Goal: Information Seeking & Learning: Find contact information

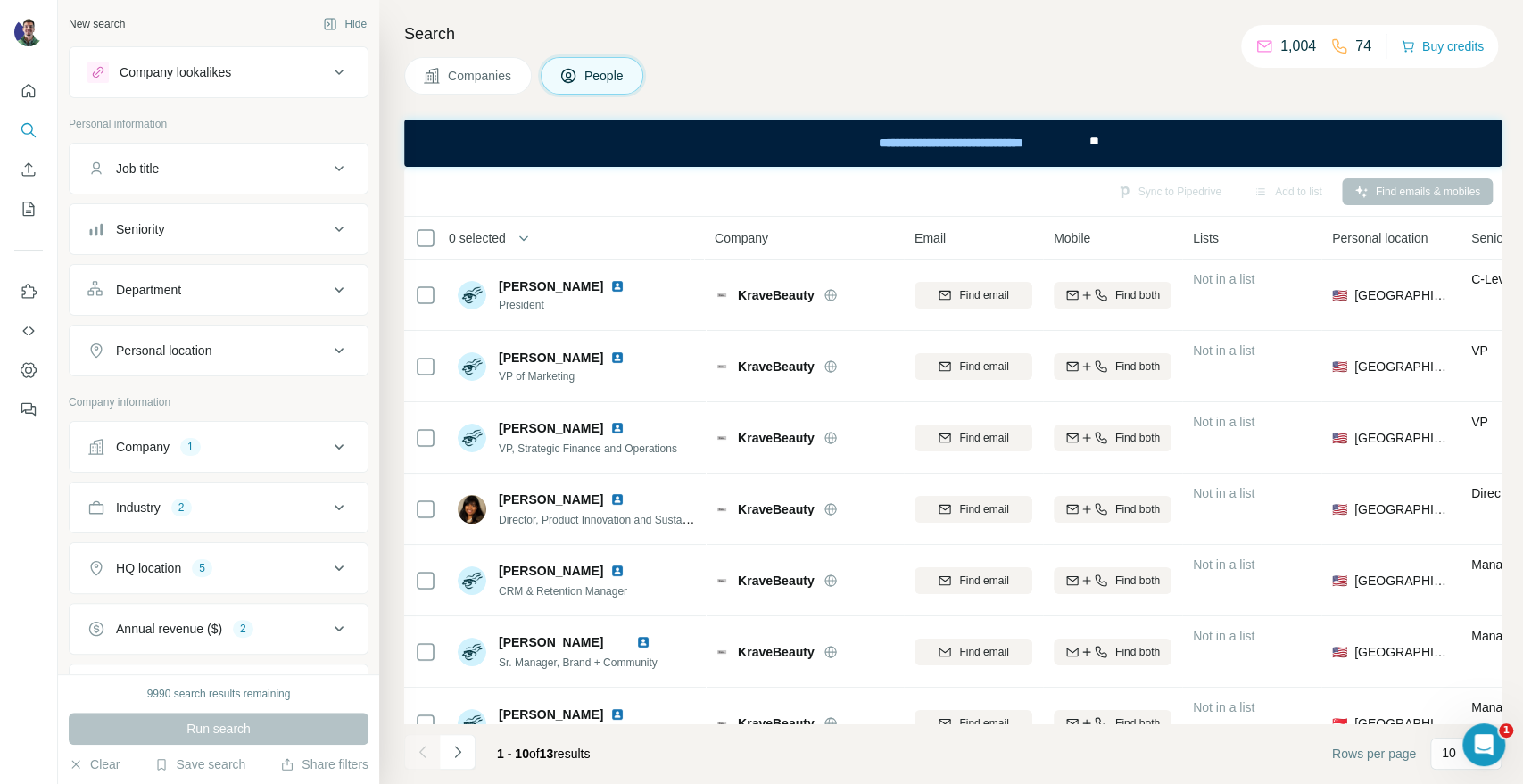
click at [1339, 115] on div "Search Companies People Sync to Pipedrive Add to list Find emails & mobiles 0 s…" at bounding box center [951, 392] width 1144 height 784
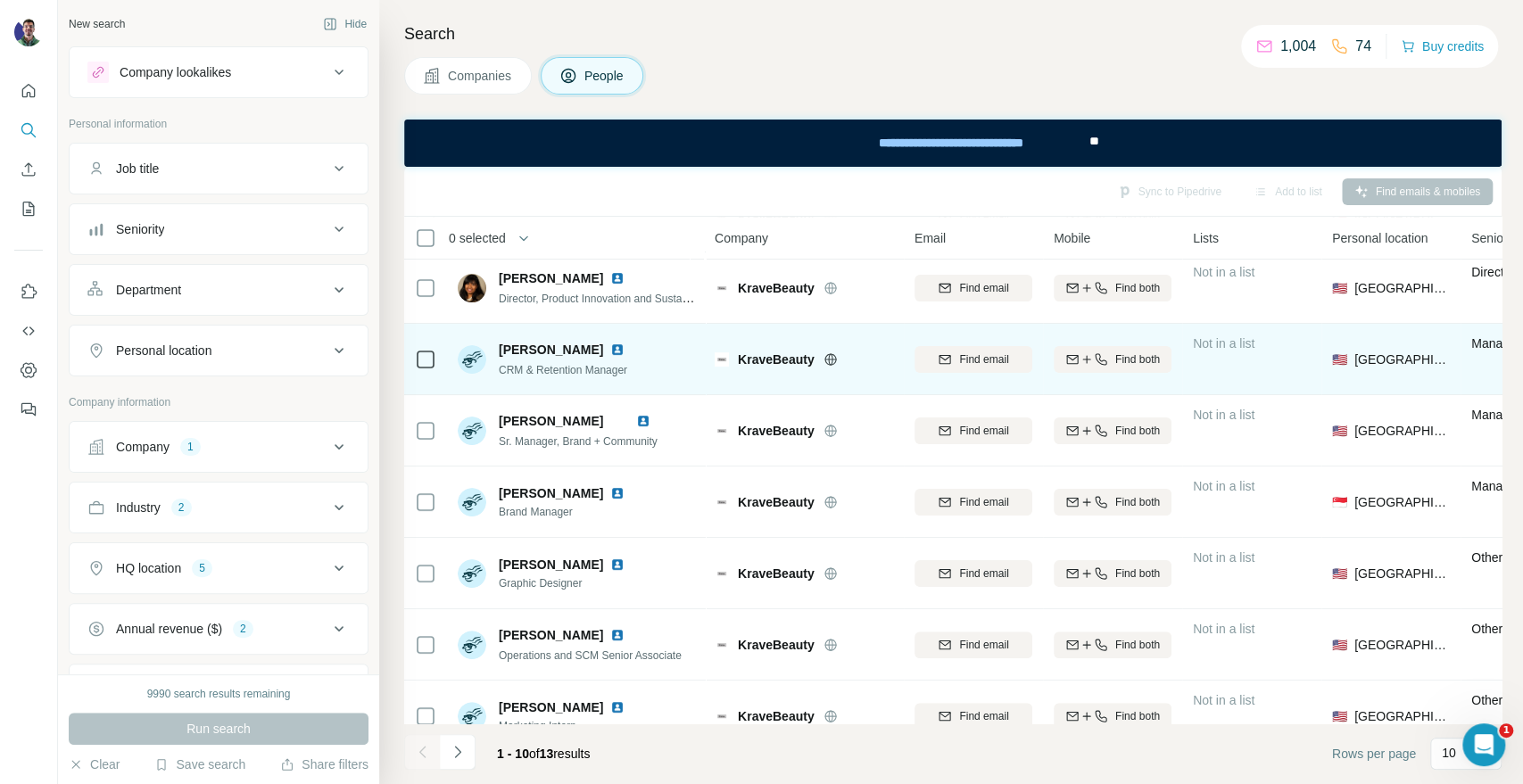
scroll to position [259, 0]
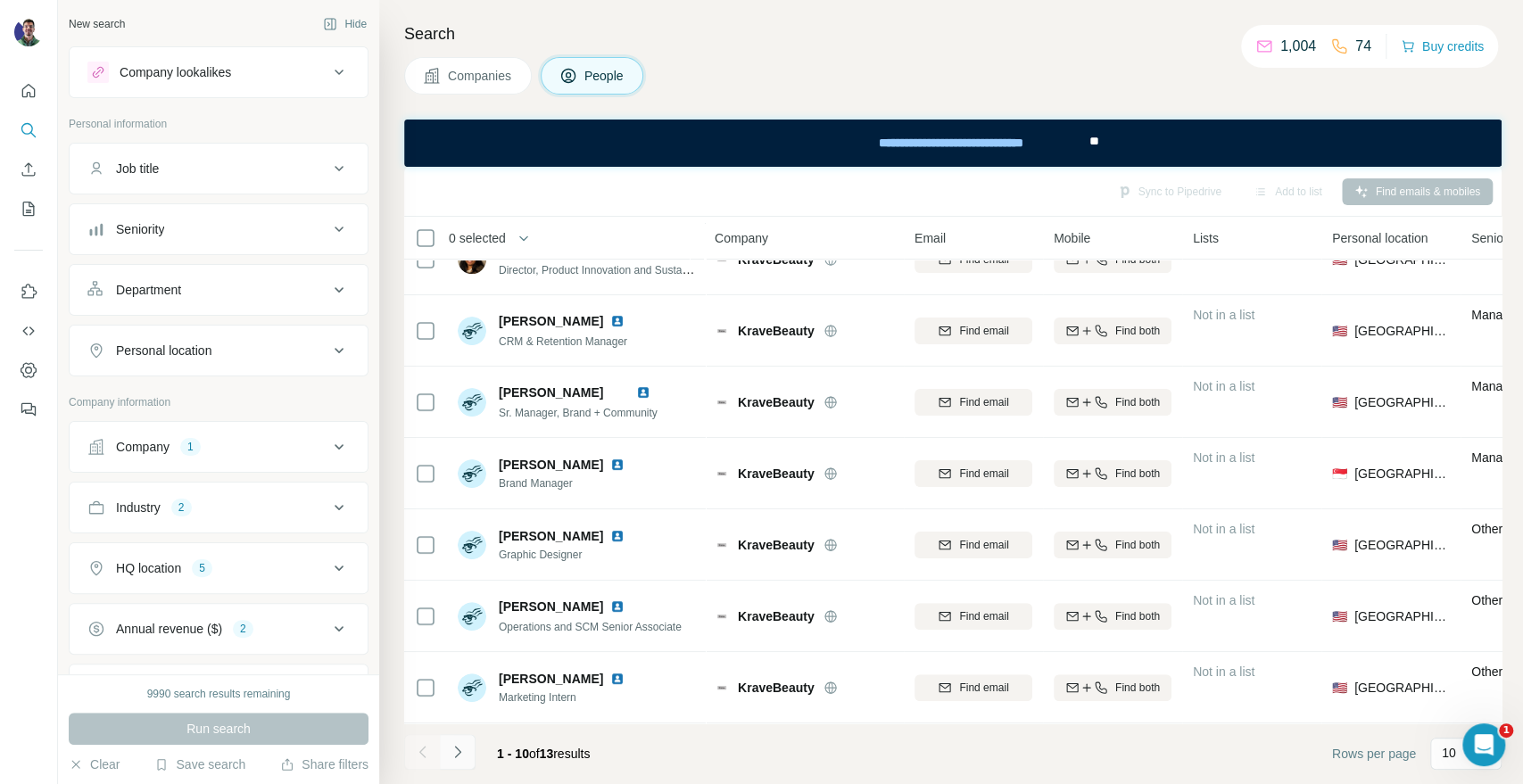
click at [448, 762] on button "Navigate to next page" at bounding box center [457, 752] width 36 height 36
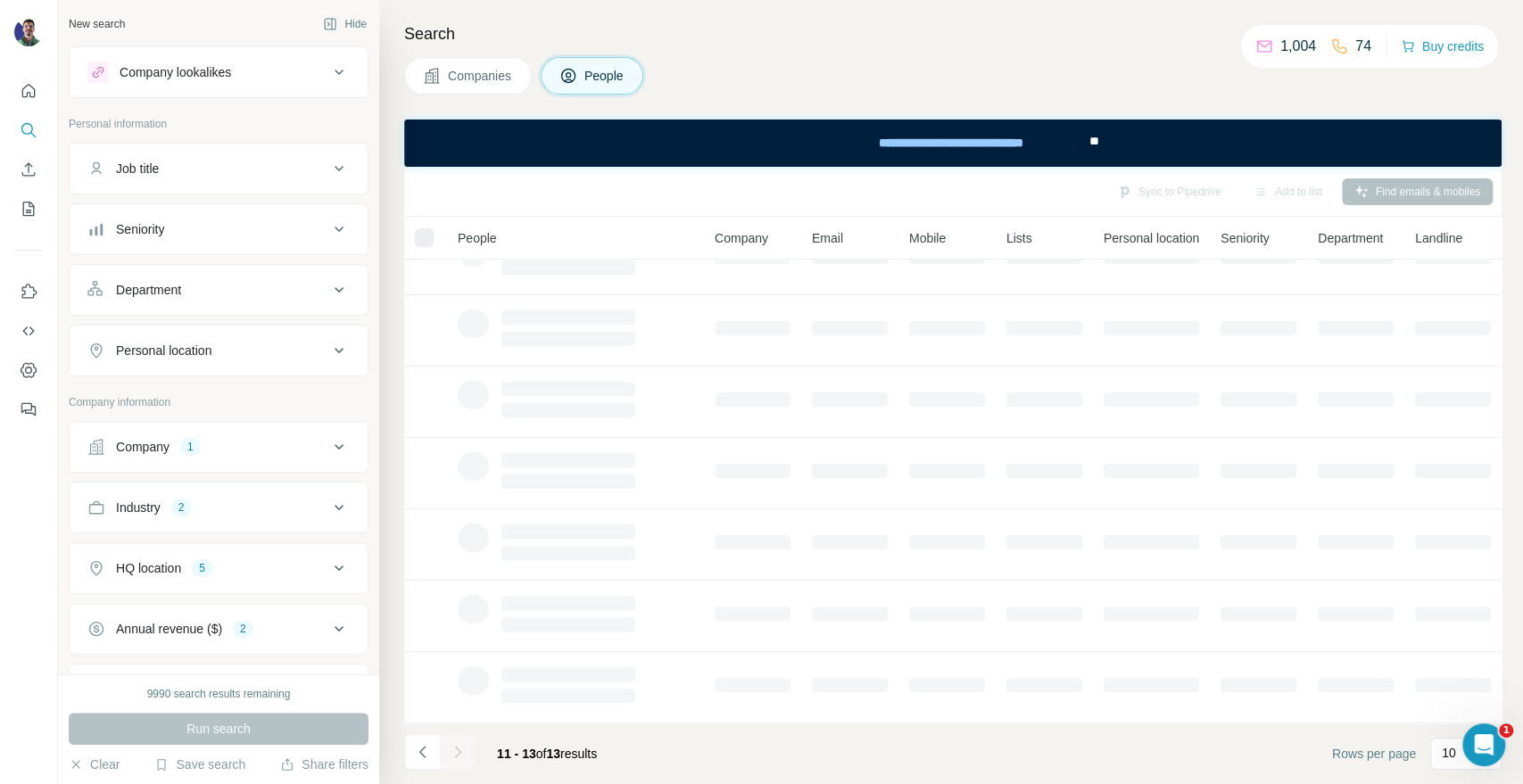
scroll to position [0, 0]
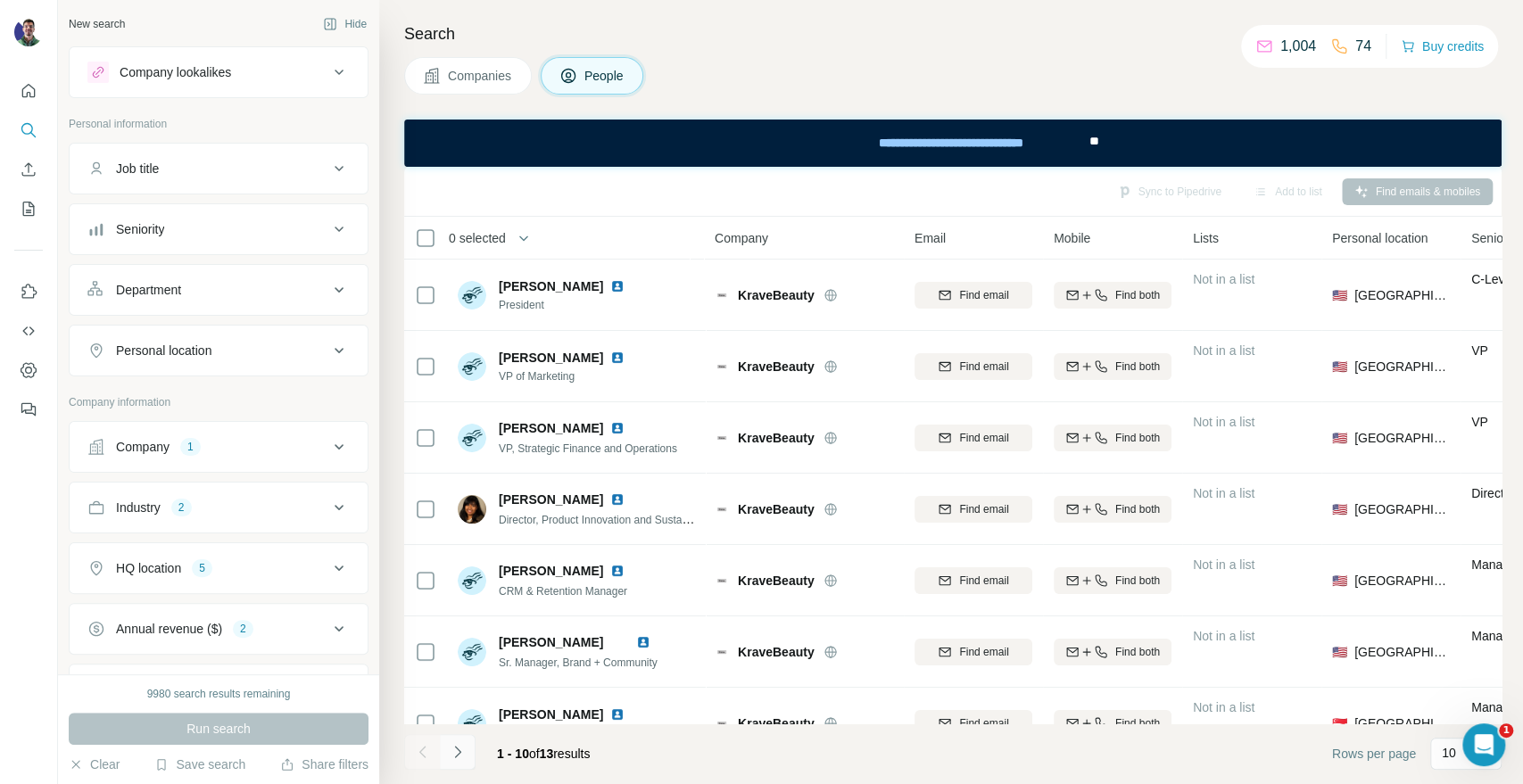
click at [466, 740] on button "Navigate to next page" at bounding box center [457, 752] width 36 height 36
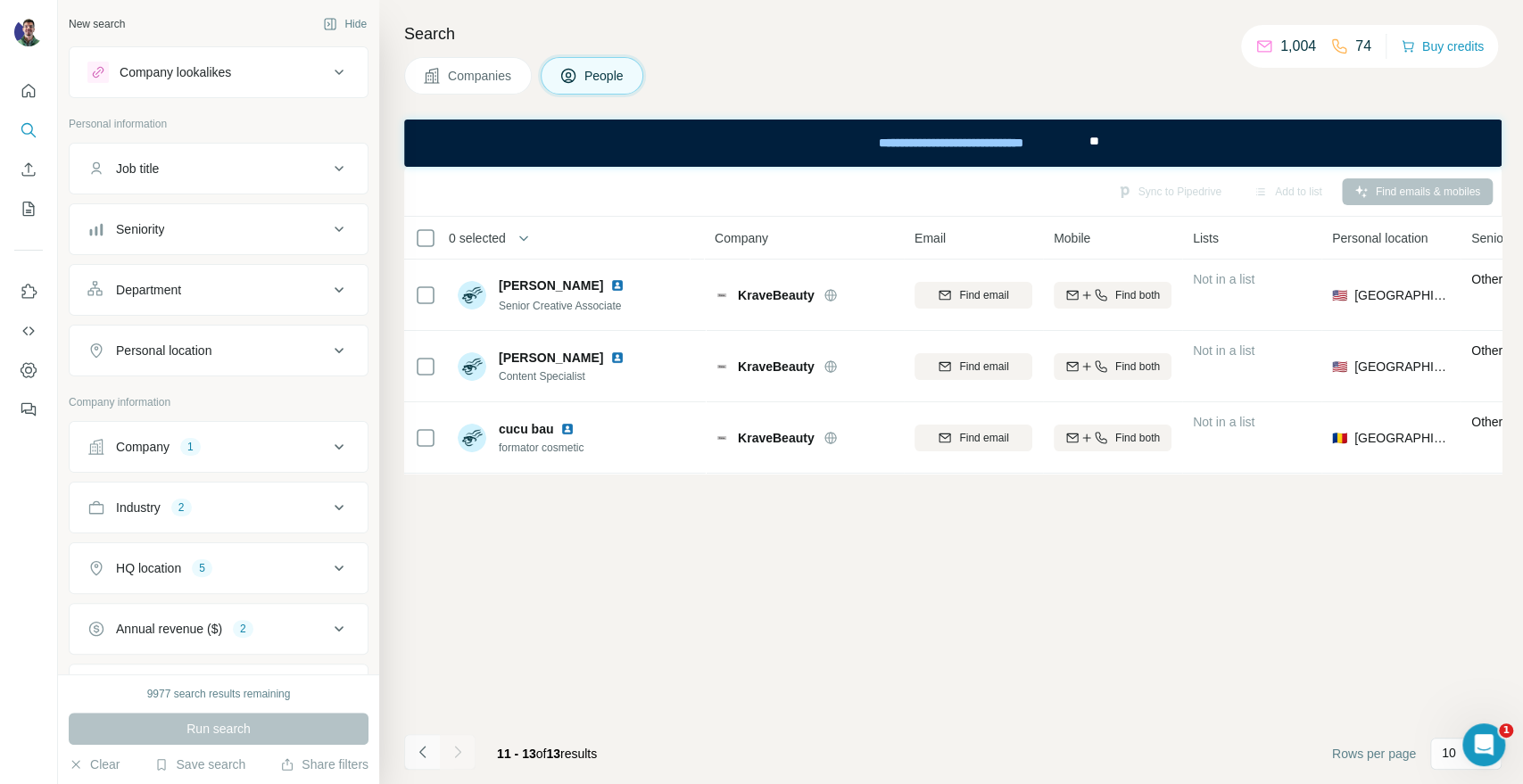
click at [428, 748] on icon "Navigate to previous page" at bounding box center [423, 752] width 18 height 18
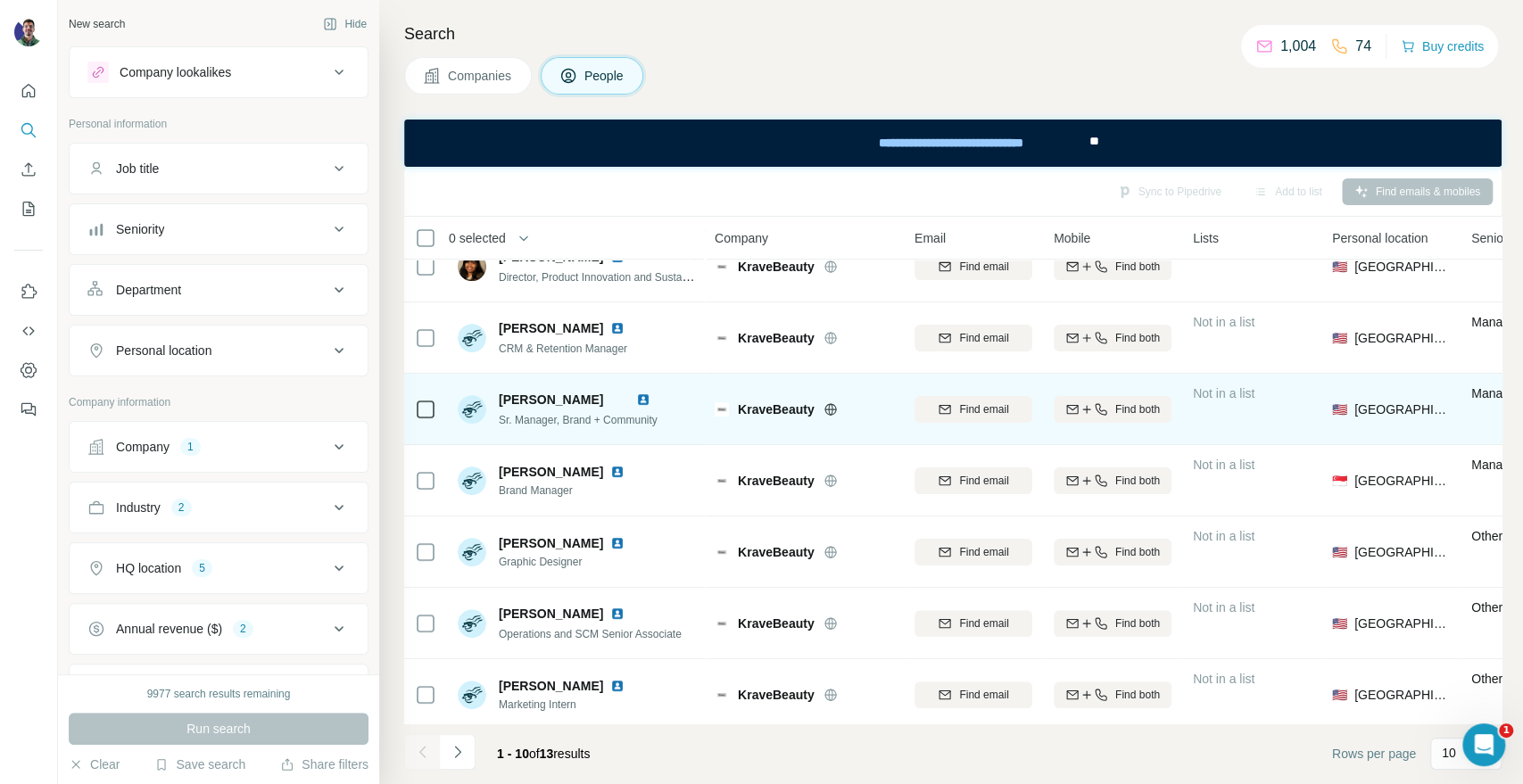
scroll to position [259, 0]
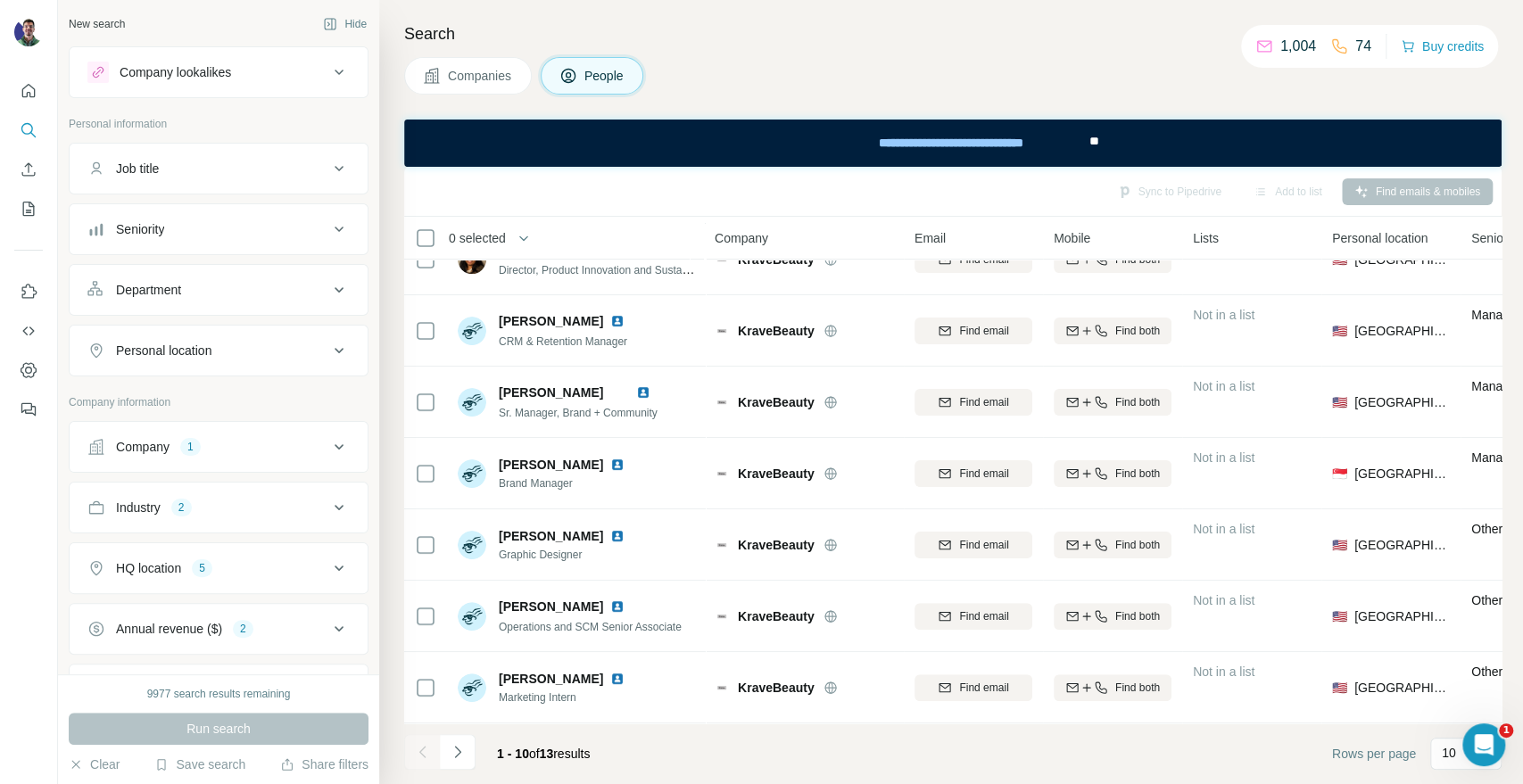
drag, startPoint x: 1324, startPoint y: 84, endPoint x: 1296, endPoint y: 109, distance: 37.5
click at [1324, 84] on div "Companies People" at bounding box center [953, 76] width 1097 height 38
click at [1384, 82] on div "Companies People" at bounding box center [953, 76] width 1097 height 38
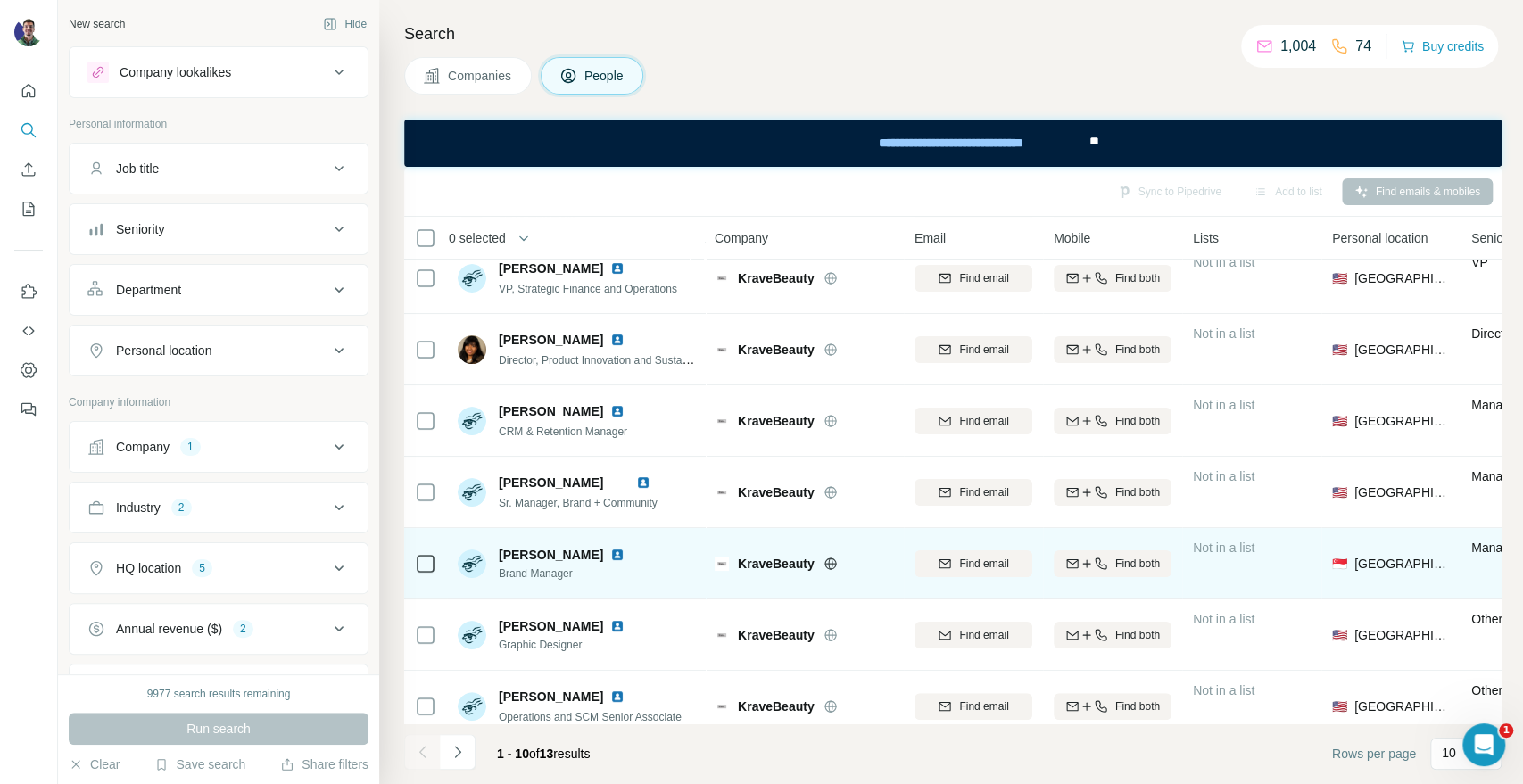
scroll to position [0, 0]
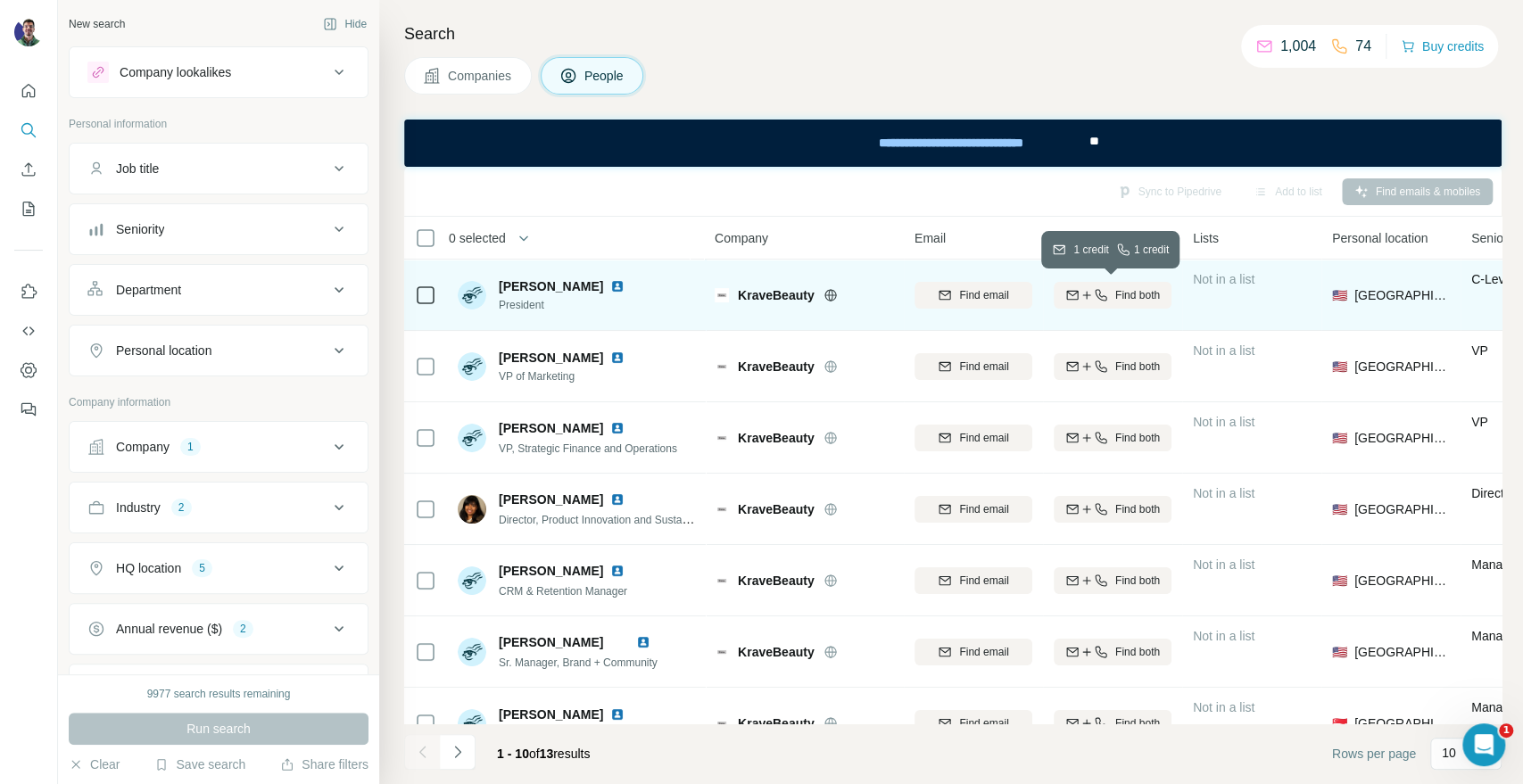
click at [1115, 297] on span "Find both" at bounding box center [1137, 295] width 45 height 16
click at [1332, 106] on div "Search Companies People Sync to Pipedrive Add to list Find emails & mobiles 0 s…" at bounding box center [951, 392] width 1144 height 784
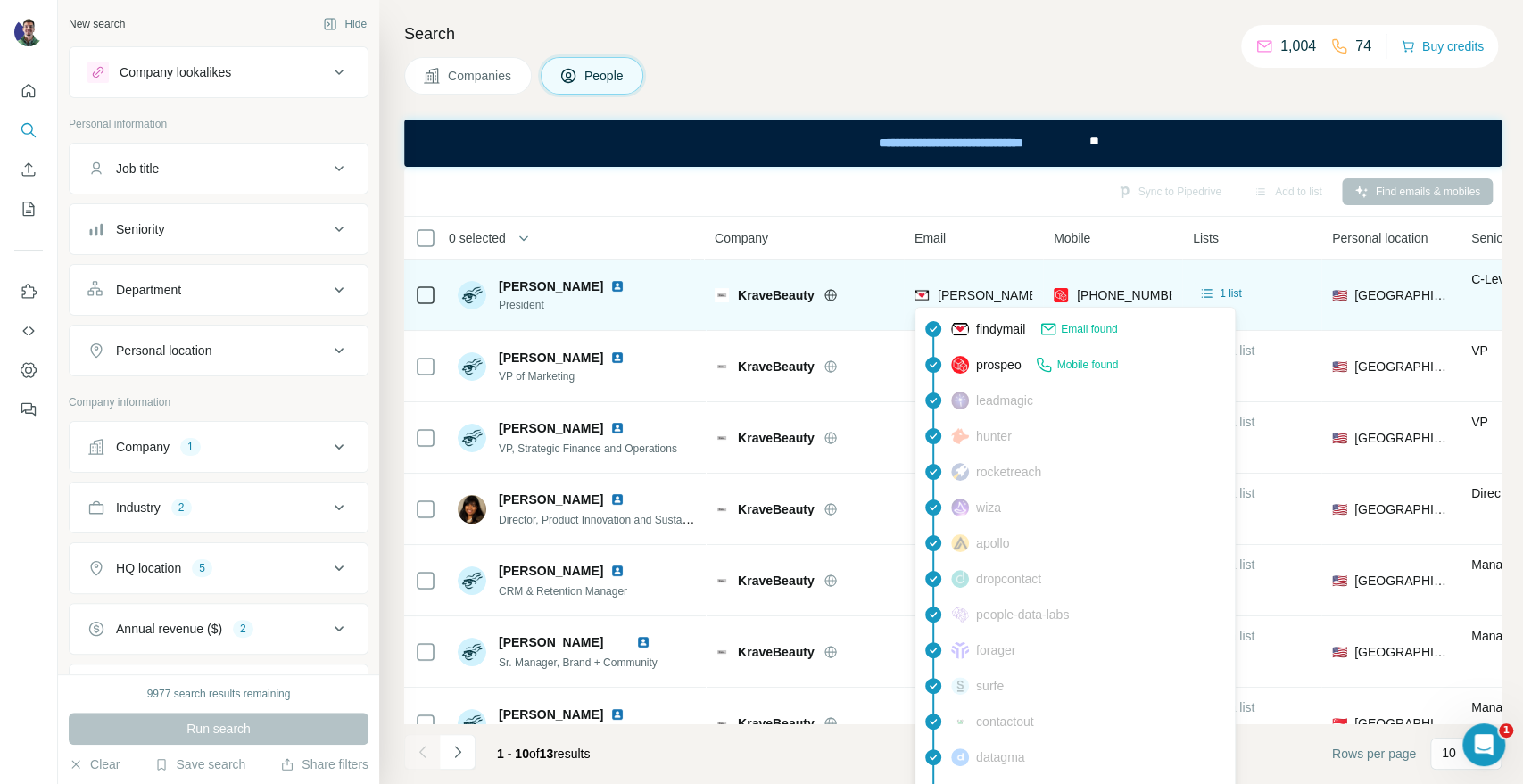
click at [964, 298] on span "[PERSON_NAME][EMAIL_ADDRESS][DOMAIN_NAME]" at bounding box center [1094, 295] width 314 height 14
click at [963, 296] on span "[PERSON_NAME][EMAIL_ADDRESS][DOMAIN_NAME]" at bounding box center [1094, 295] width 314 height 14
copy span "[PERSON_NAME][EMAIL_ADDRESS][DOMAIN_NAME]"
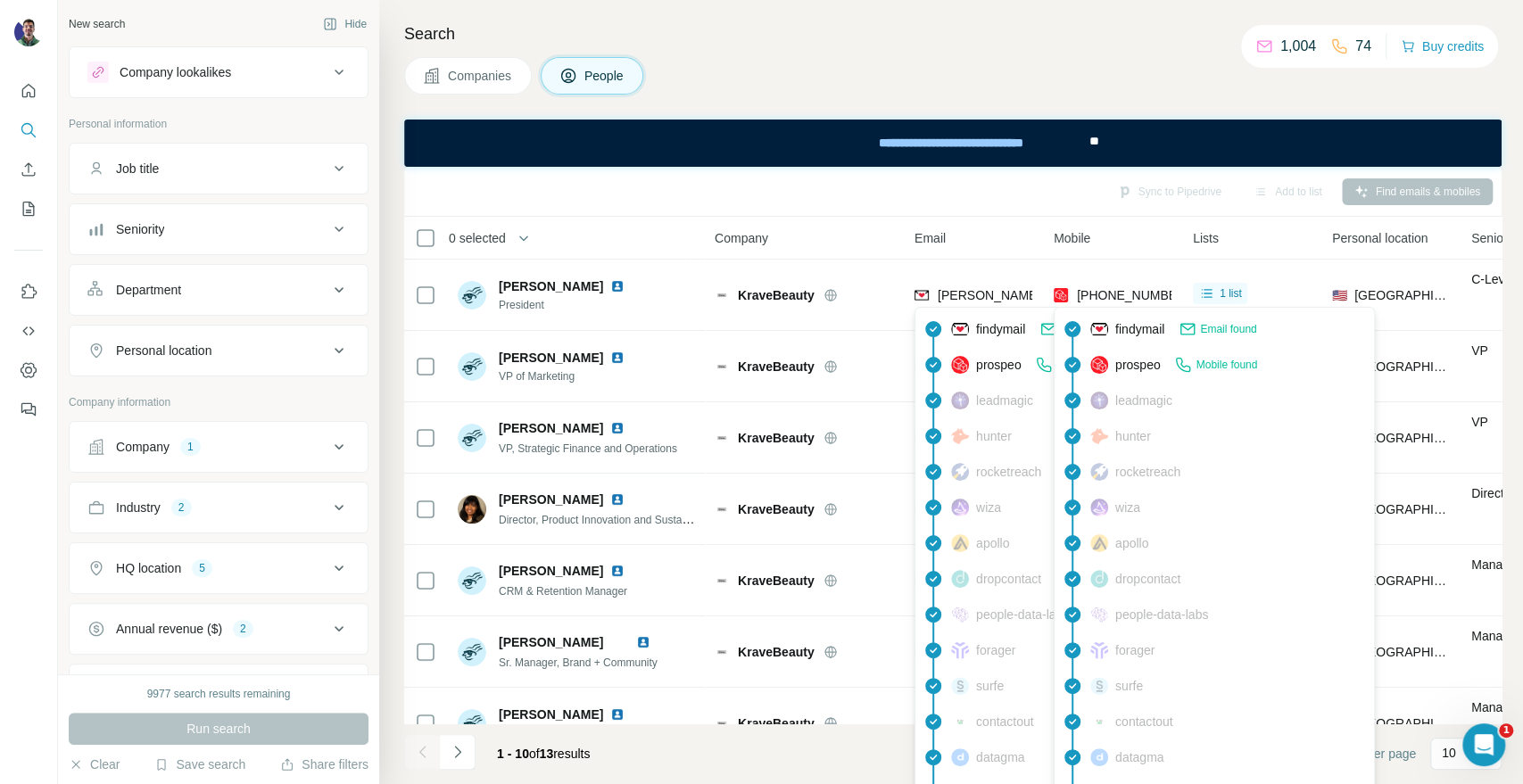
click at [1141, 288] on span "[PHONE_NUMBER]" at bounding box center [1133, 295] width 113 height 14
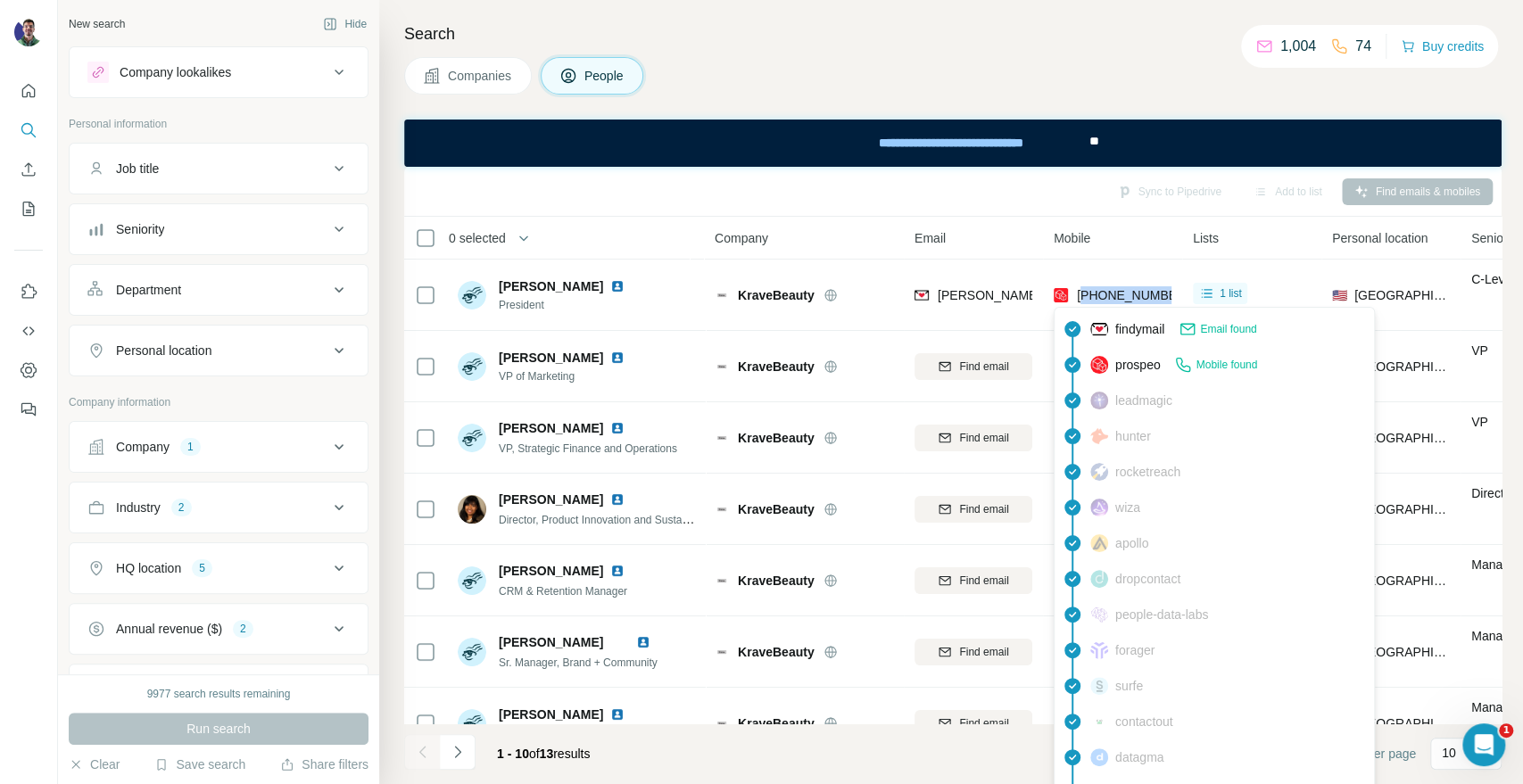
click at [1141, 288] on span "[PHONE_NUMBER]" at bounding box center [1133, 295] width 113 height 14
copy tr "[PHONE_NUMBER]"
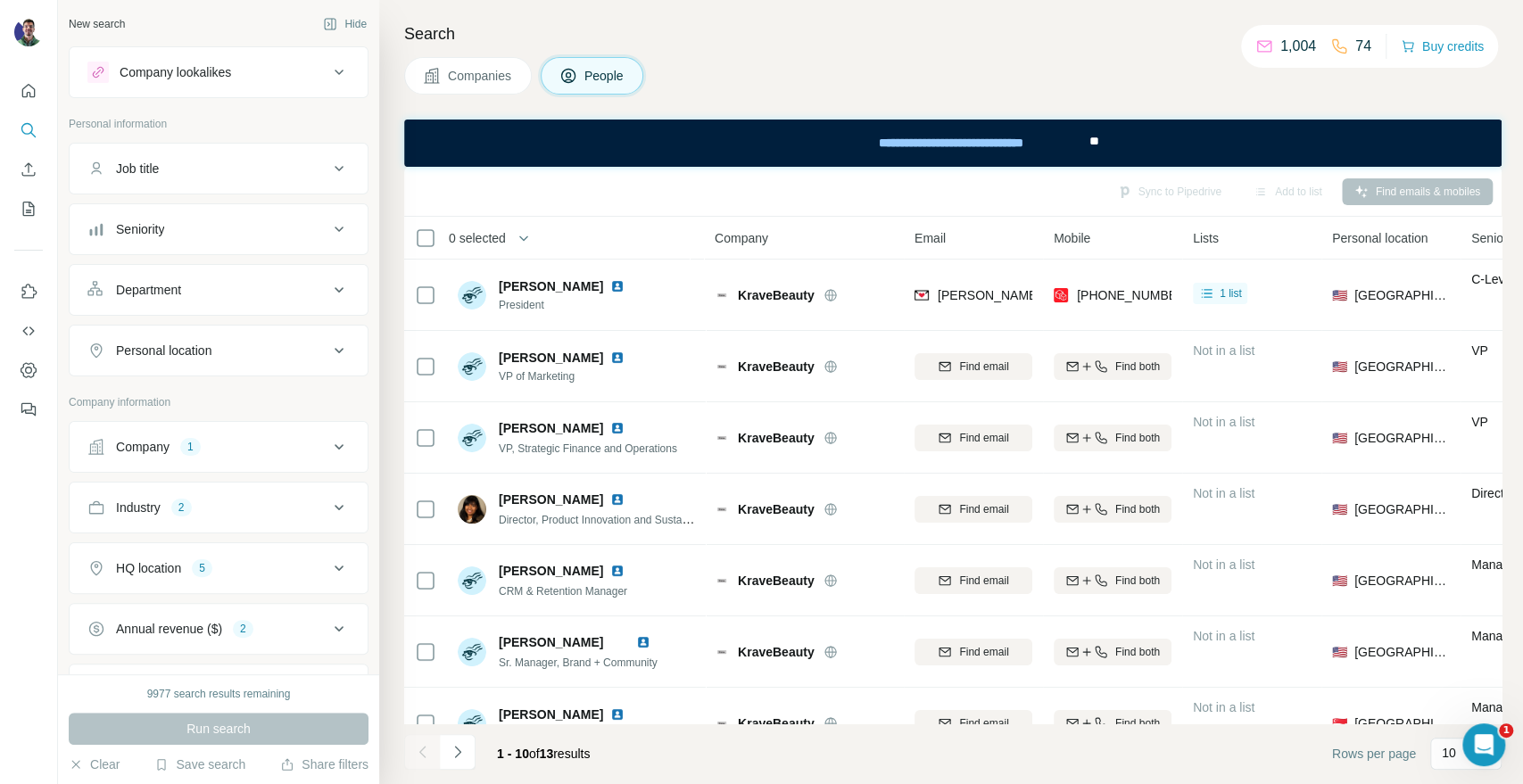
click at [821, 217] on th "Company" at bounding box center [803, 238] width 200 height 43
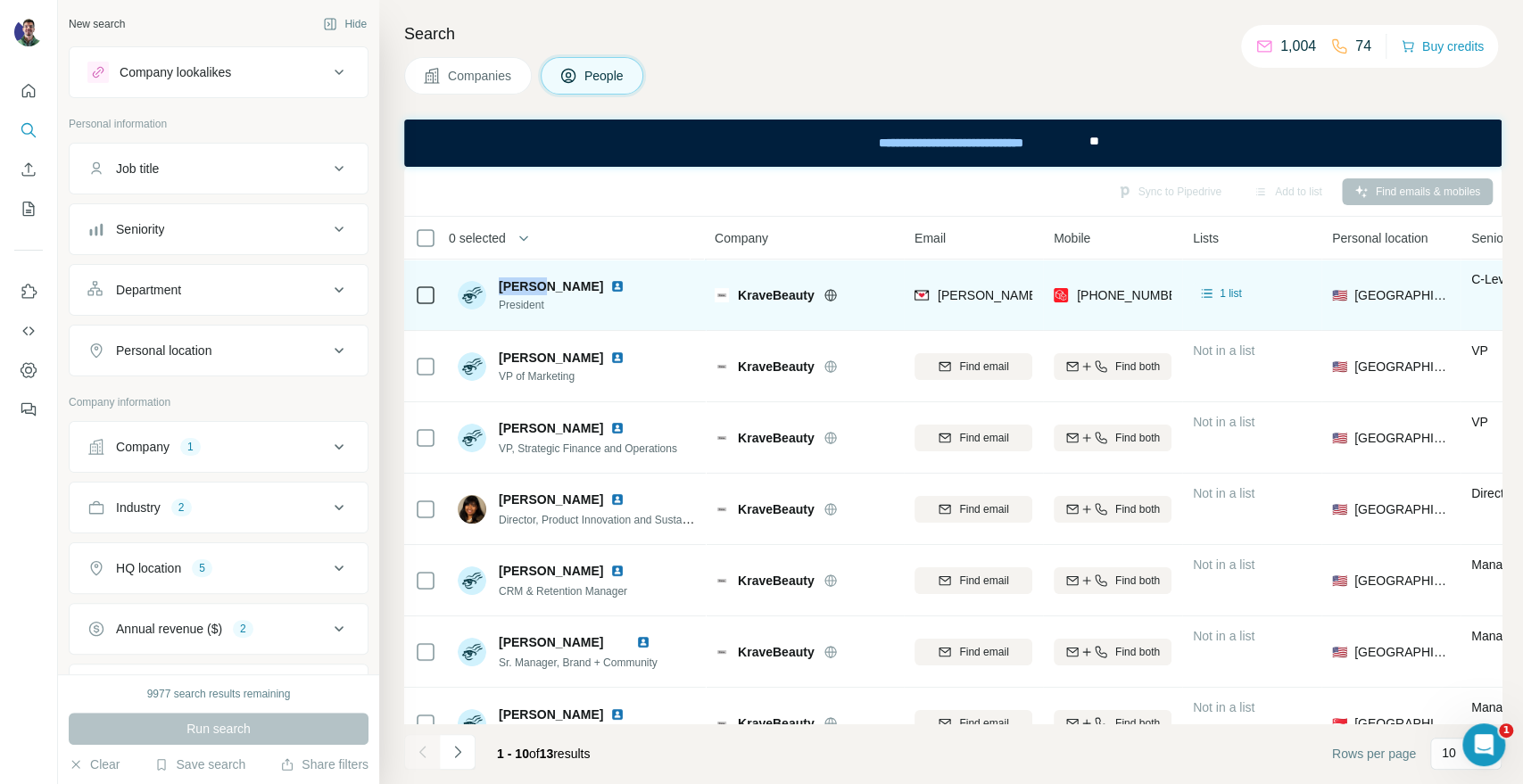
drag, startPoint x: 532, startPoint y: 287, endPoint x: 495, endPoint y: 283, distance: 37.2
click at [495, 283] on div "[PERSON_NAME] President" at bounding box center [544, 295] width 174 height 36
copy span "[PERSON_NAME]"
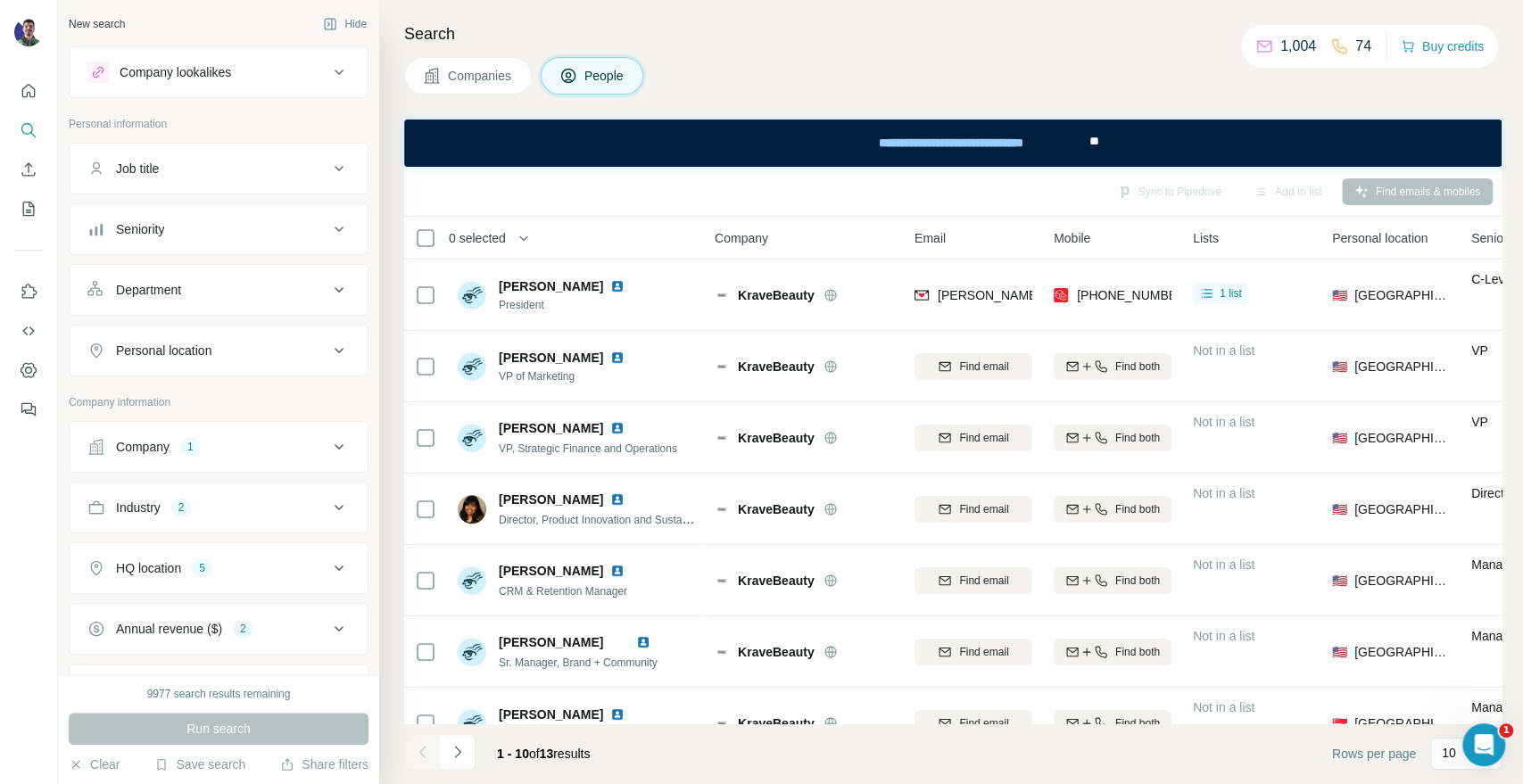
click at [1352, 113] on div "Search Companies People Sync to Pipedrive Add to list Find emails & mobiles 0 s…" at bounding box center [951, 392] width 1144 height 784
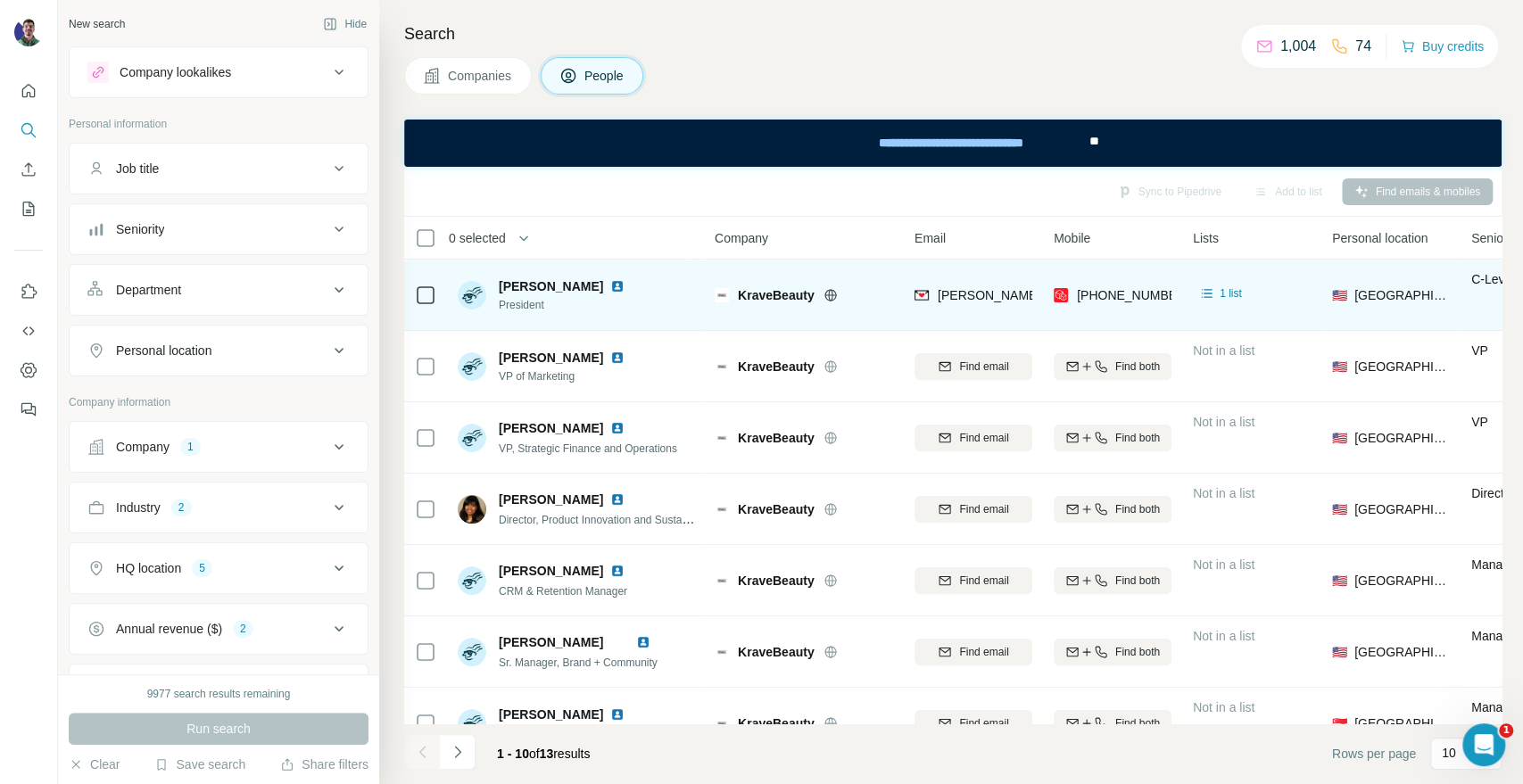
click at [774, 291] on span "KraveBeauty" at bounding box center [775, 295] width 77 height 18
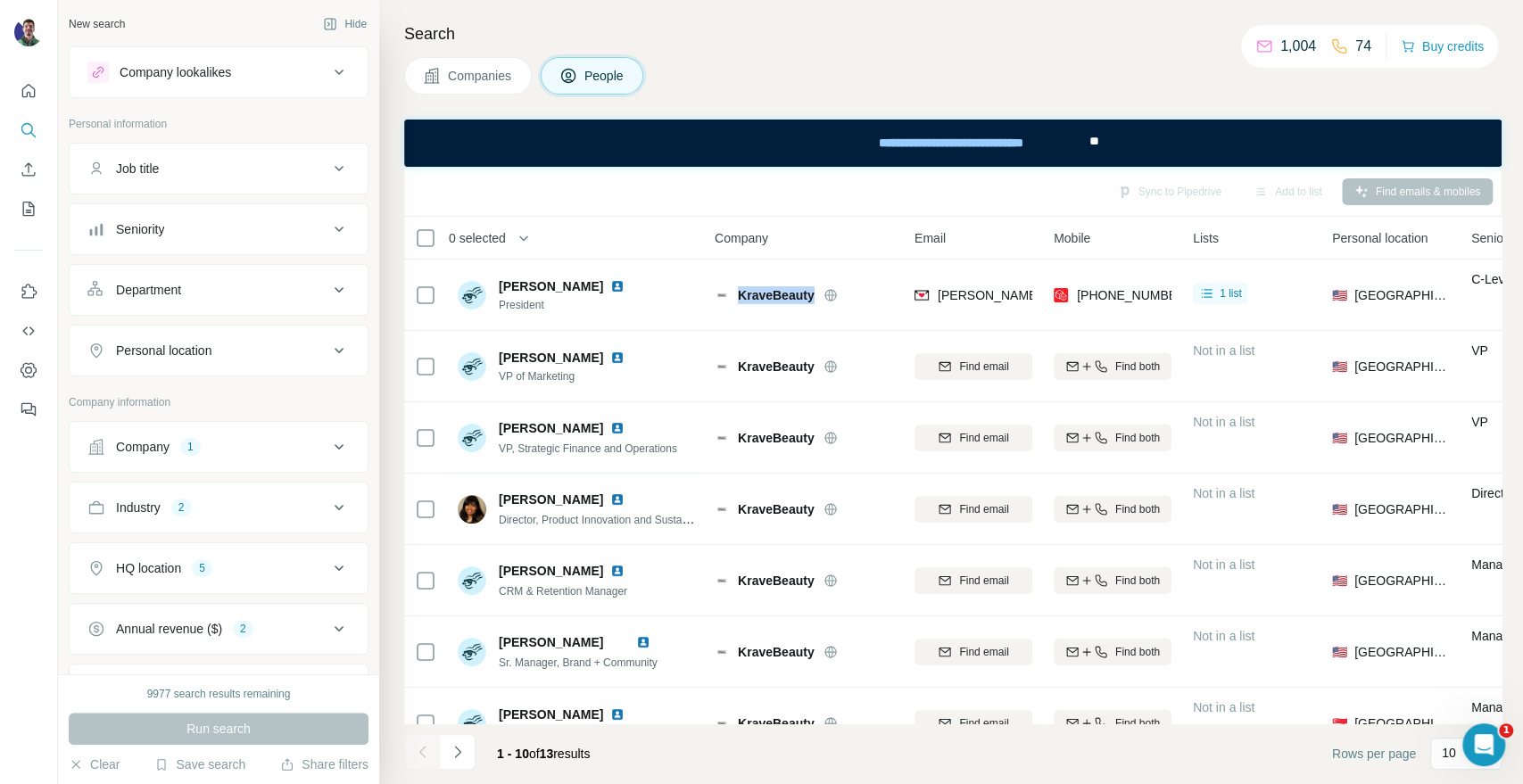
copy div "KraveBeauty"
click at [451, 77] on span "Companies" at bounding box center [479, 76] width 65 height 18
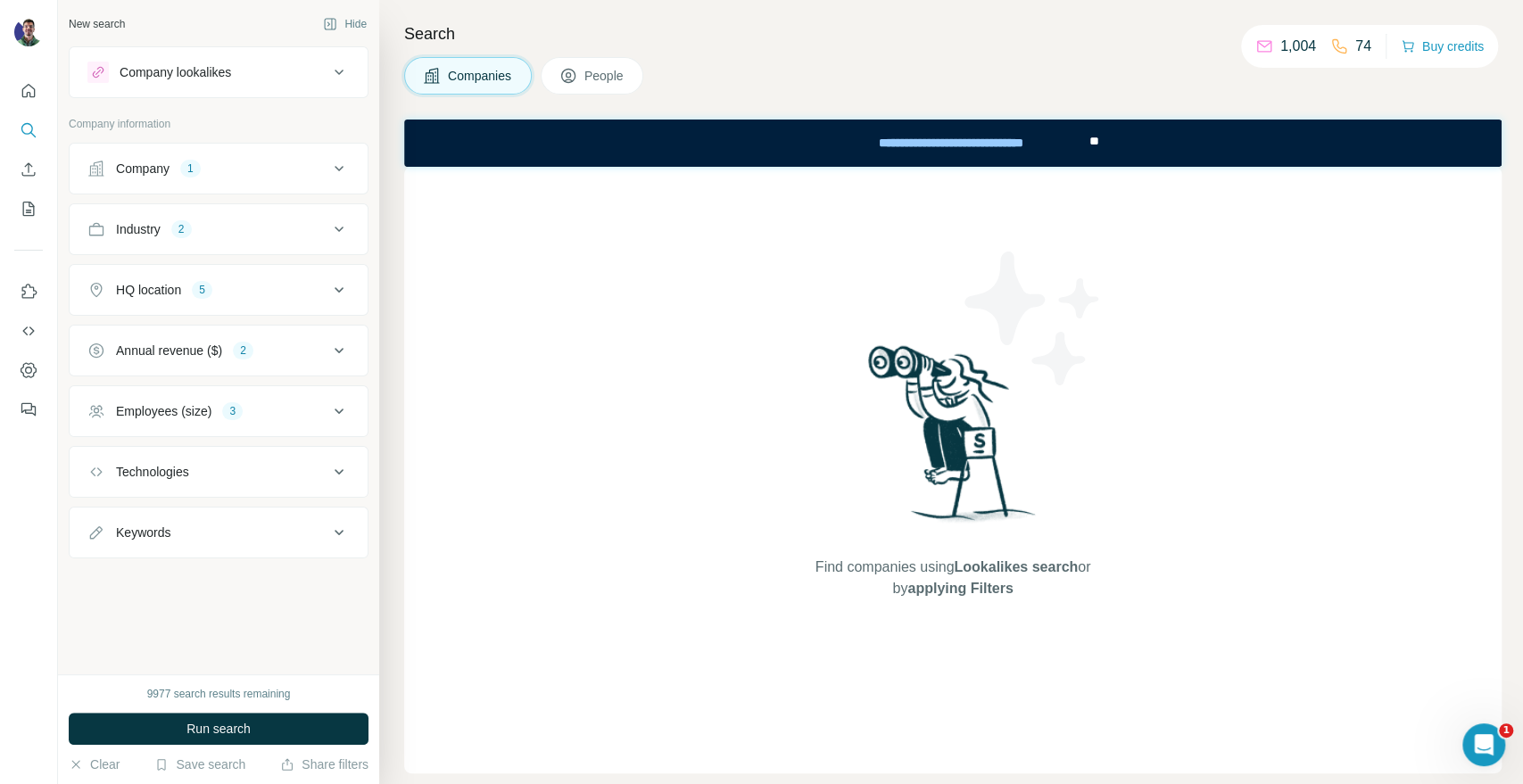
click at [307, 155] on button "Company 1" at bounding box center [218, 168] width 298 height 43
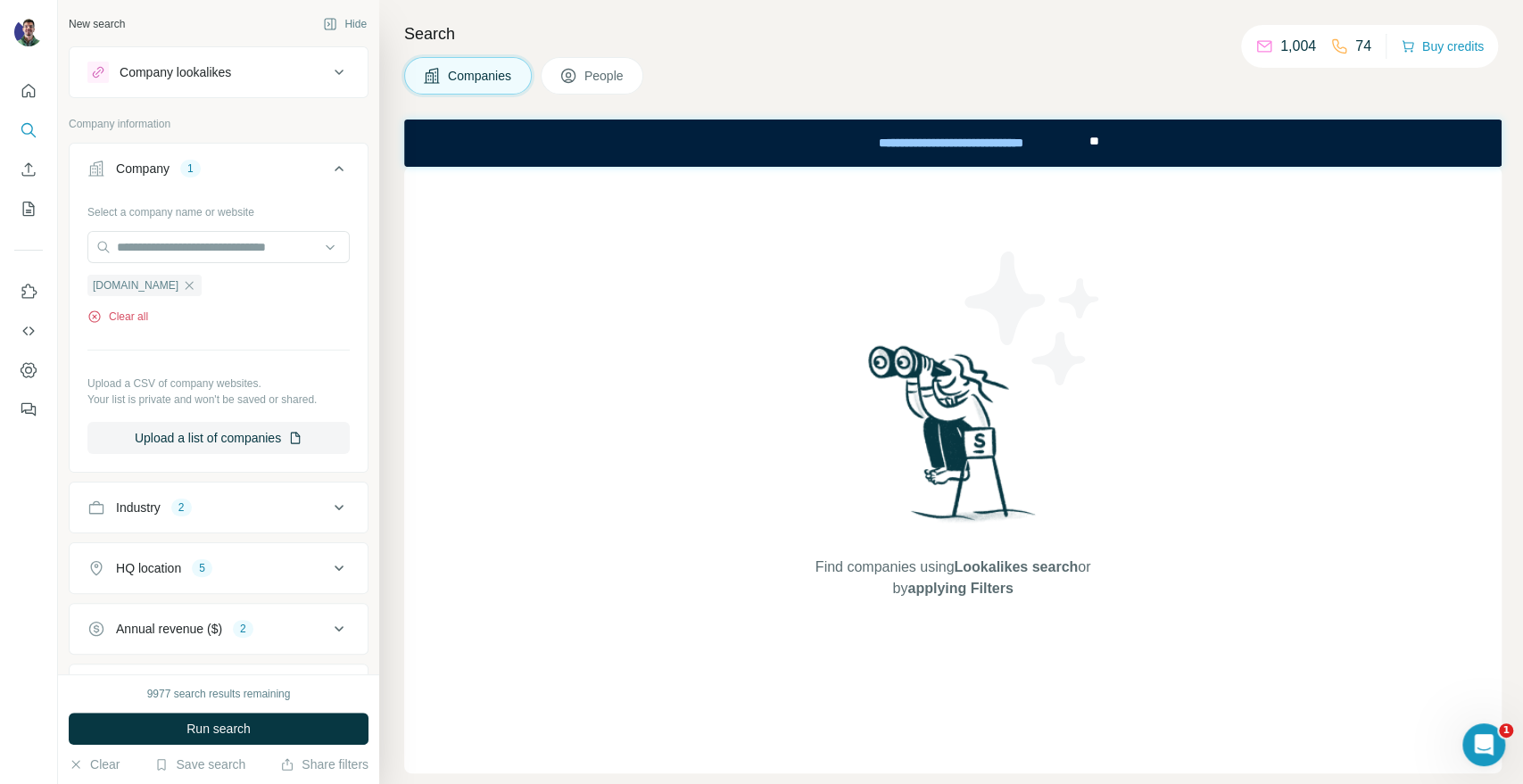
click at [133, 319] on button "Clear all" at bounding box center [118, 317] width 61 height 16
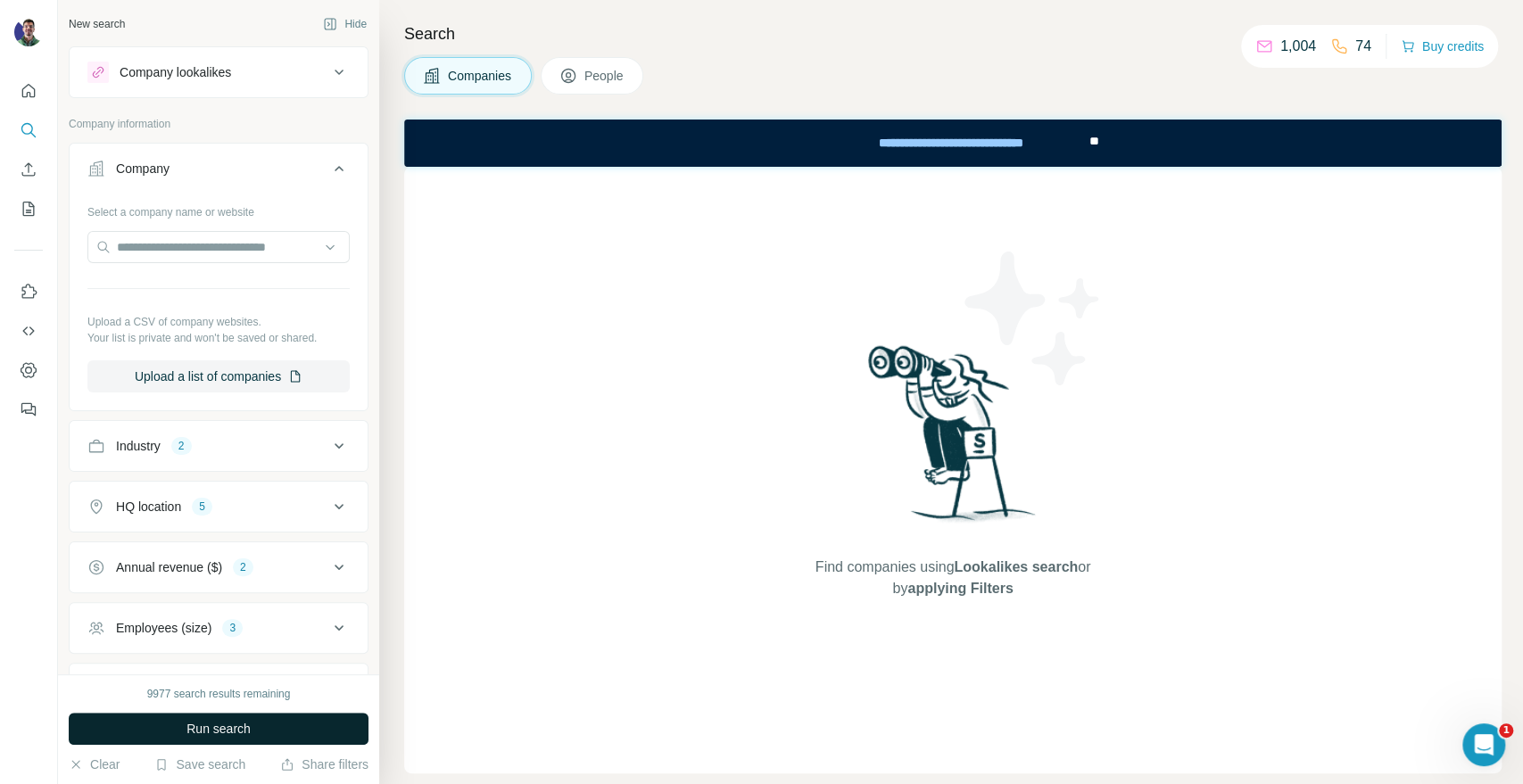
click at [201, 735] on span "Run search" at bounding box center [218, 728] width 64 height 18
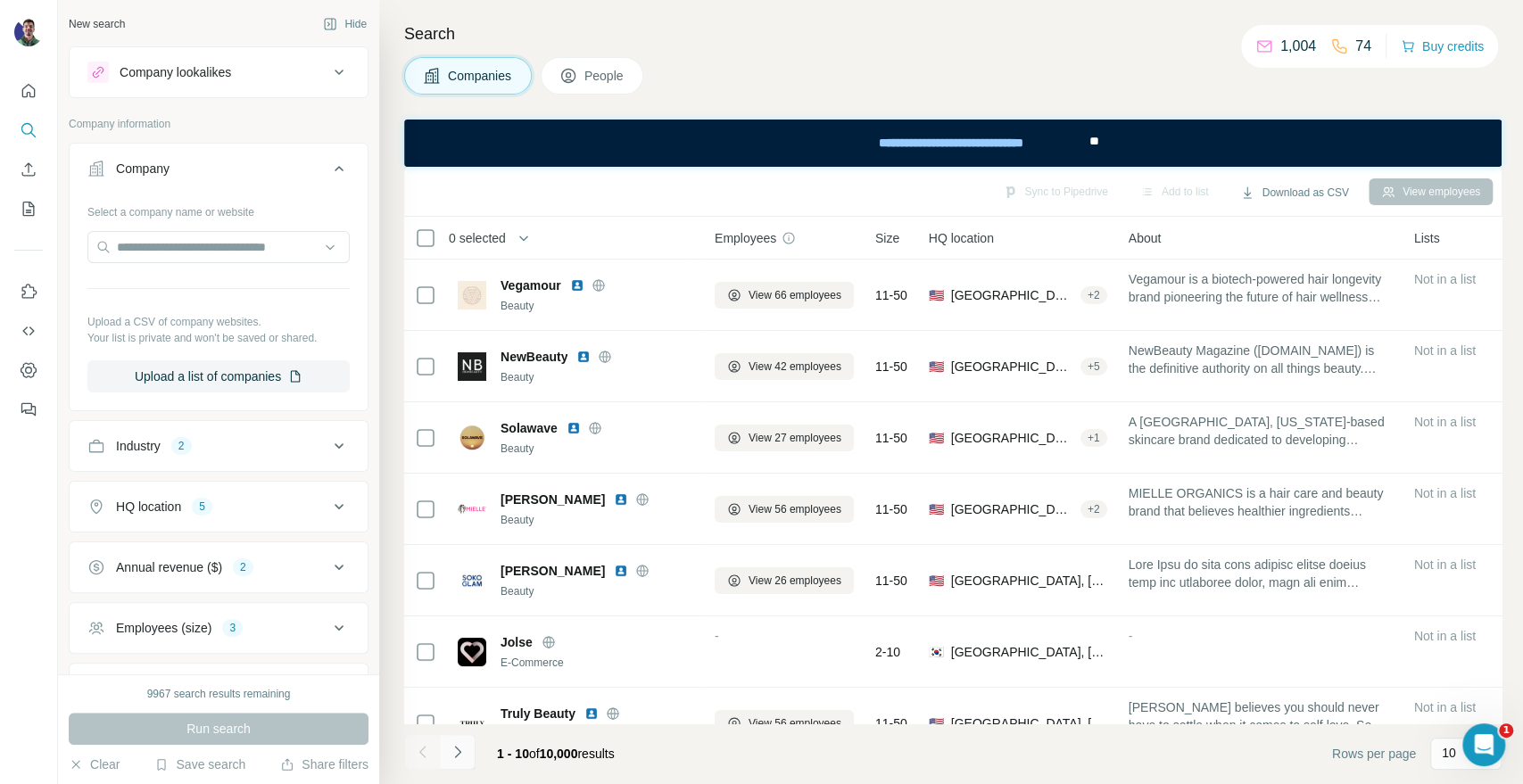
click at [470, 753] on button "Navigate to next page" at bounding box center [457, 752] width 36 height 36
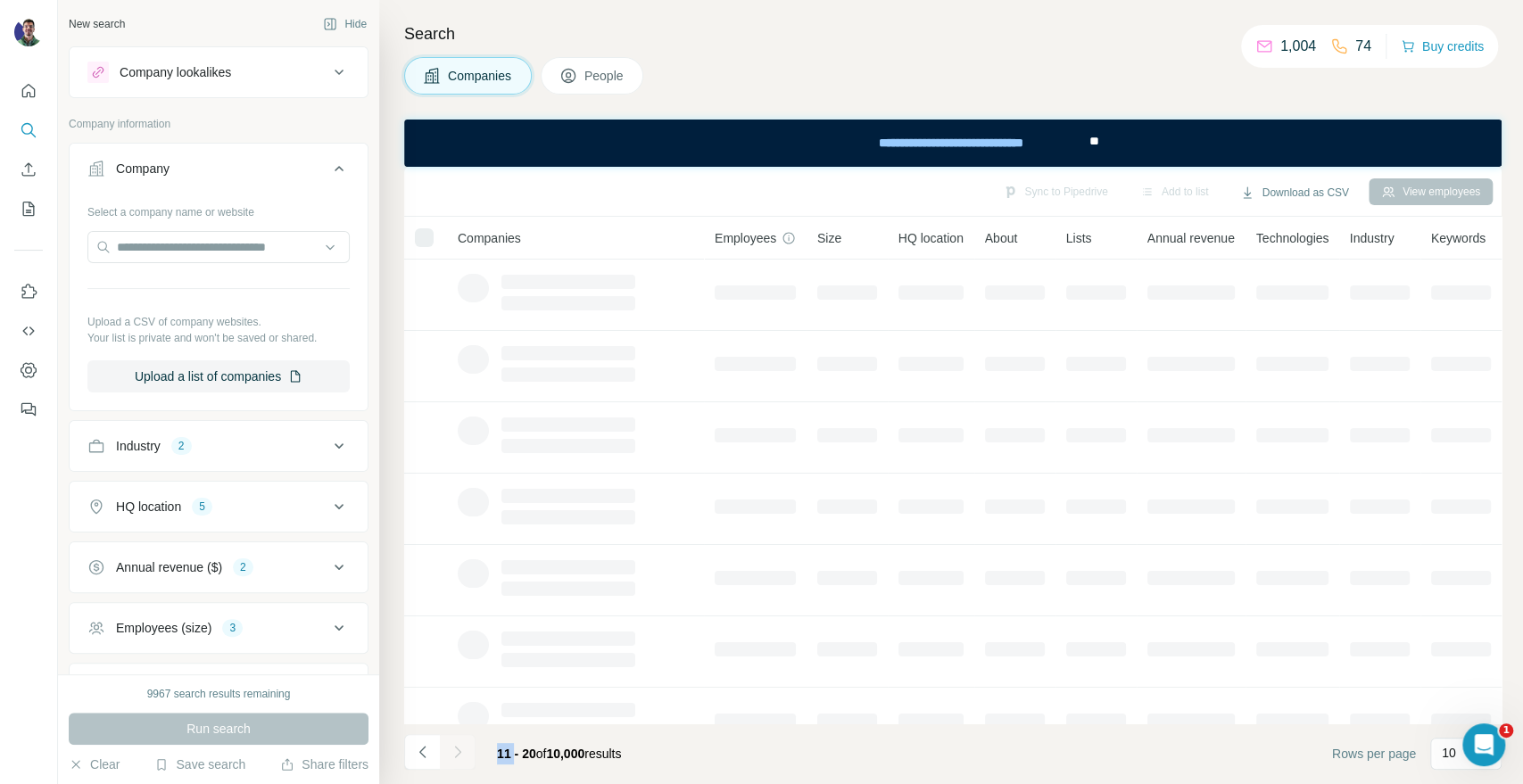
click at [469, 752] on div at bounding box center [457, 752] width 36 height 36
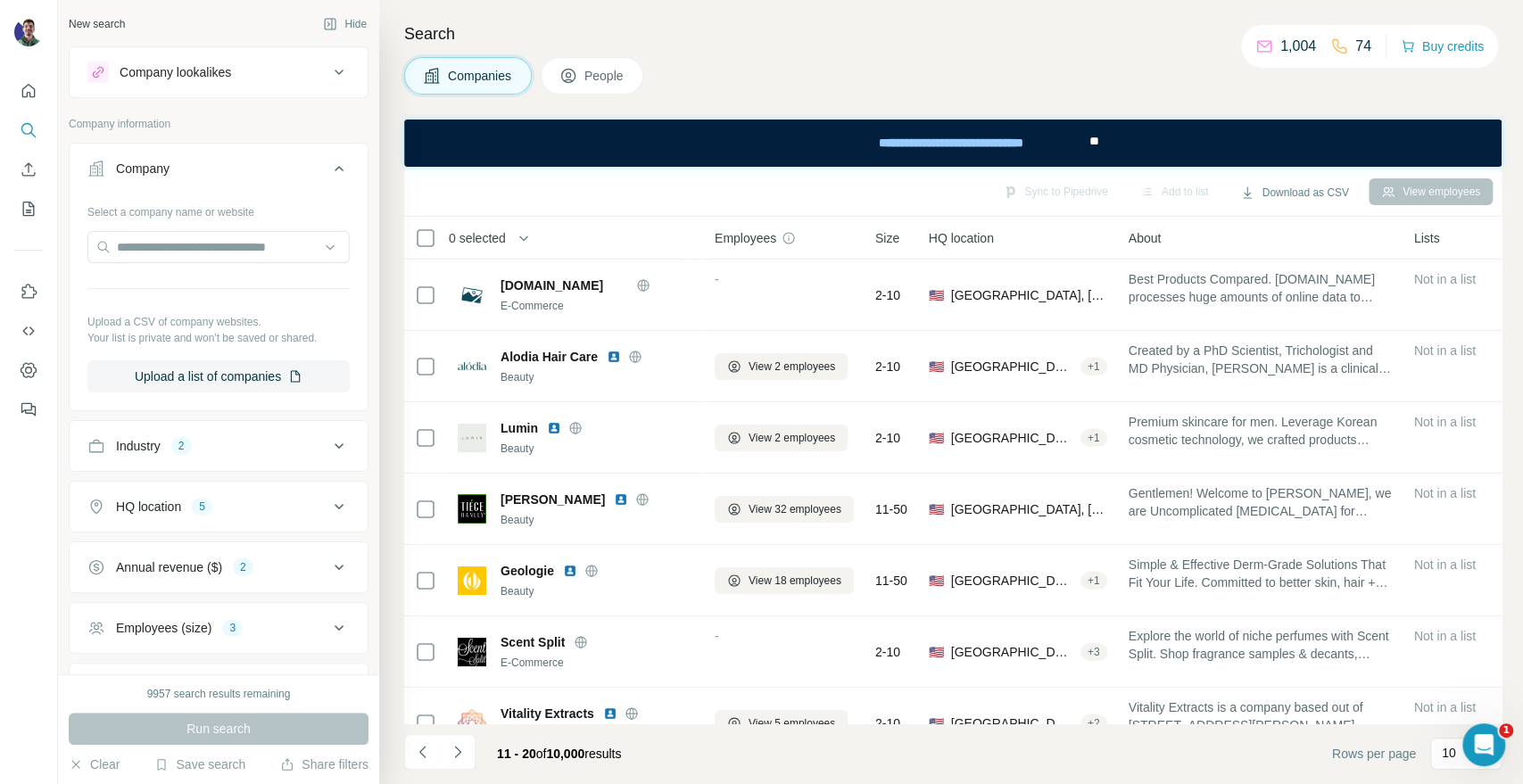
click at [658, 753] on footer "11 - 20 of 10,000 results Rows per page 10" at bounding box center [953, 753] width 1097 height 61
click at [457, 755] on icon "Navigate to next page" at bounding box center [457, 752] width 18 height 18
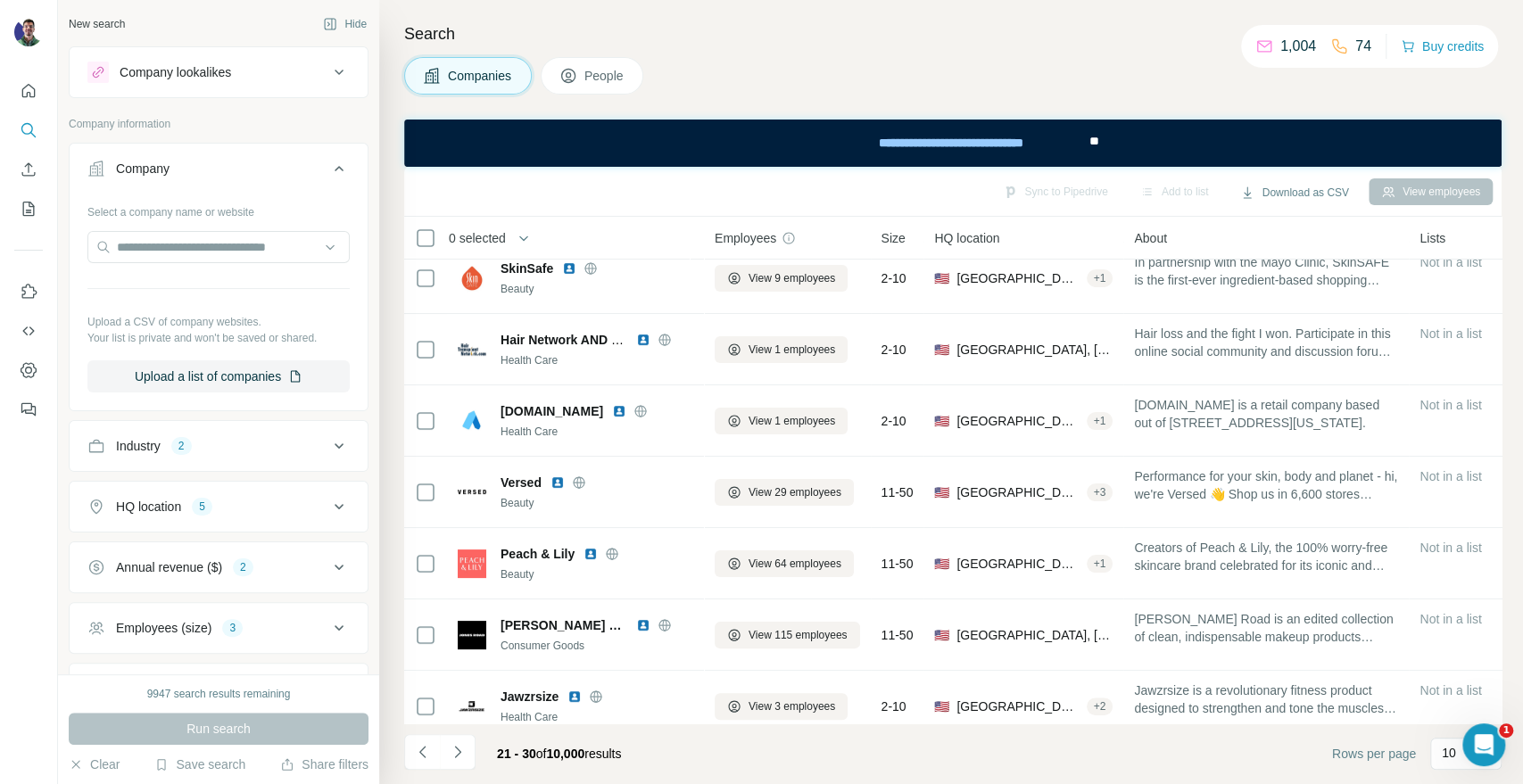
scroll to position [61, 0]
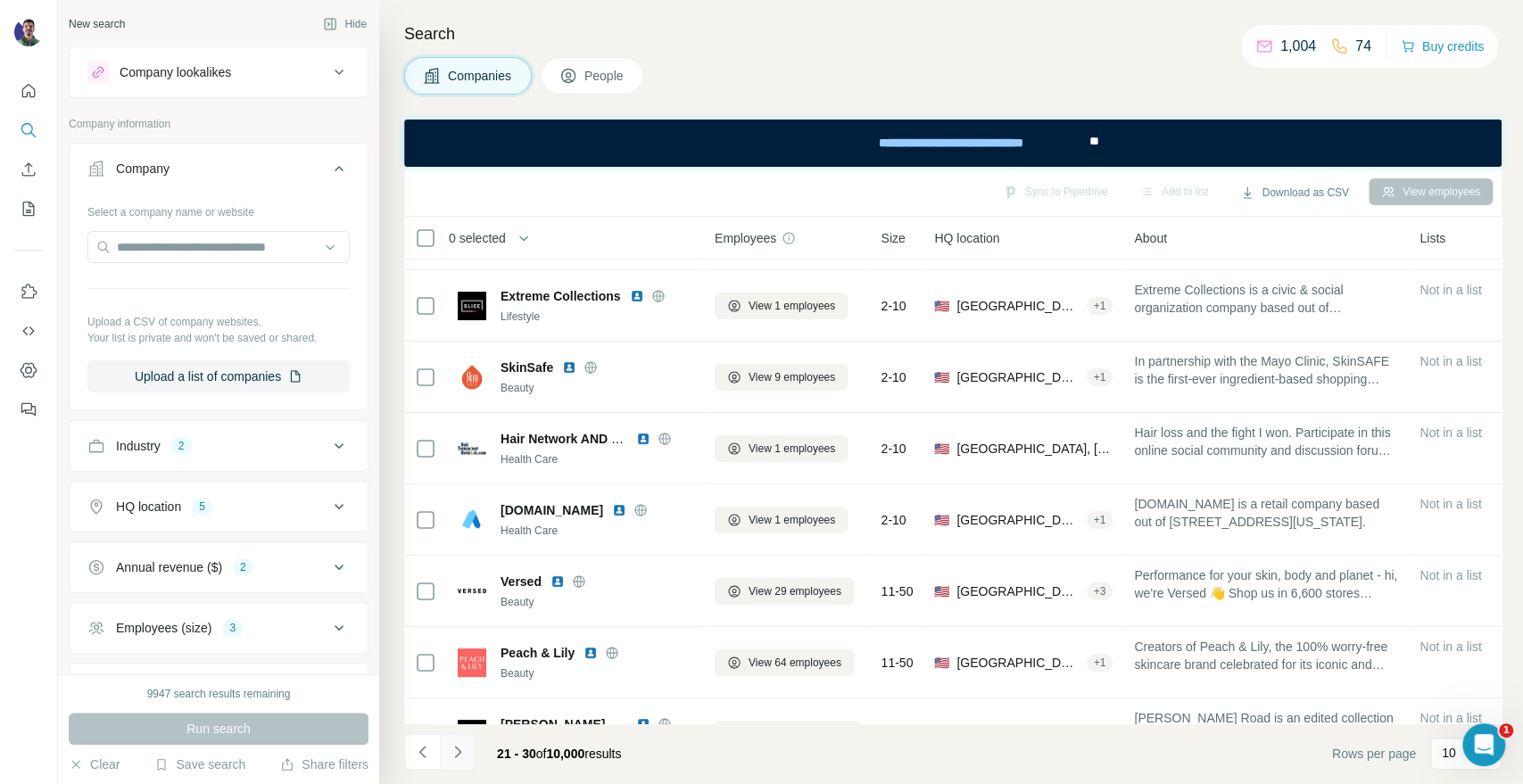
click at [454, 754] on icon "Navigate to next page" at bounding box center [457, 752] width 18 height 18
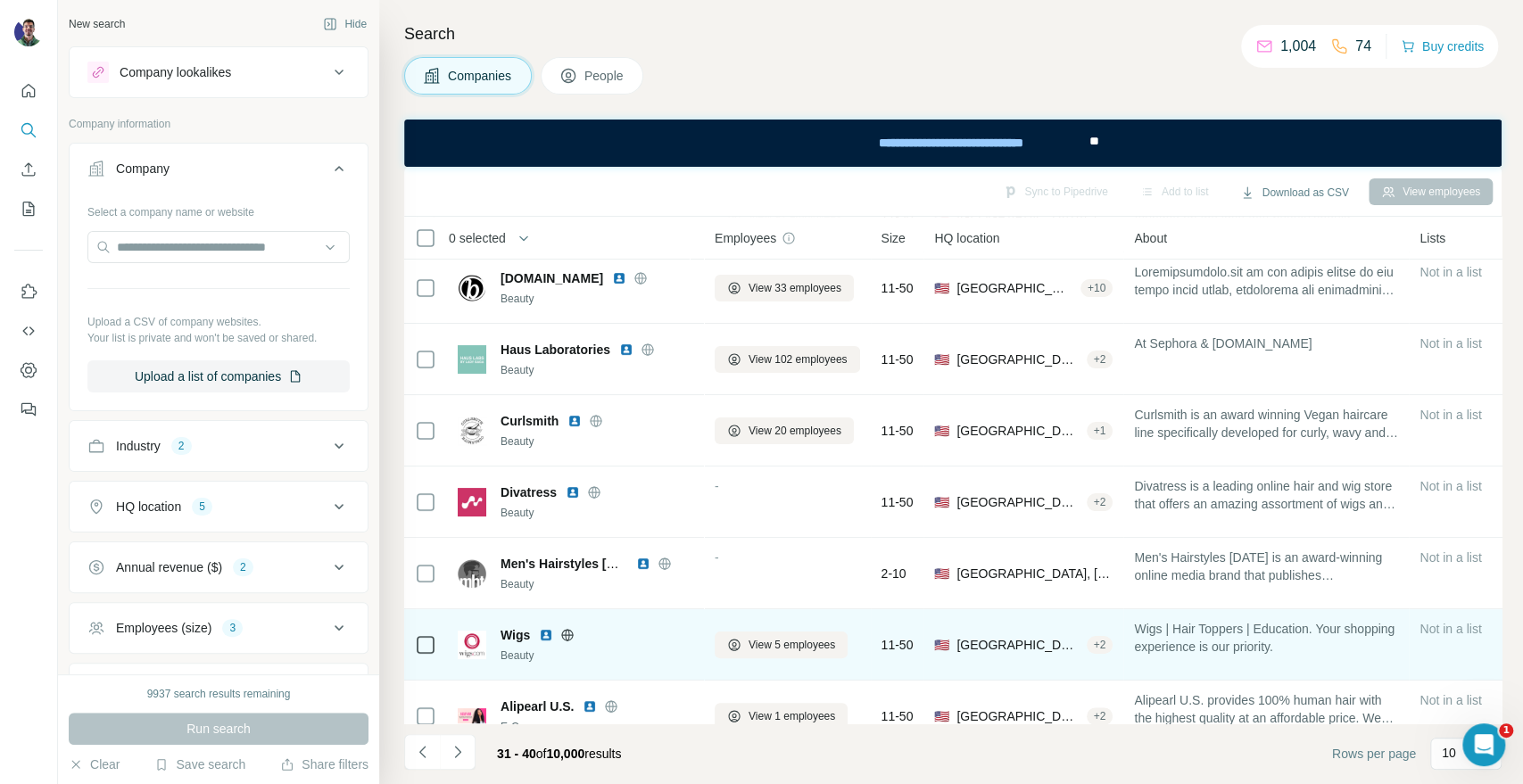
scroll to position [259, 0]
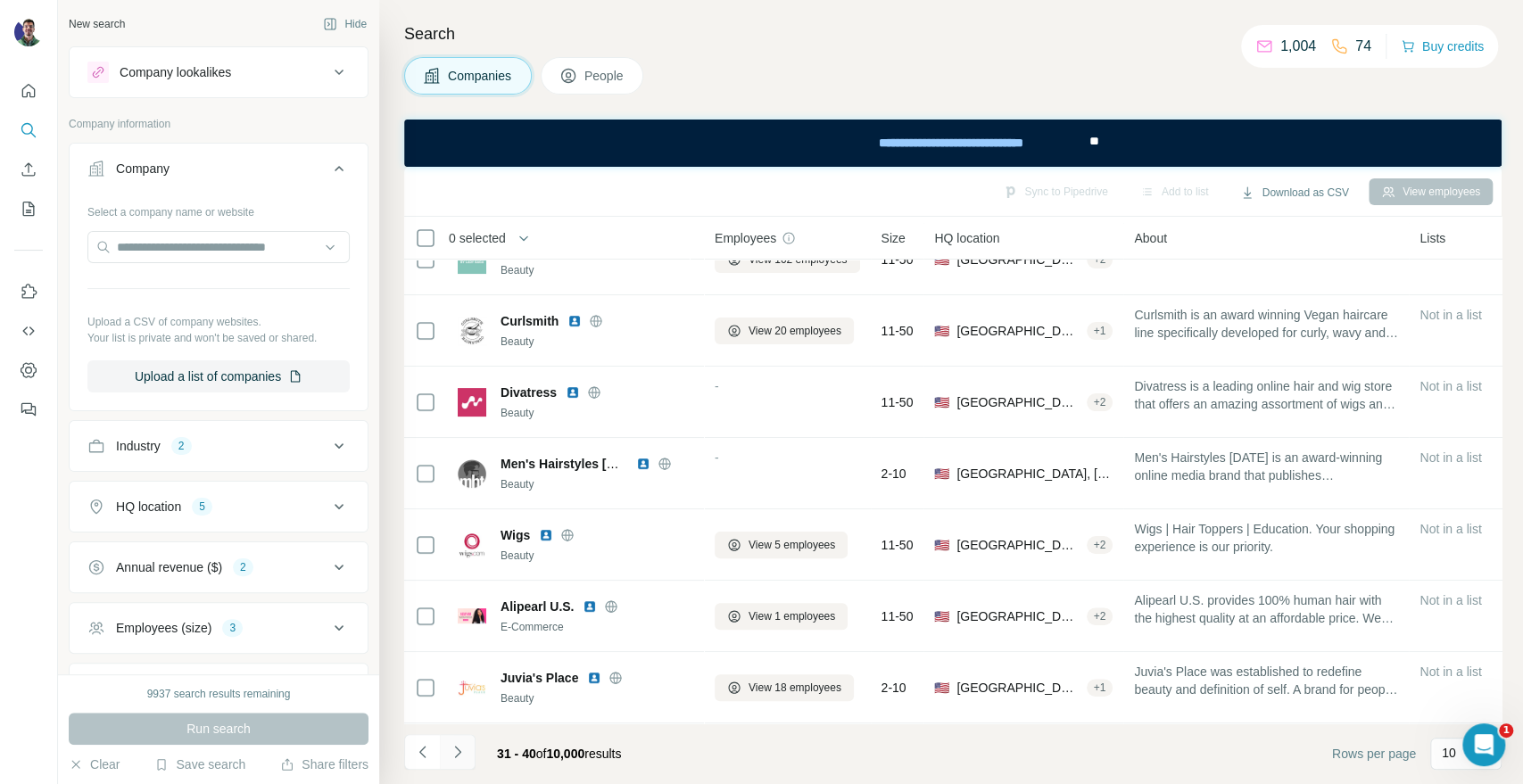
click at [470, 754] on button "Navigate to next page" at bounding box center [457, 752] width 36 height 36
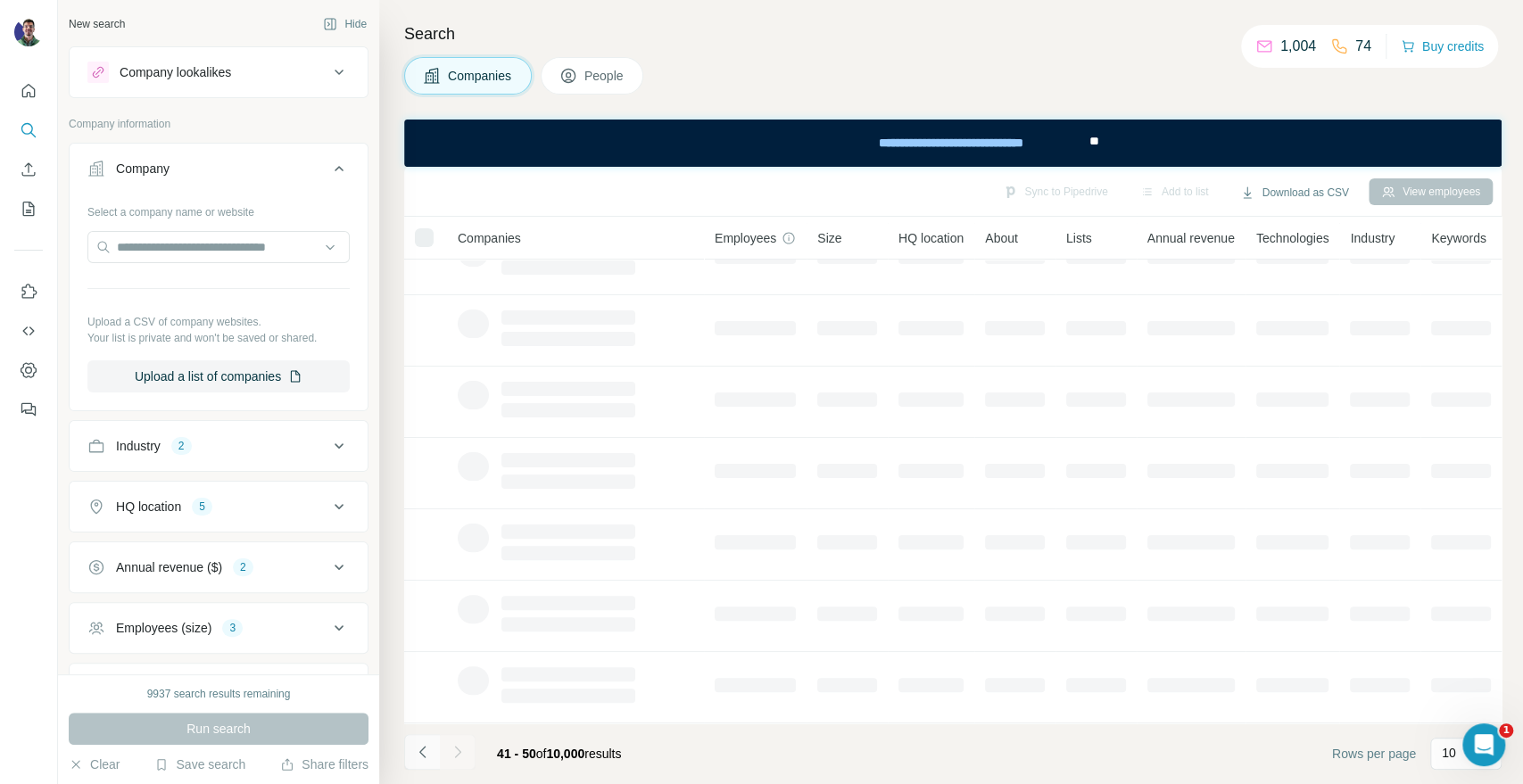
click at [435, 749] on button "Navigate to previous page" at bounding box center [423, 752] width 36 height 36
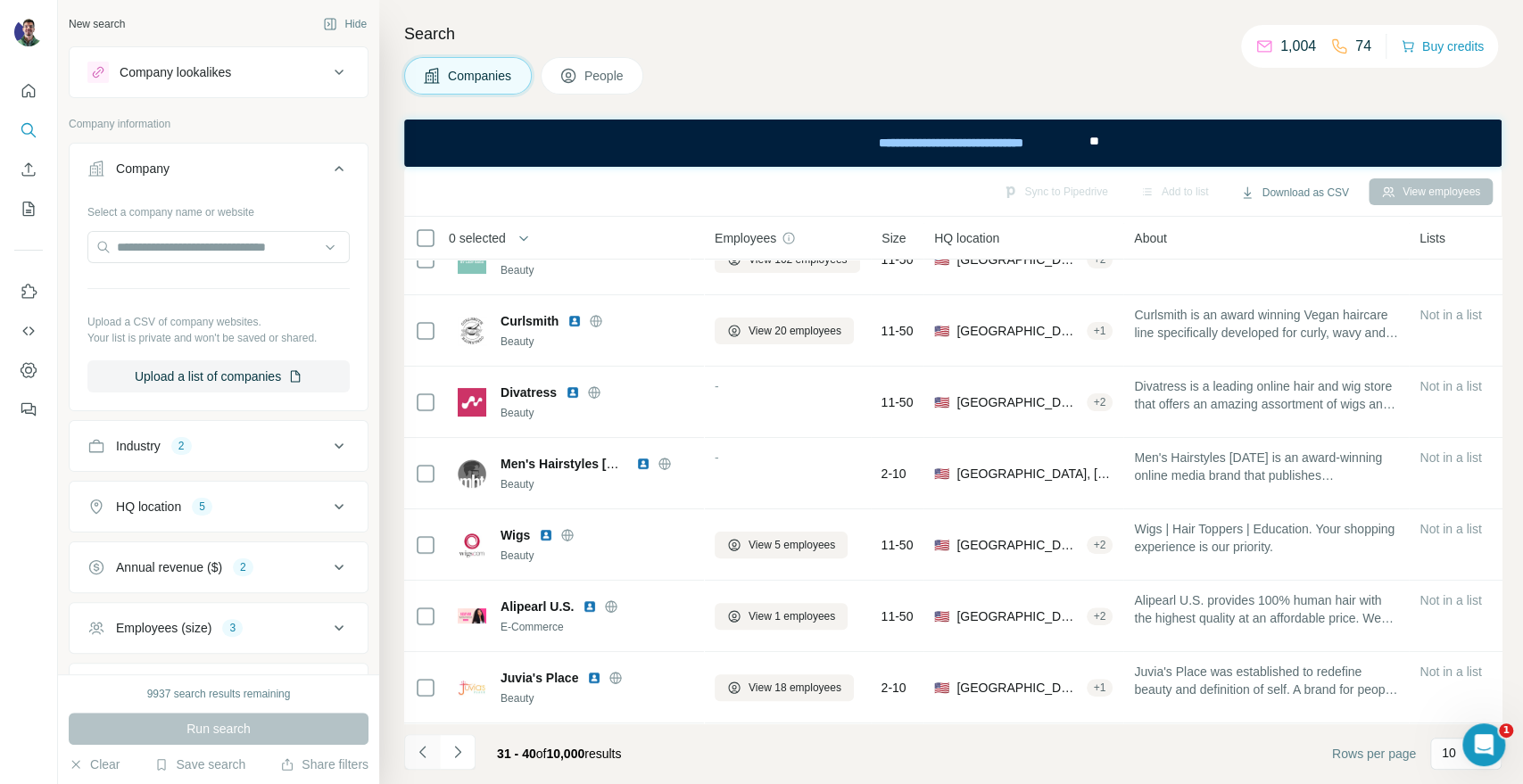
click at [429, 754] on icon "Navigate to previous page" at bounding box center [423, 752] width 18 height 18
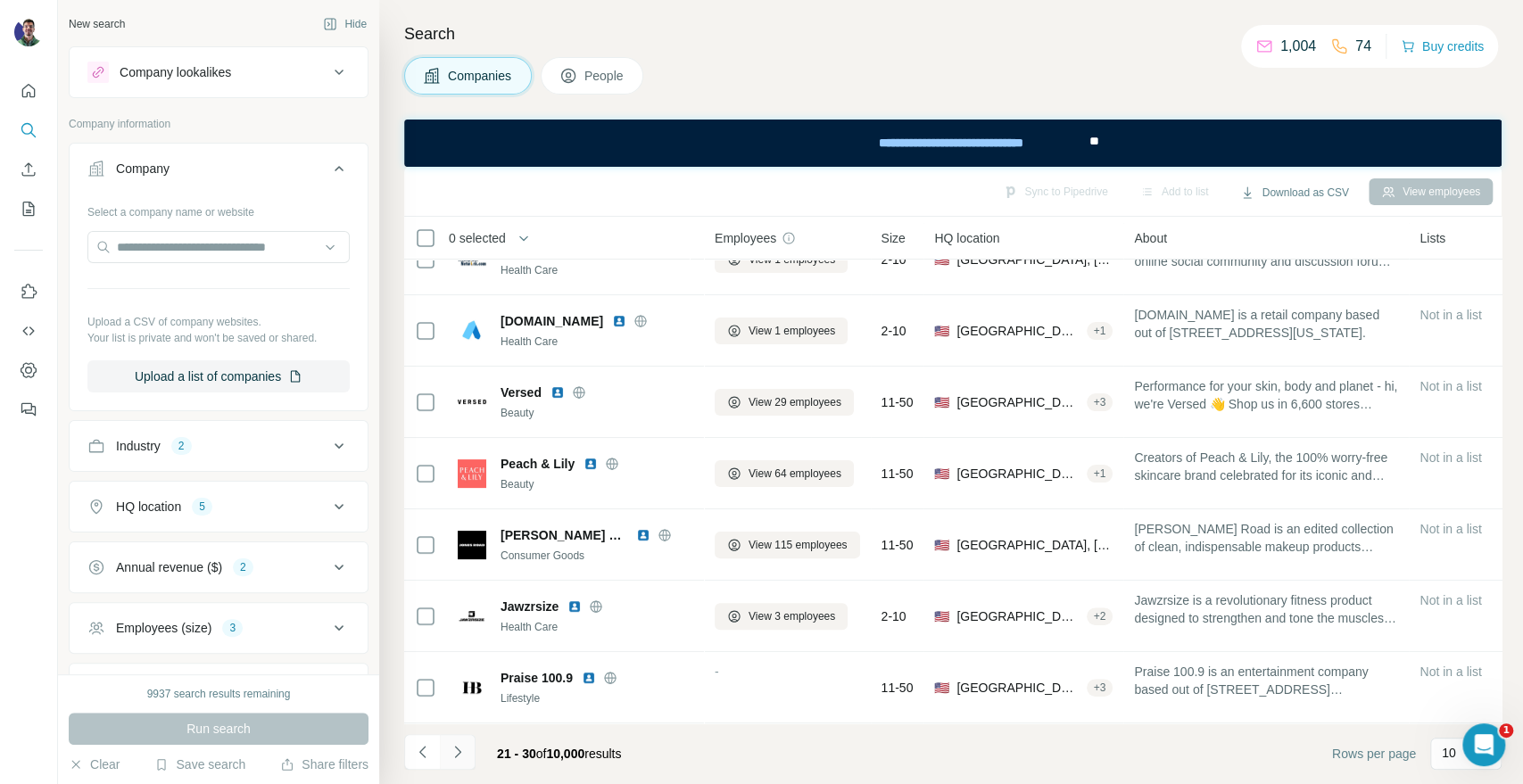
click at [454, 744] on icon "Navigate to next page" at bounding box center [457, 752] width 18 height 18
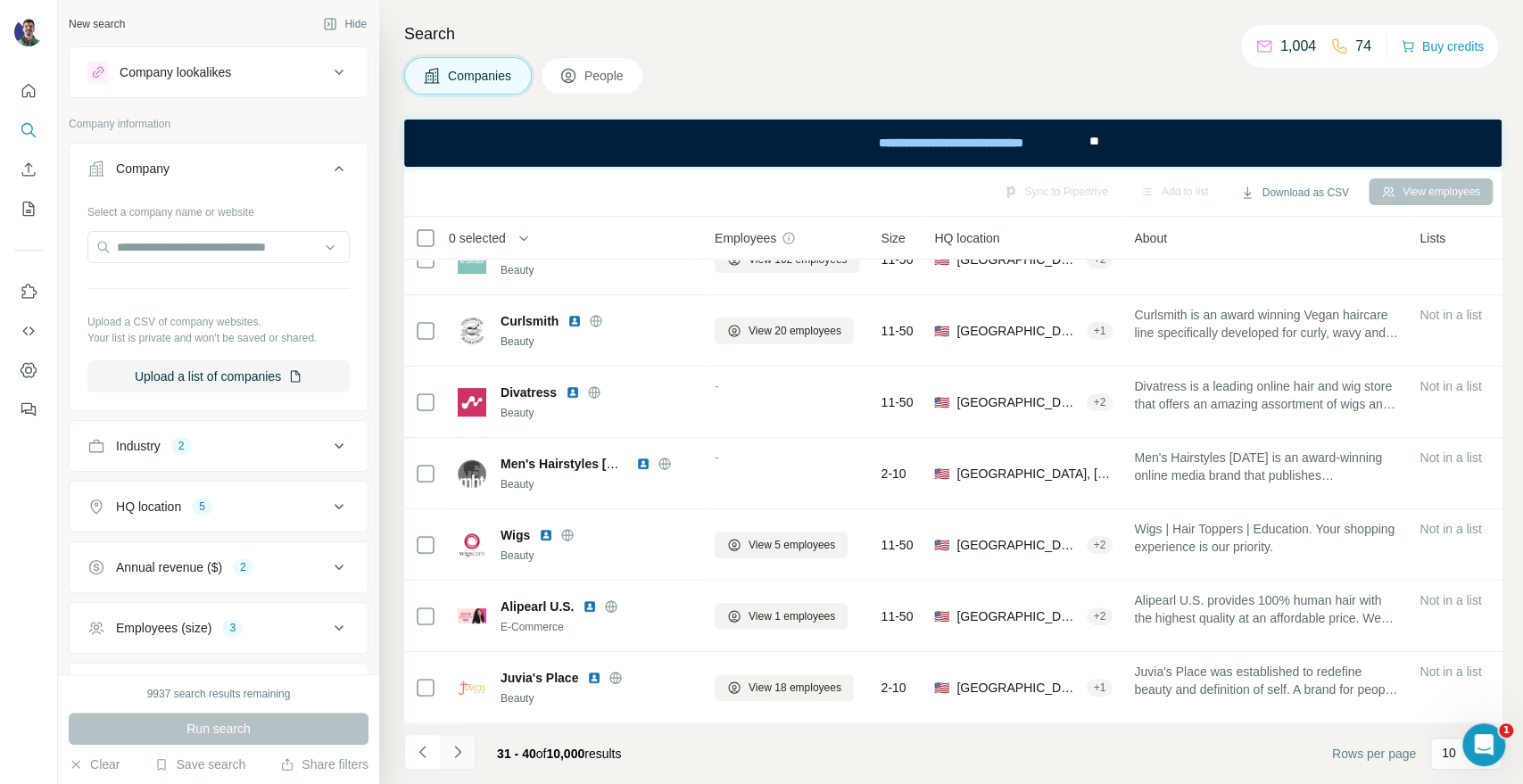
click at [463, 756] on icon "Navigate to next page" at bounding box center [457, 752] width 18 height 18
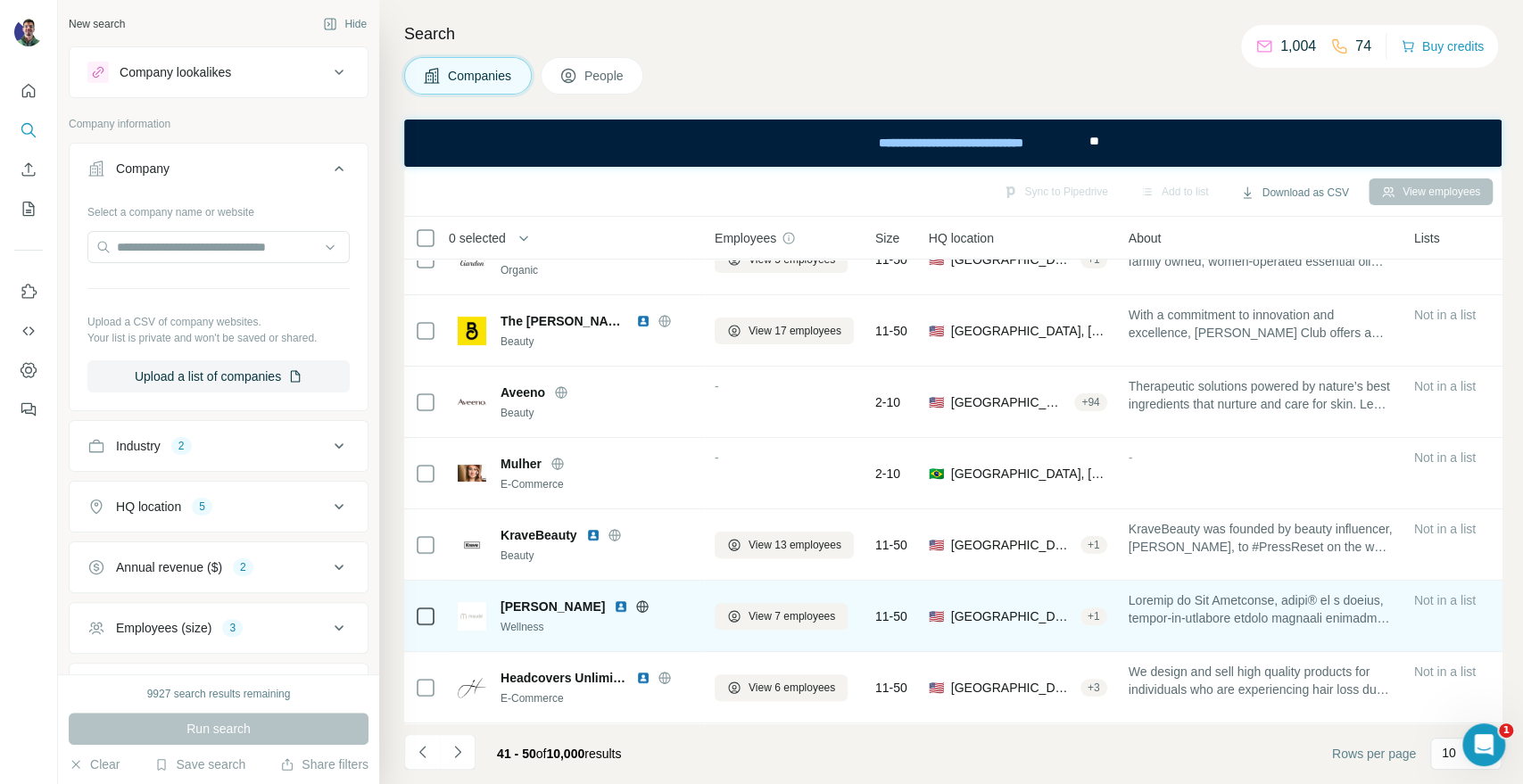
click at [635, 600] on icon at bounding box center [642, 607] width 14 height 14
click at [637, 601] on icon at bounding box center [643, 607] width 12 height 12
click at [806, 609] on span "View 7 employees" at bounding box center [791, 617] width 87 height 16
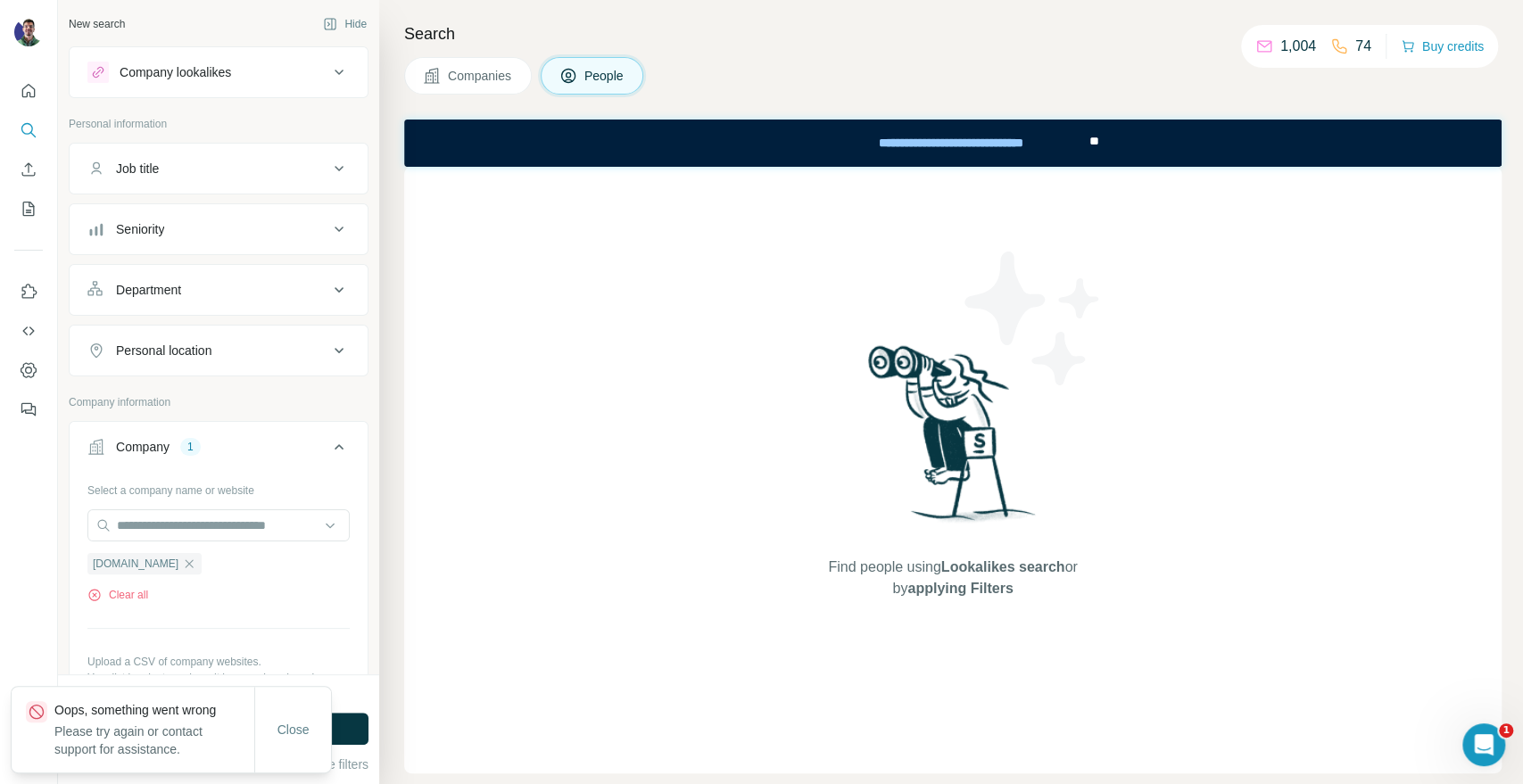
click at [479, 74] on span "Companies" at bounding box center [479, 76] width 65 height 18
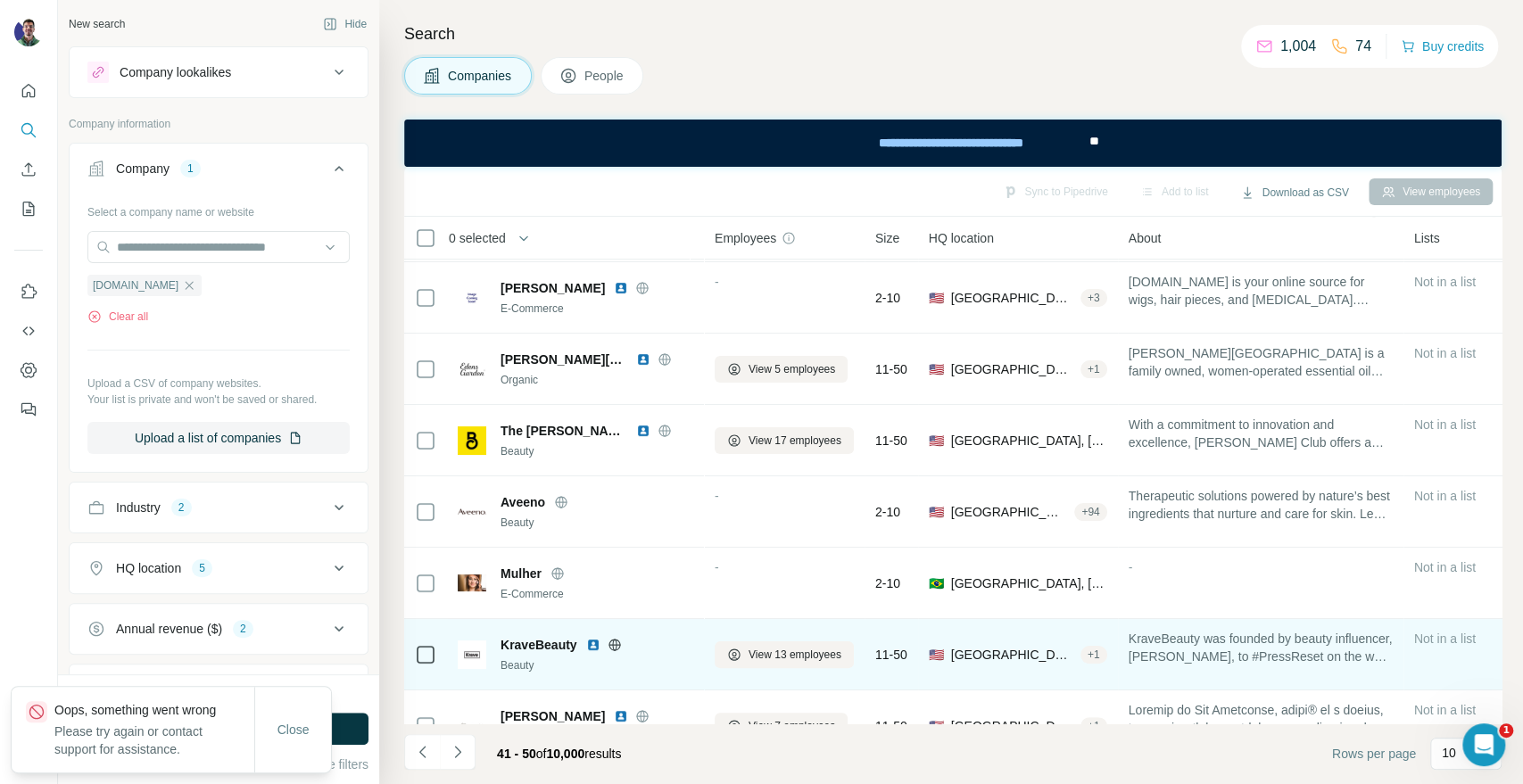
scroll to position [259, 0]
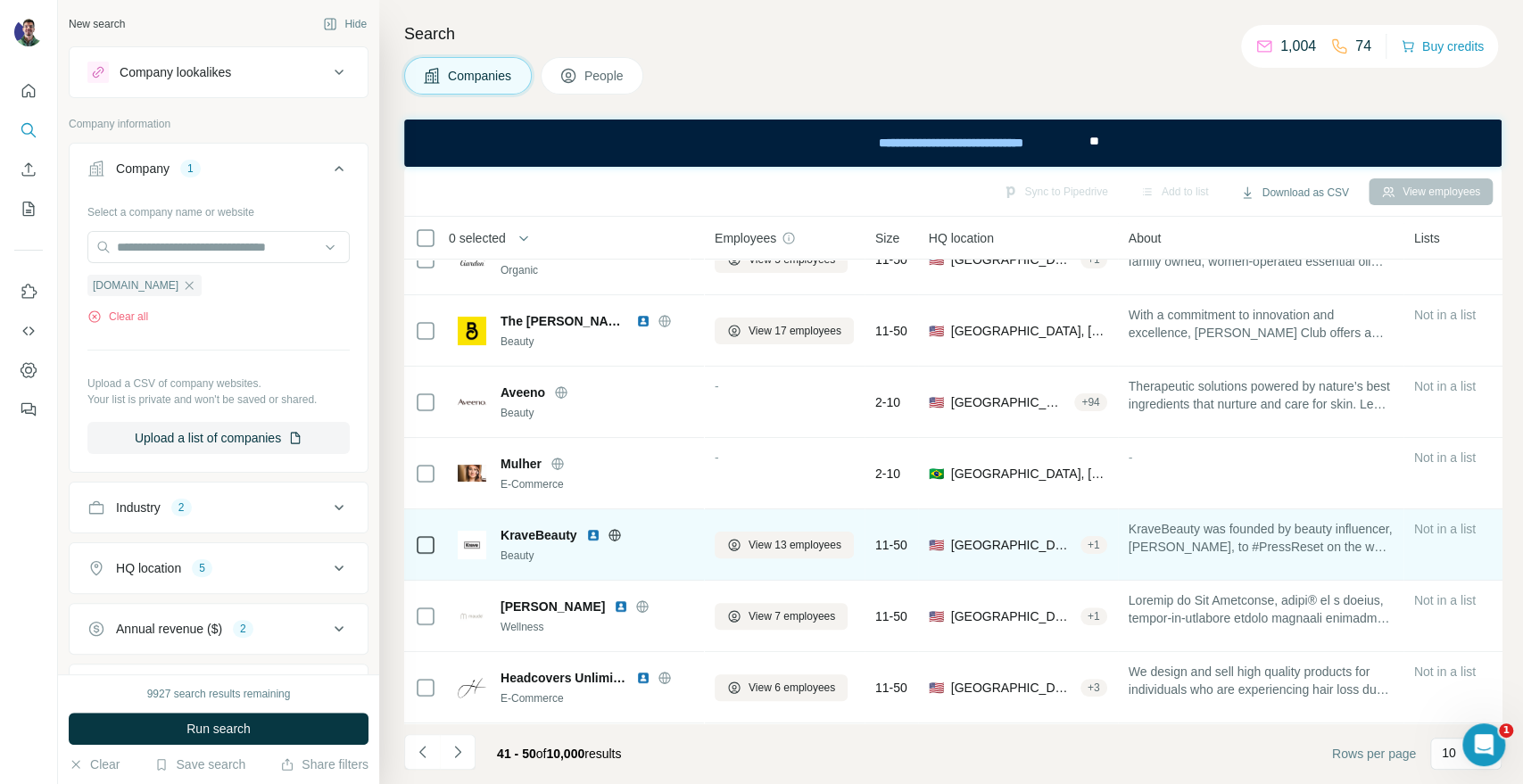
click at [610, 534] on icon at bounding box center [615, 534] width 12 height 1
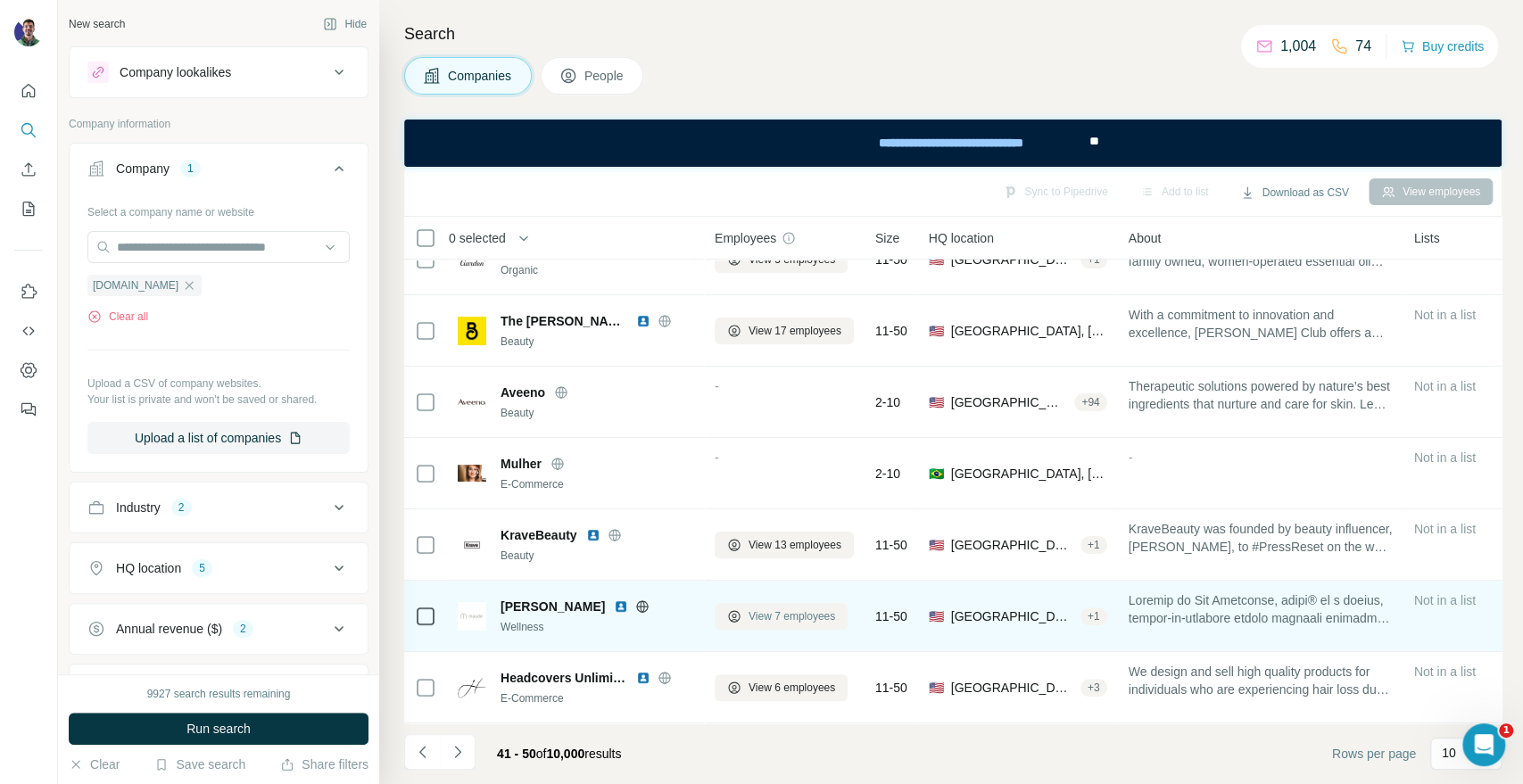
click at [758, 609] on span "View 7 employees" at bounding box center [791, 617] width 87 height 16
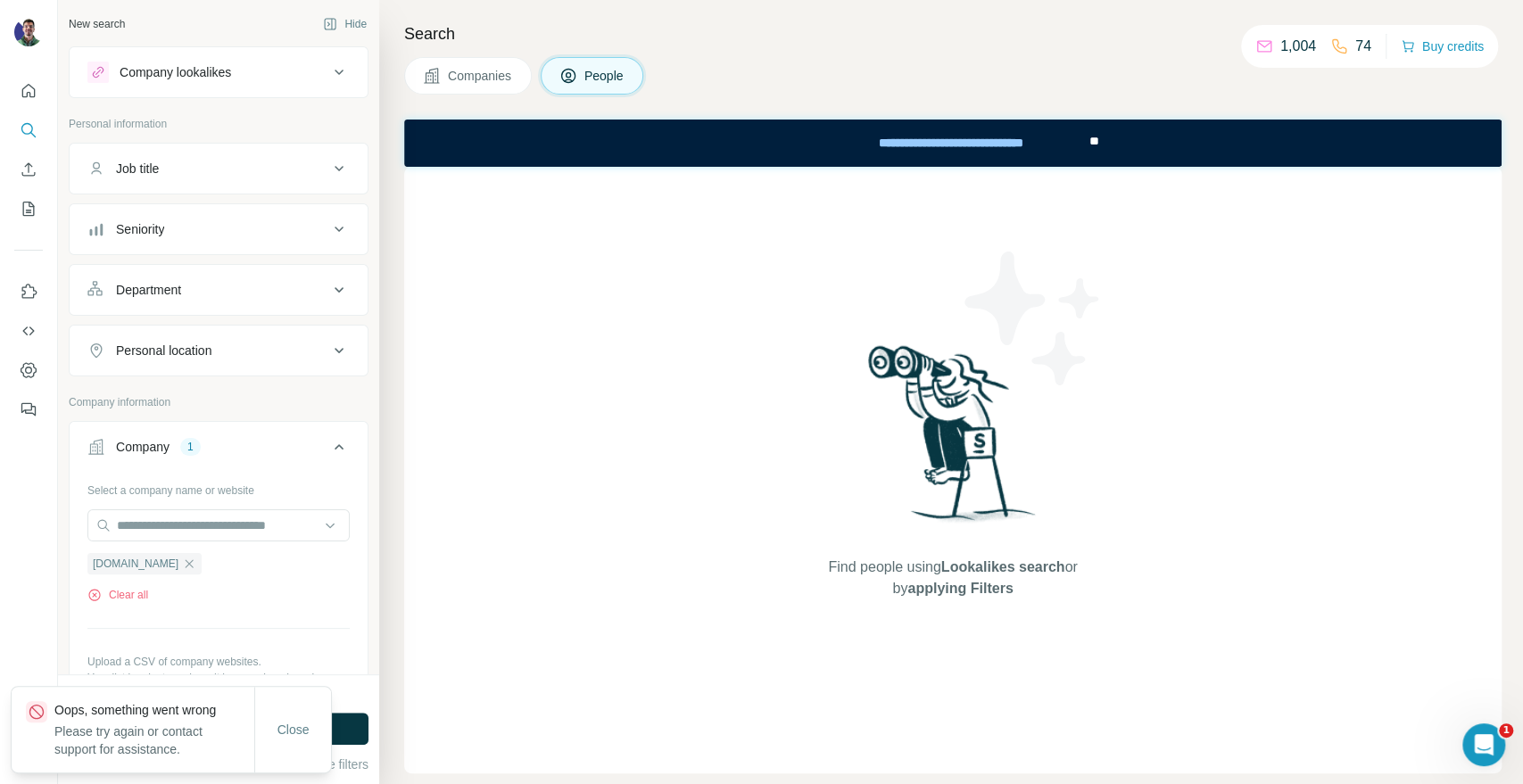
click at [484, 90] on button "Companies" at bounding box center [468, 76] width 128 height 38
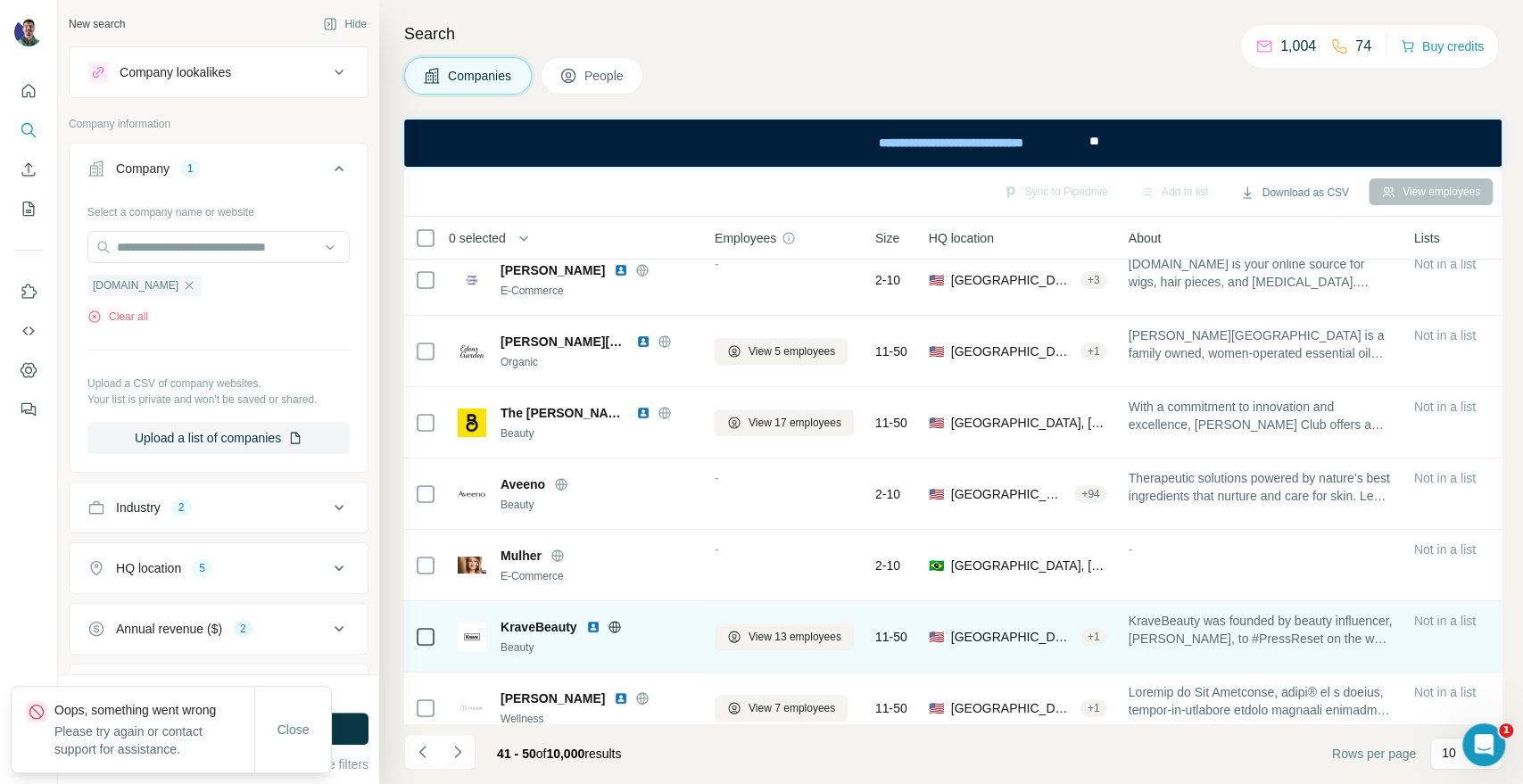
scroll to position [259, 0]
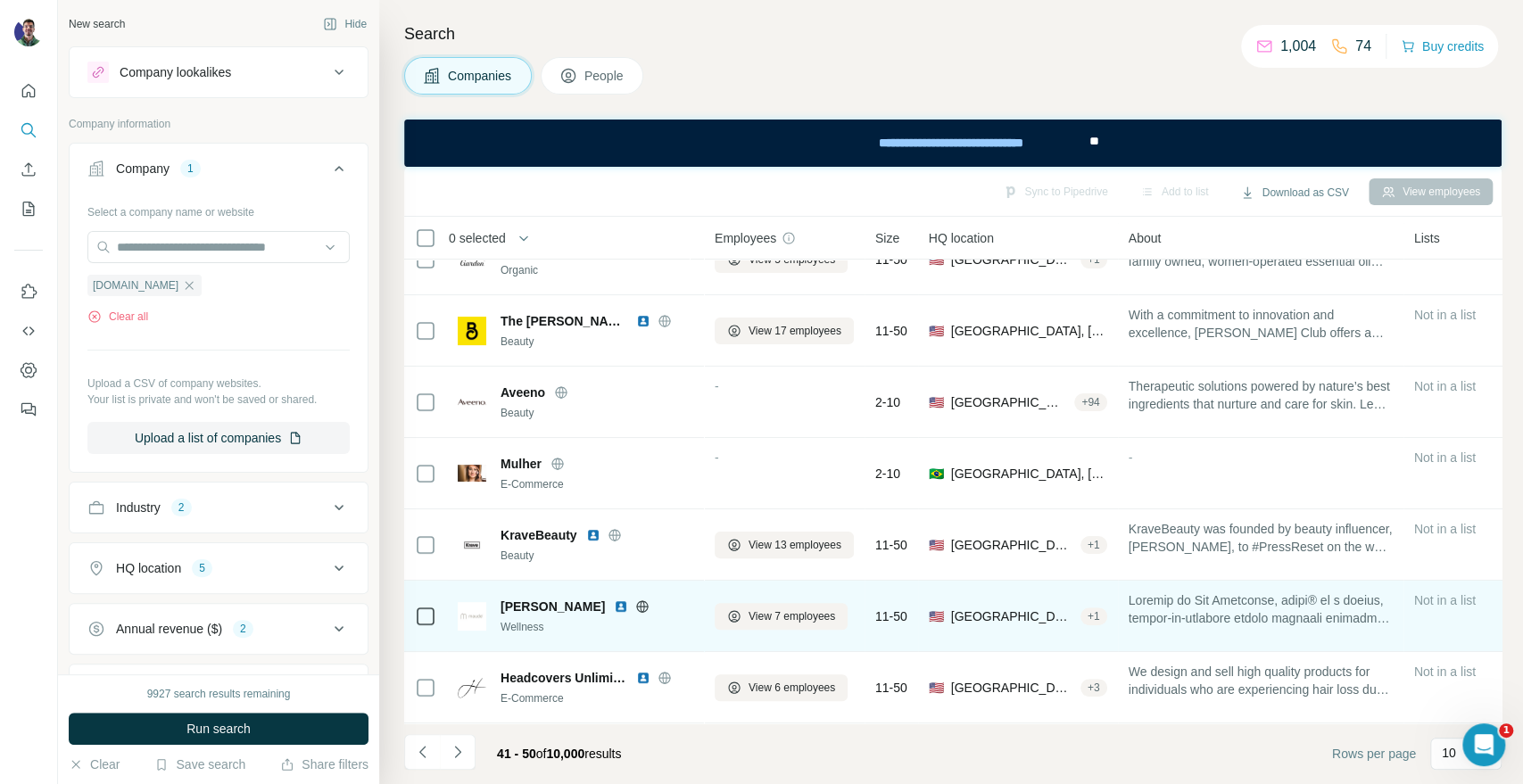
click at [614, 601] on img at bounding box center [621, 607] width 14 height 14
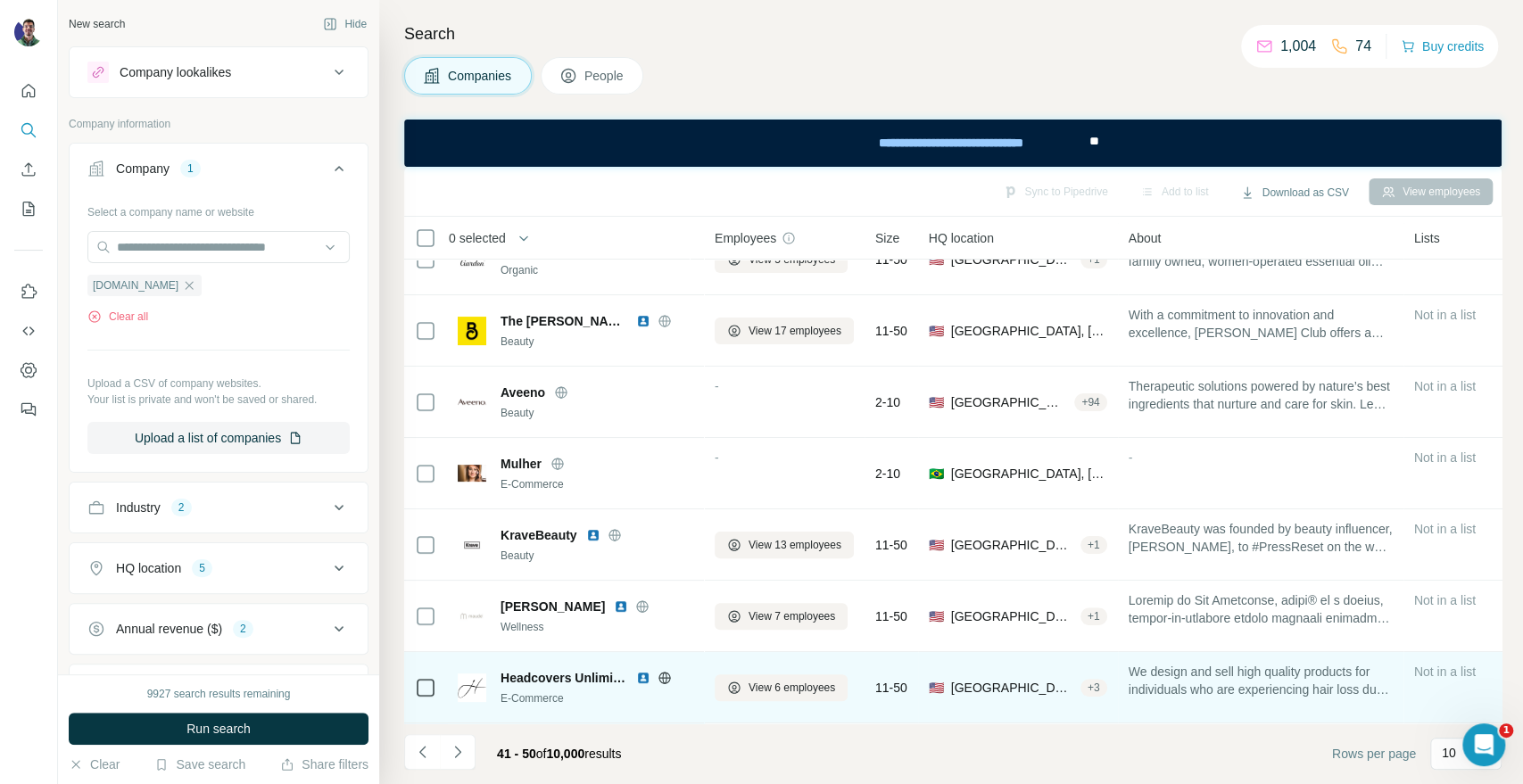
click at [666, 671] on icon at bounding box center [664, 677] width 4 height 12
click at [664, 670] on icon at bounding box center [665, 677] width 14 height 14
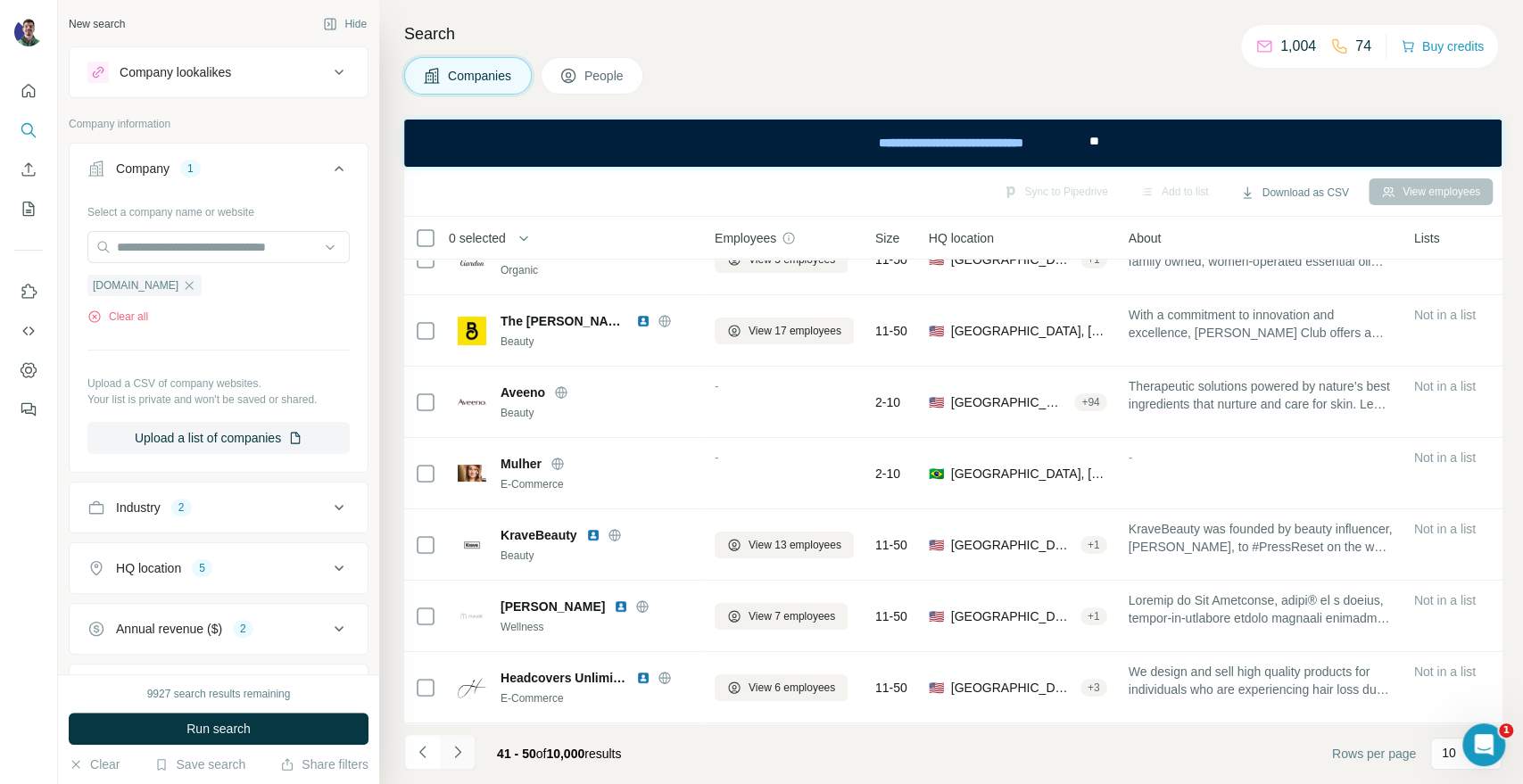
click at [464, 760] on icon "Navigate to next page" at bounding box center [457, 752] width 18 height 18
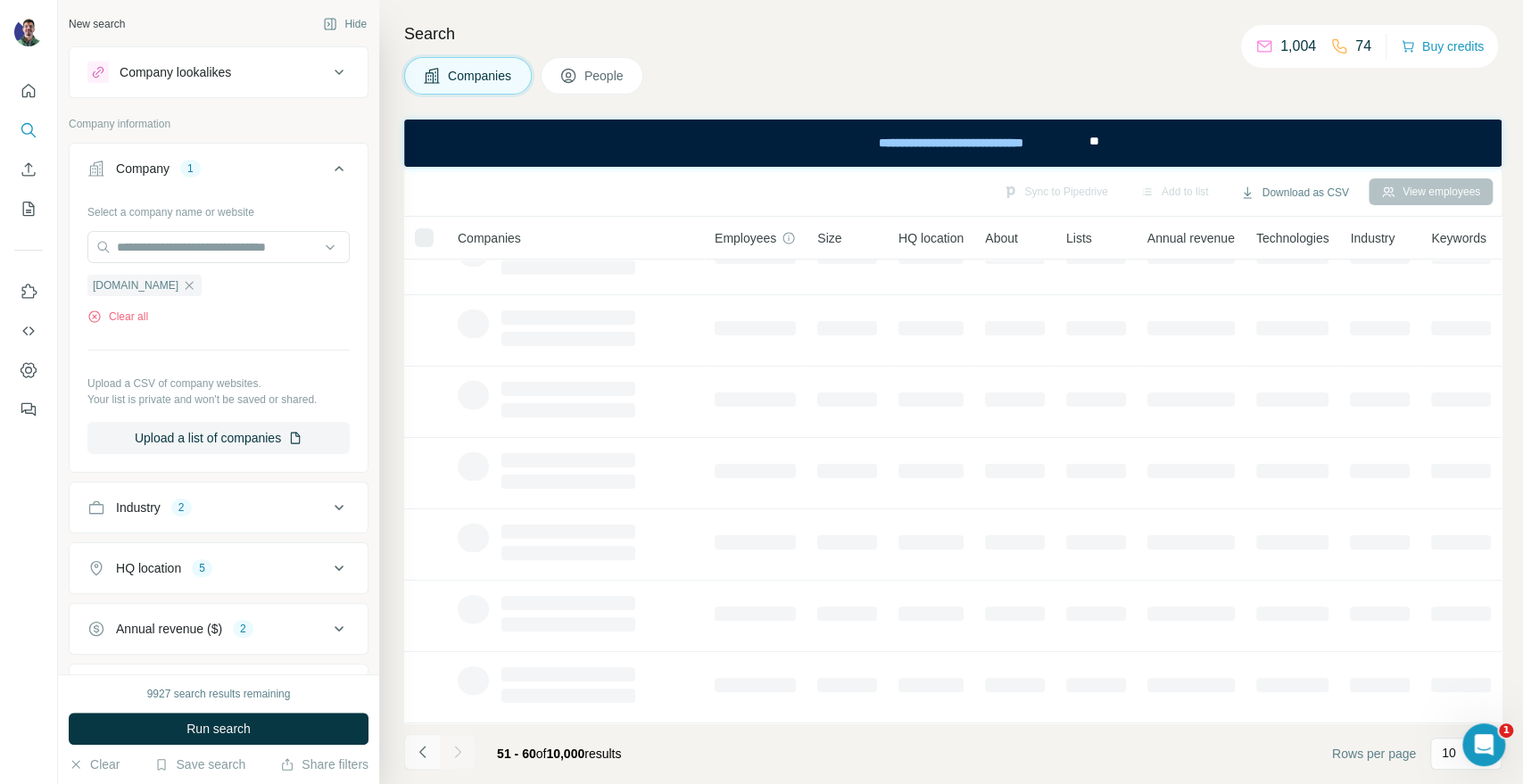
click at [422, 765] on button "Navigate to previous page" at bounding box center [423, 752] width 36 height 36
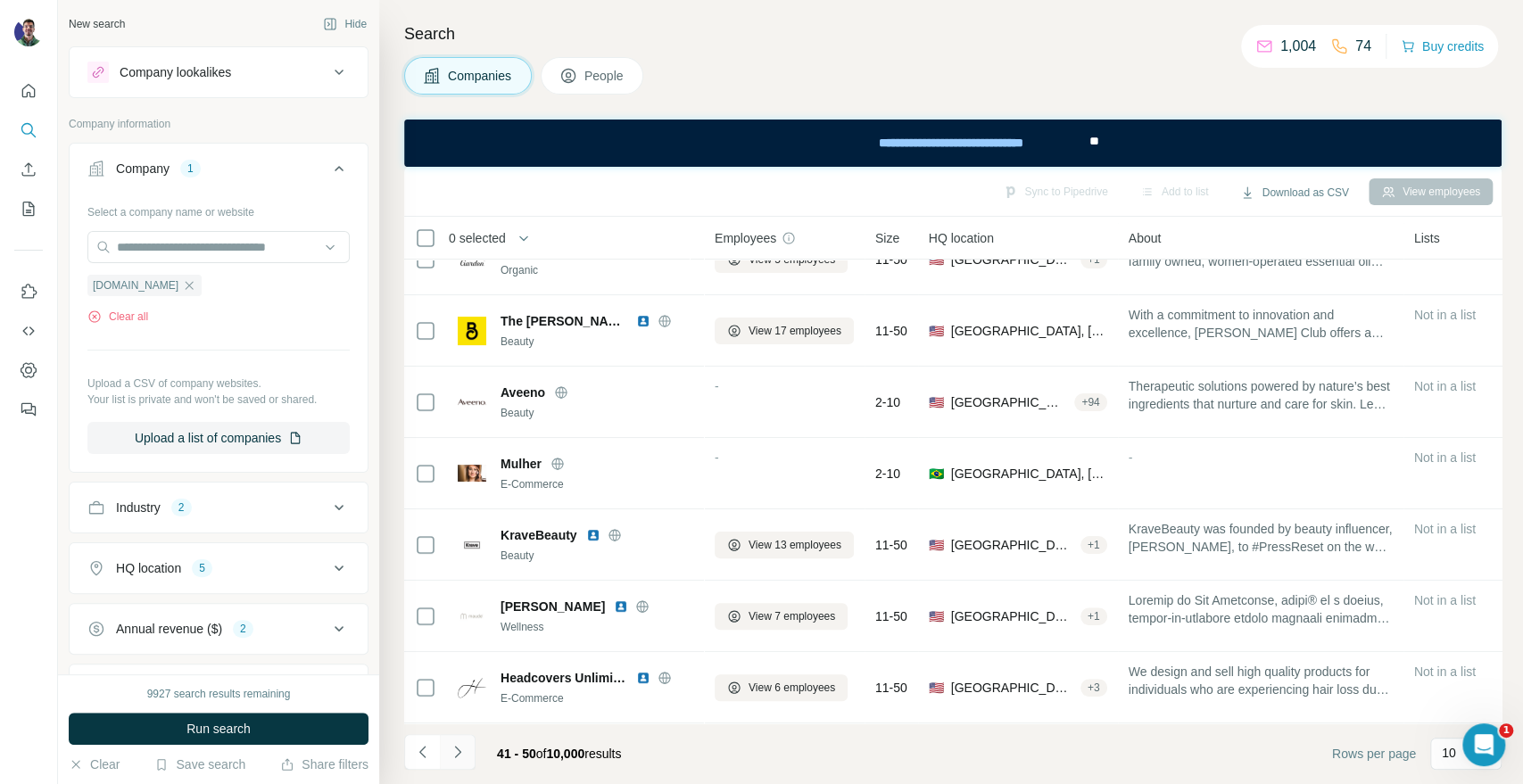
click at [465, 757] on button "Navigate to next page" at bounding box center [457, 752] width 36 height 36
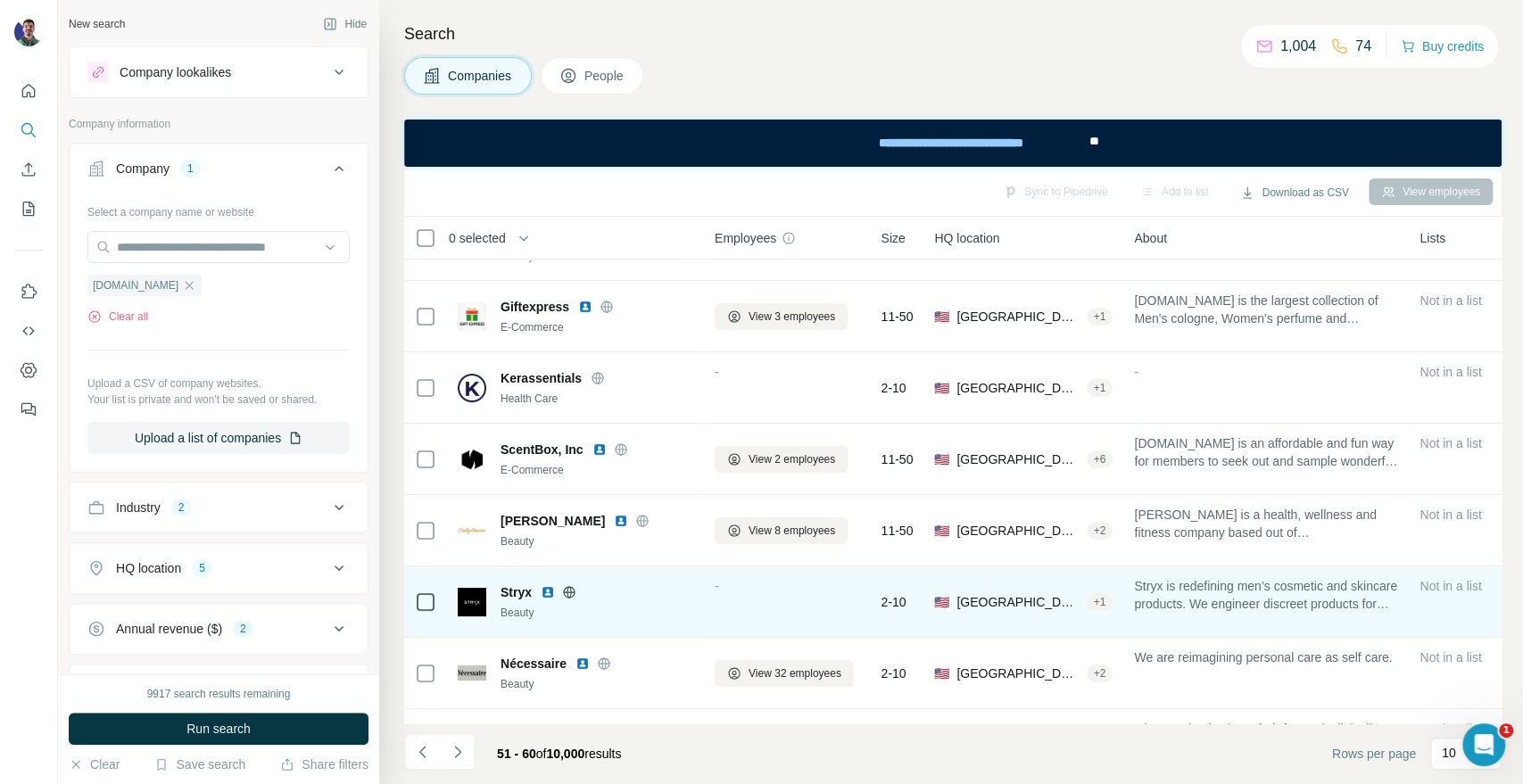
scroll to position [0, 0]
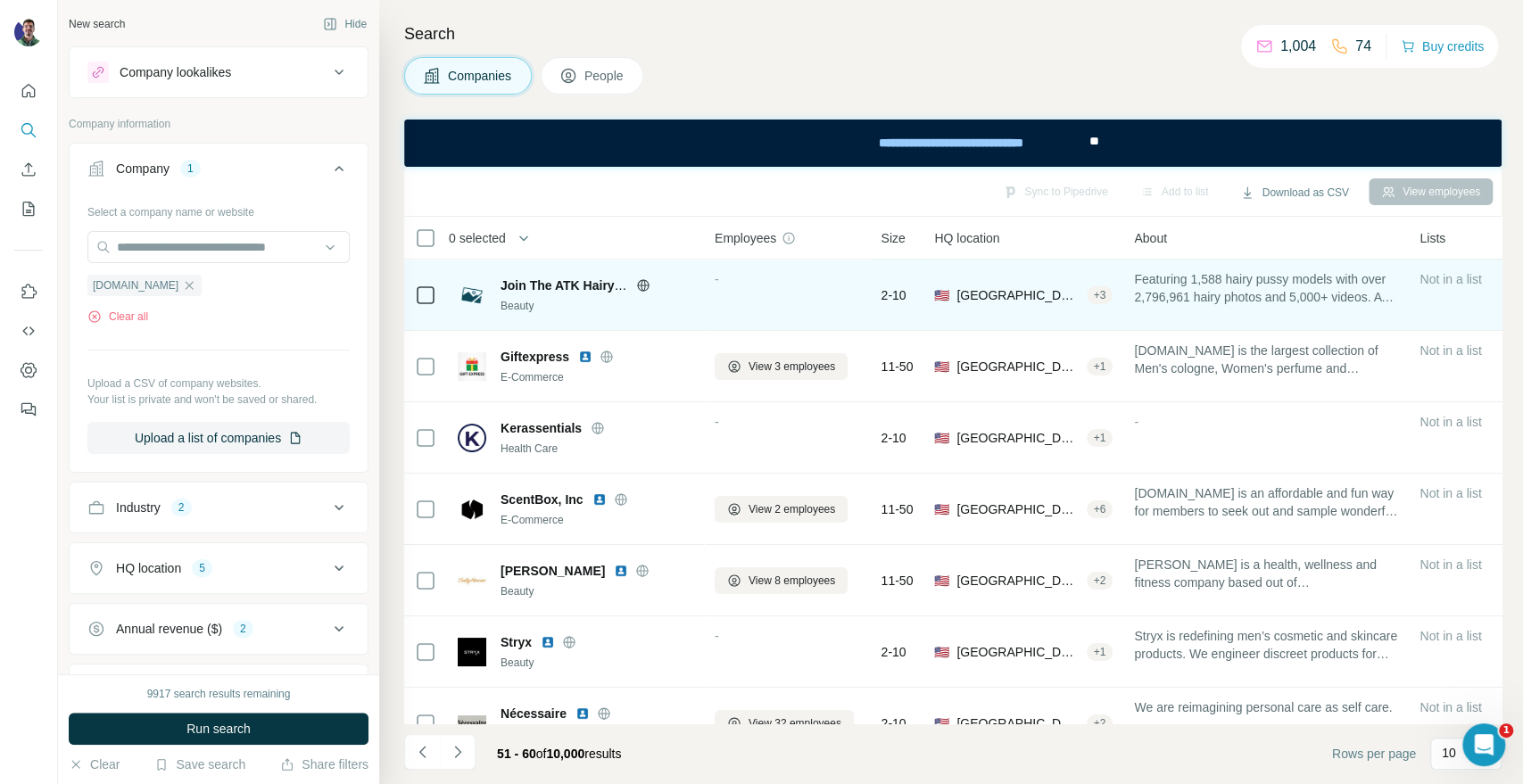
click at [637, 285] on icon at bounding box center [643, 285] width 12 height 1
click at [648, 287] on icon at bounding box center [643, 285] width 12 height 12
click at [647, 290] on icon at bounding box center [643, 285] width 14 height 14
click at [644, 278] on icon at bounding box center [643, 285] width 14 height 14
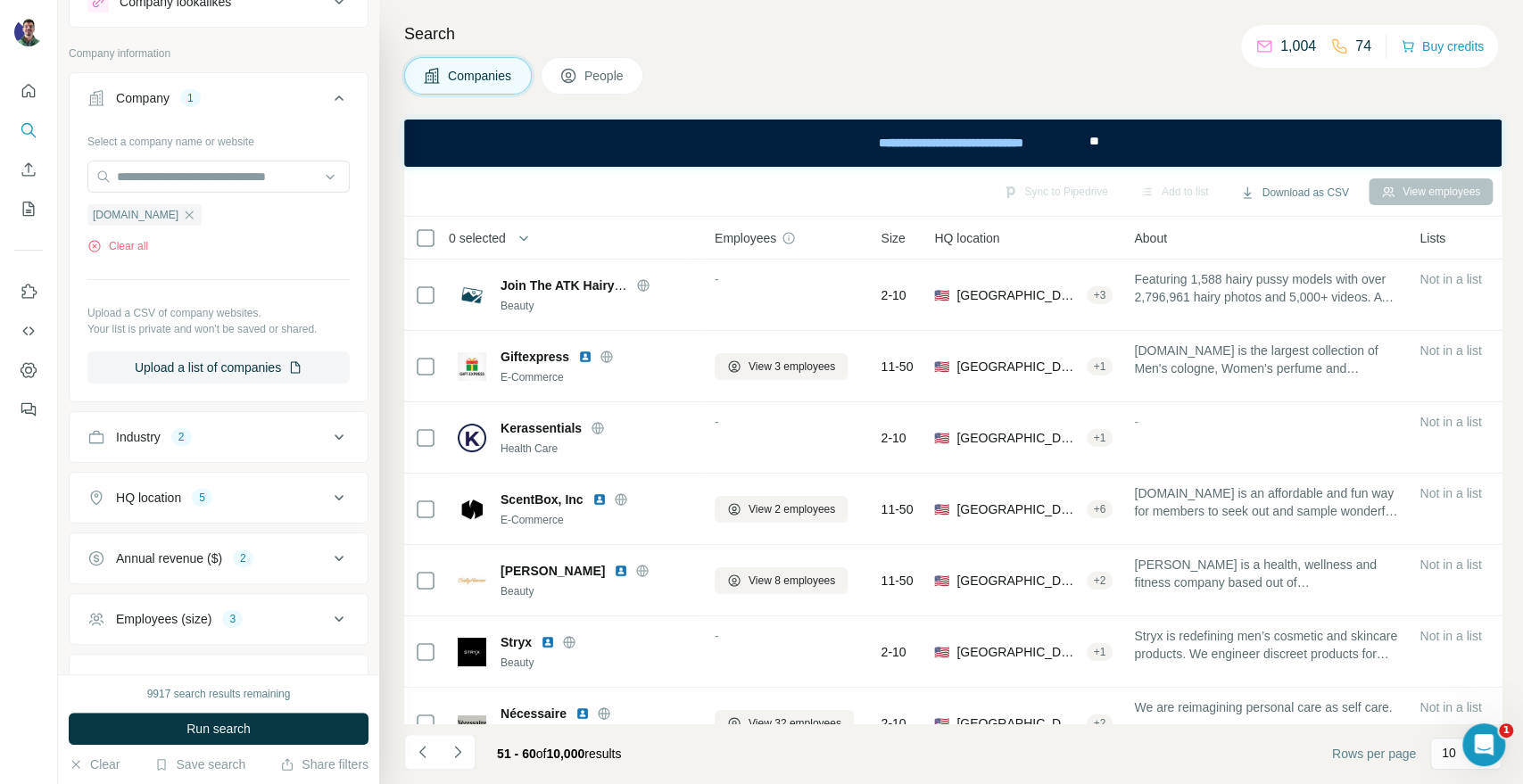
scroll to position [99, 0]
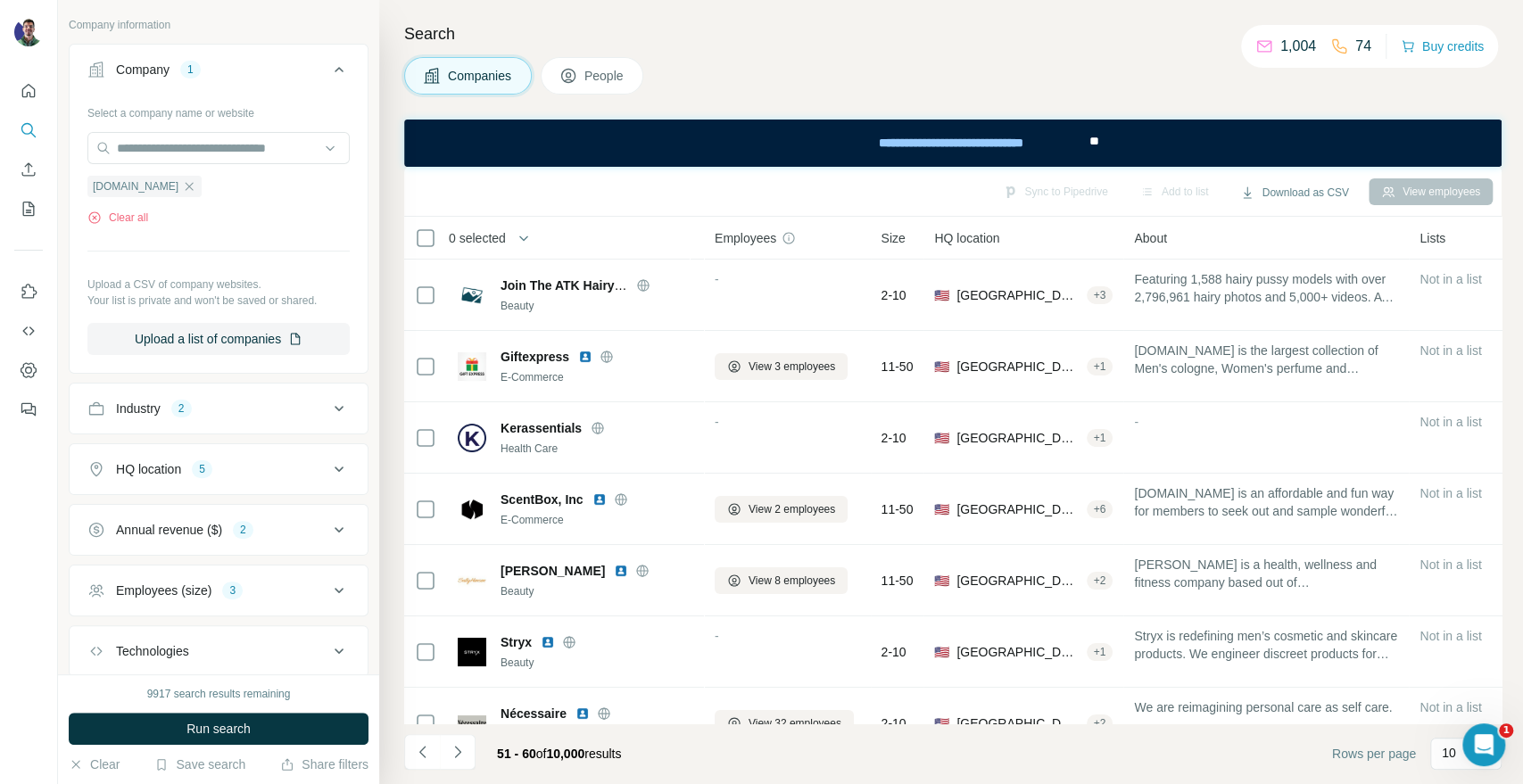
click at [354, 404] on div "New search Hide Company lookalikes Company information Company 1 Select a compa…" at bounding box center [218, 337] width 321 height 674
click at [335, 408] on icon at bounding box center [339, 407] width 9 height 5
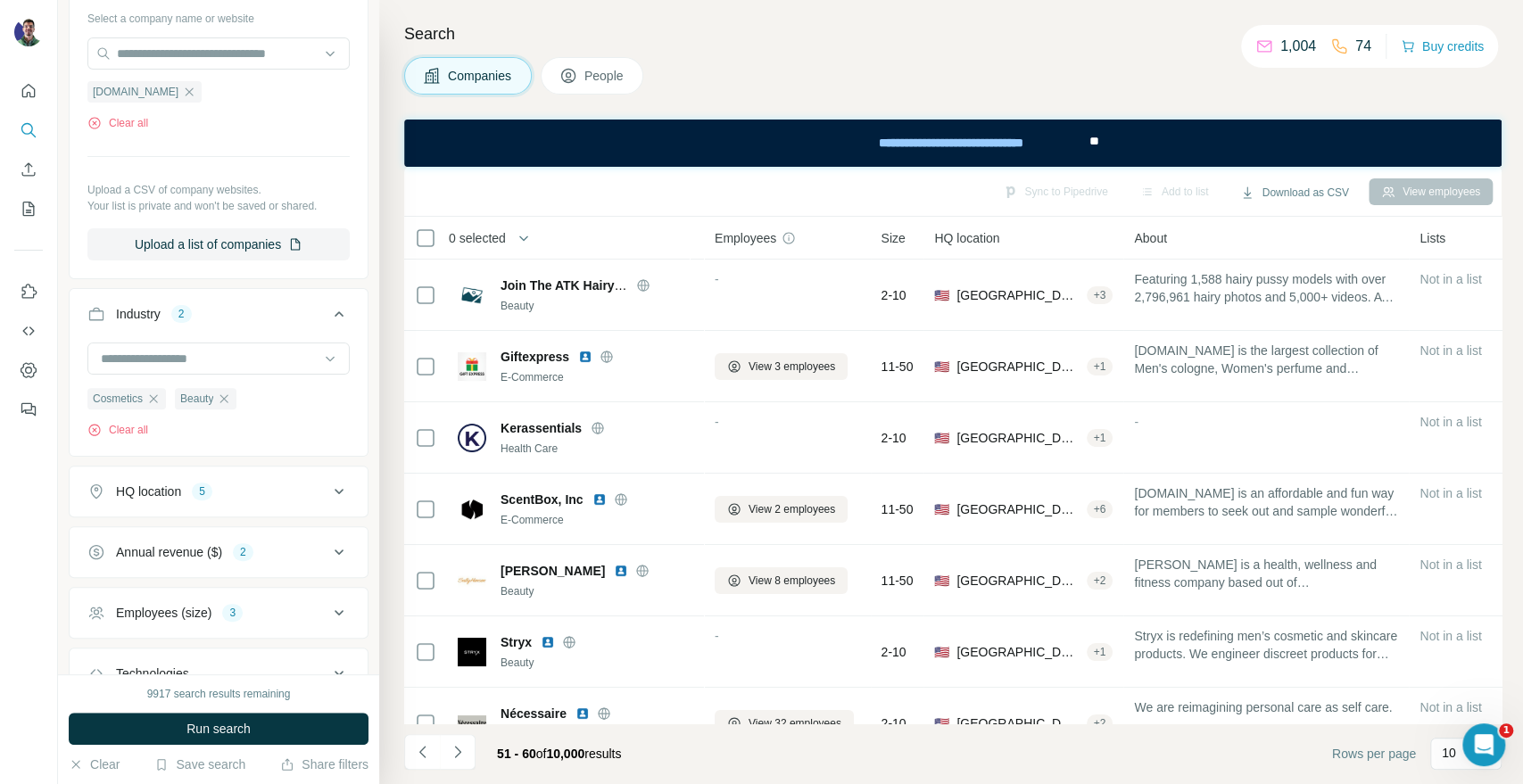
scroll to position [198, 0]
click at [335, 311] on icon at bounding box center [339, 309] width 9 height 5
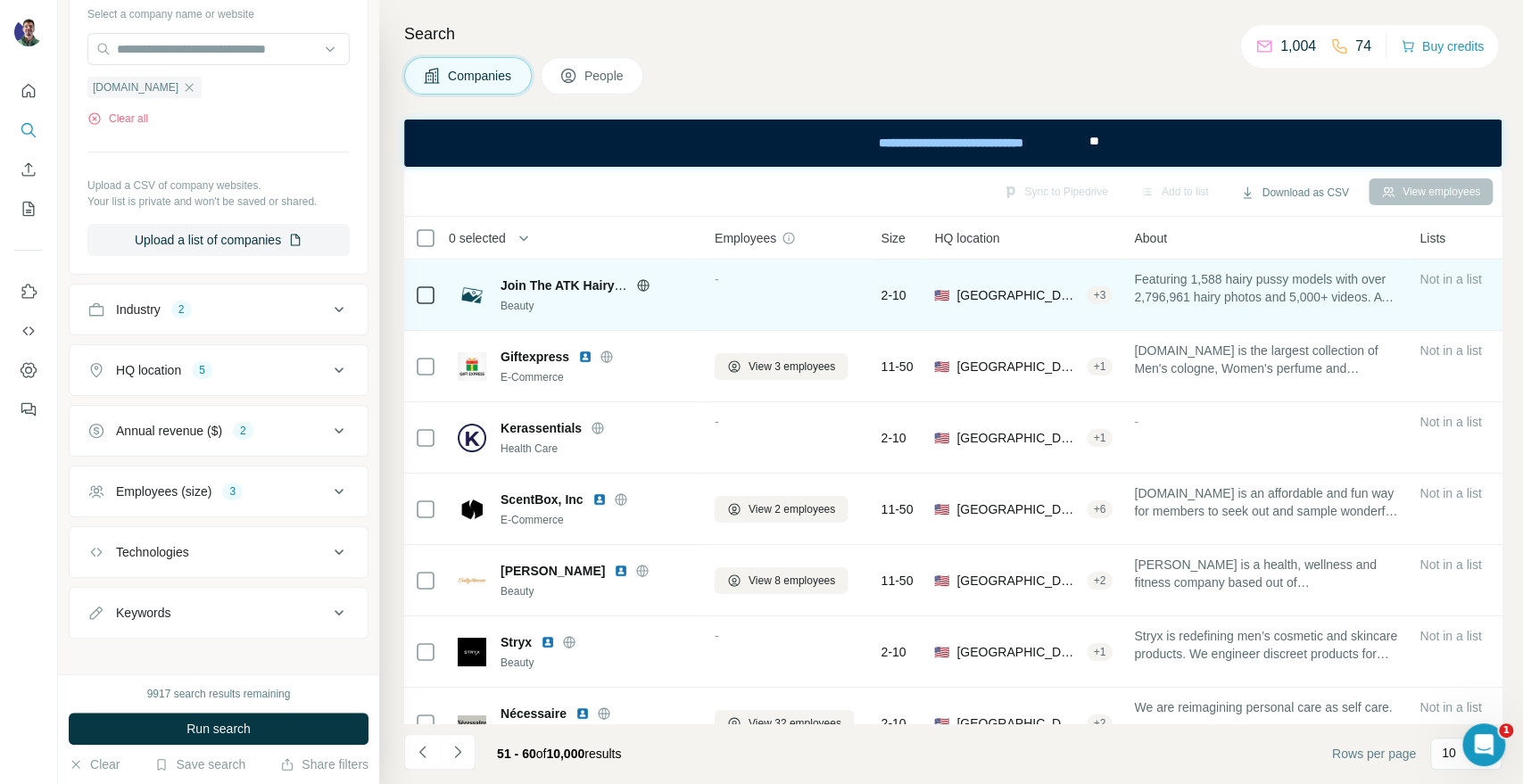
click at [646, 281] on icon at bounding box center [643, 285] width 14 height 14
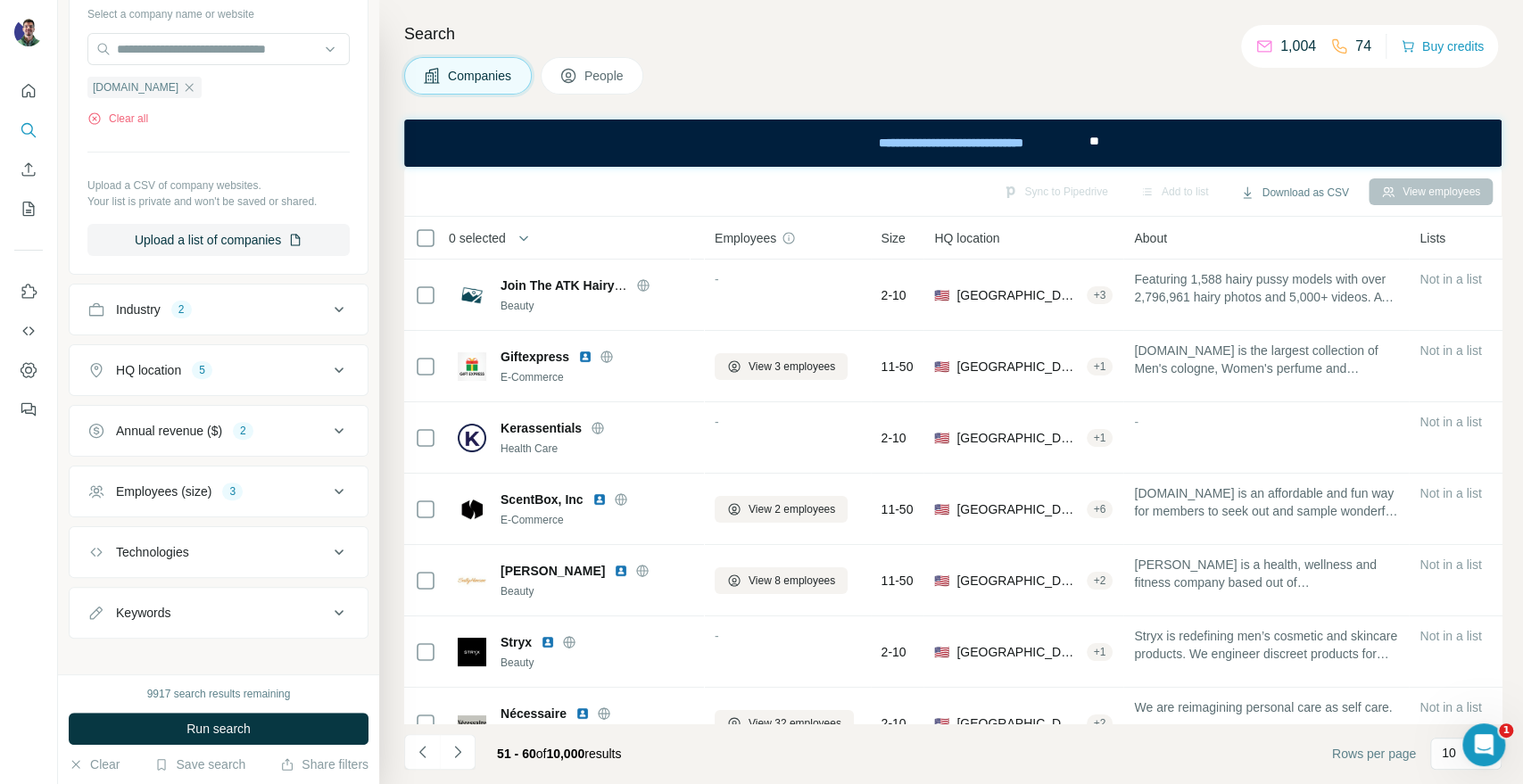
click at [1297, 113] on div "Search Companies People Sync to Pipedrive Add to list Download as CSV View empl…" at bounding box center [951, 392] width 1144 height 784
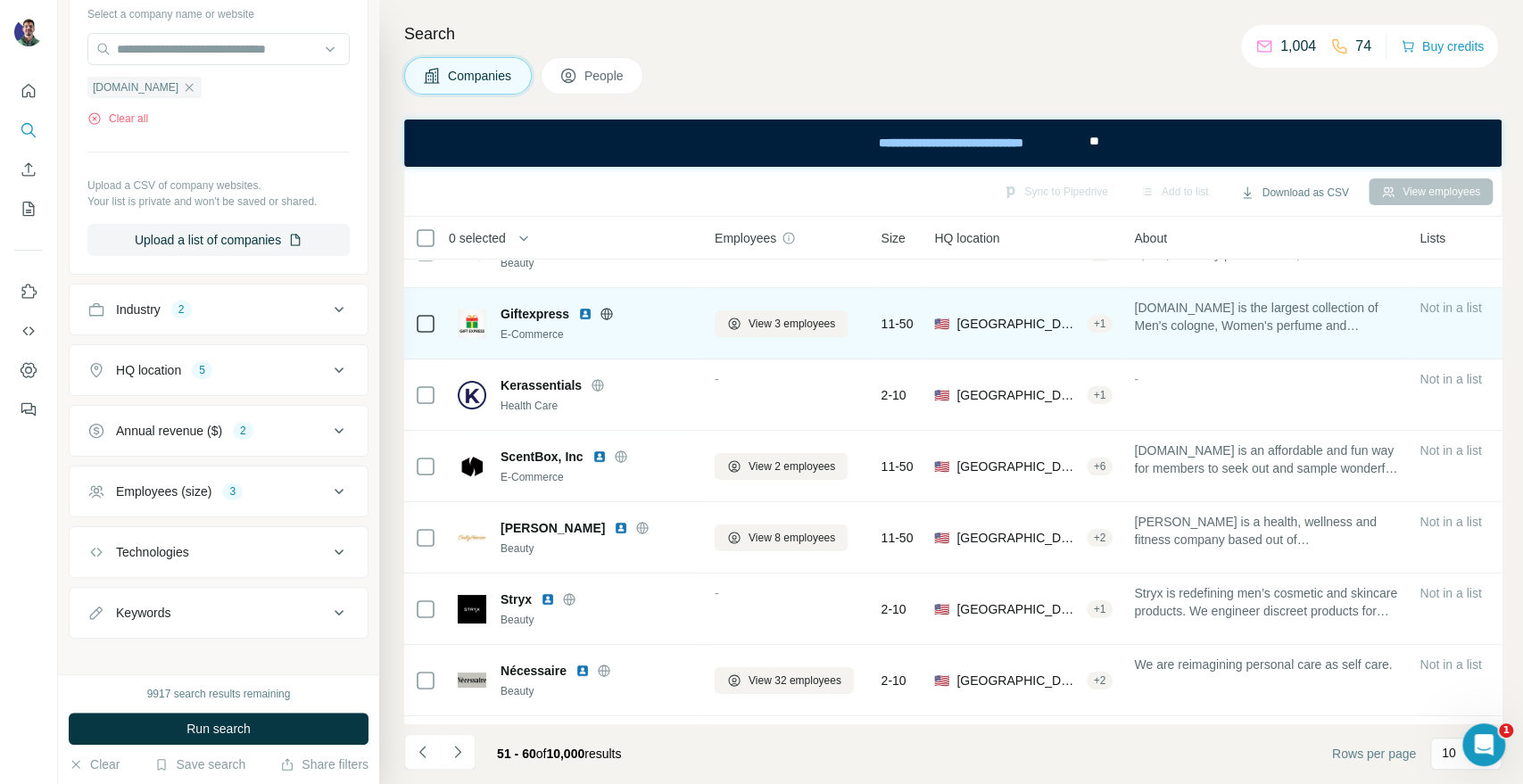
scroll to position [0, 0]
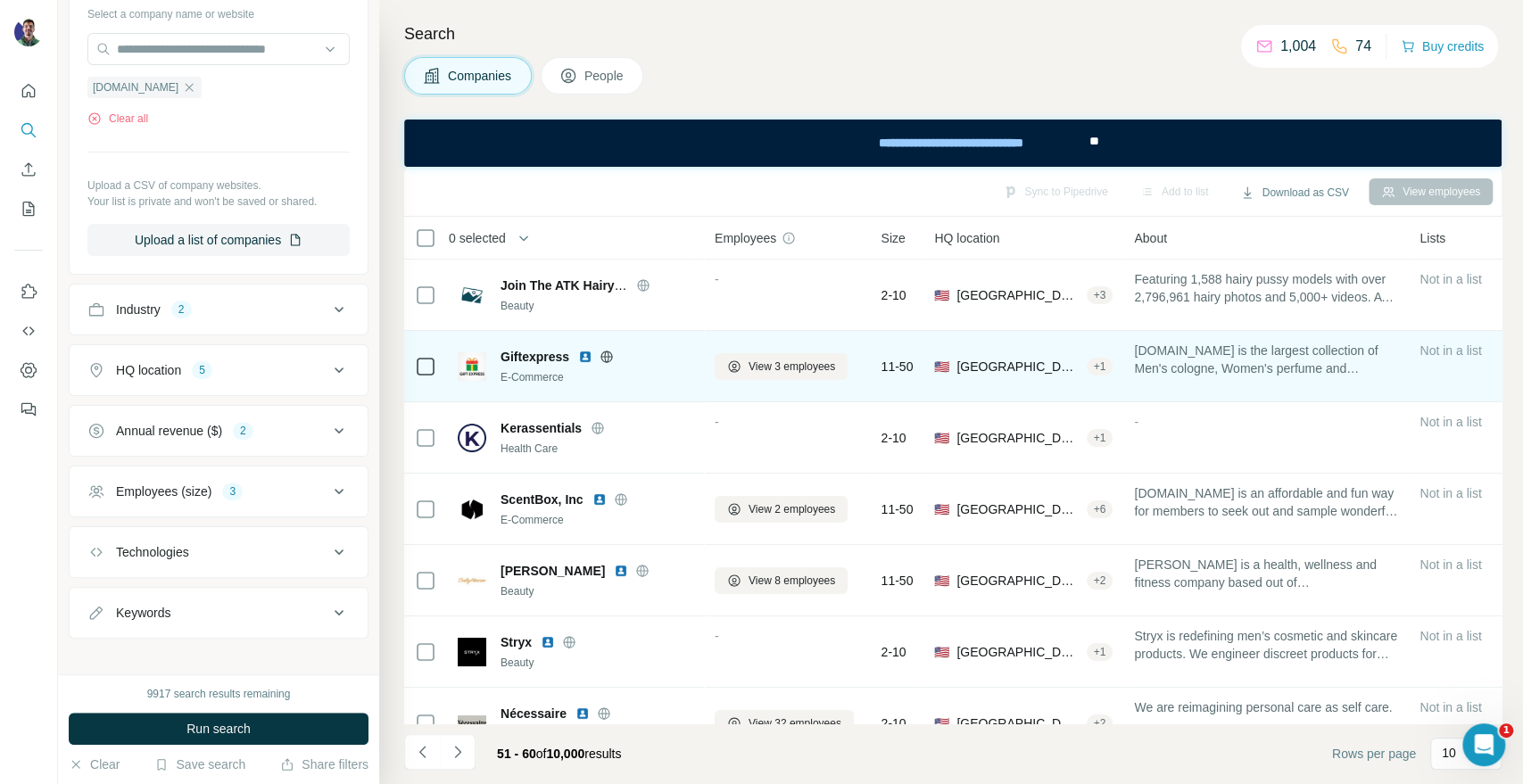
click at [609, 354] on icon at bounding box center [607, 357] width 4 height 12
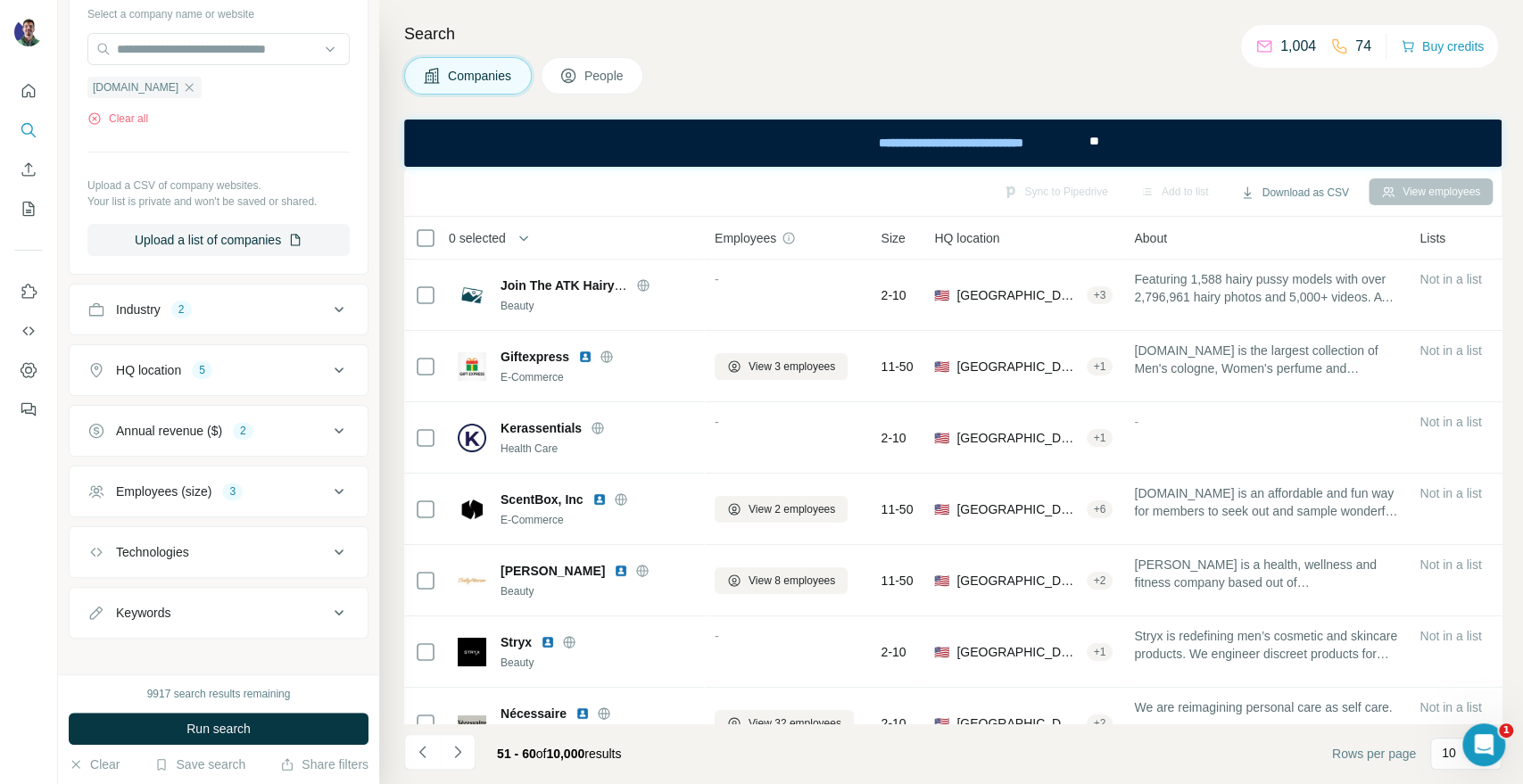
click at [813, 188] on div "Sync to Pipedrive Add to list Download as CSV View employees" at bounding box center [953, 190] width 1079 height 31
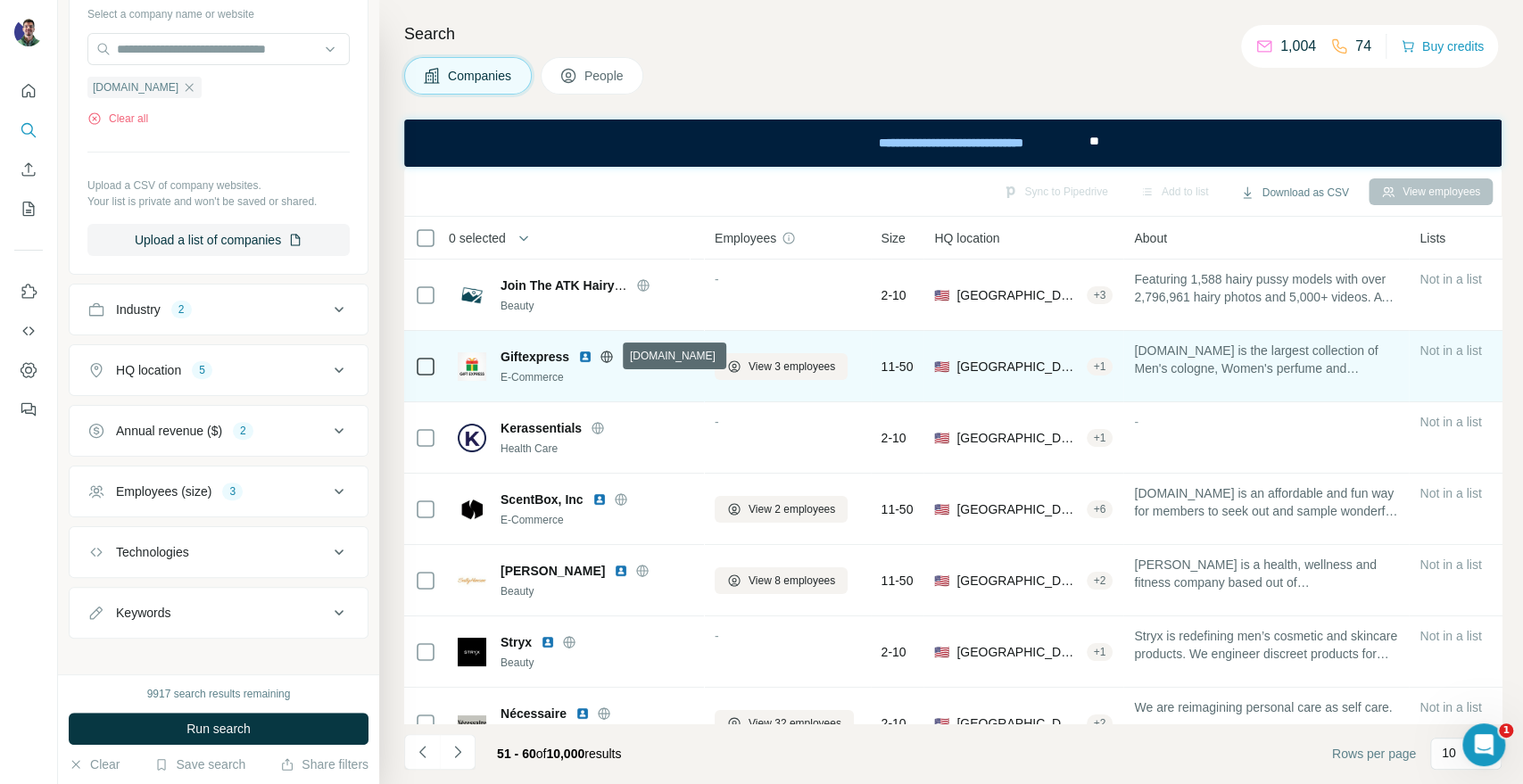
scroll to position [99, 0]
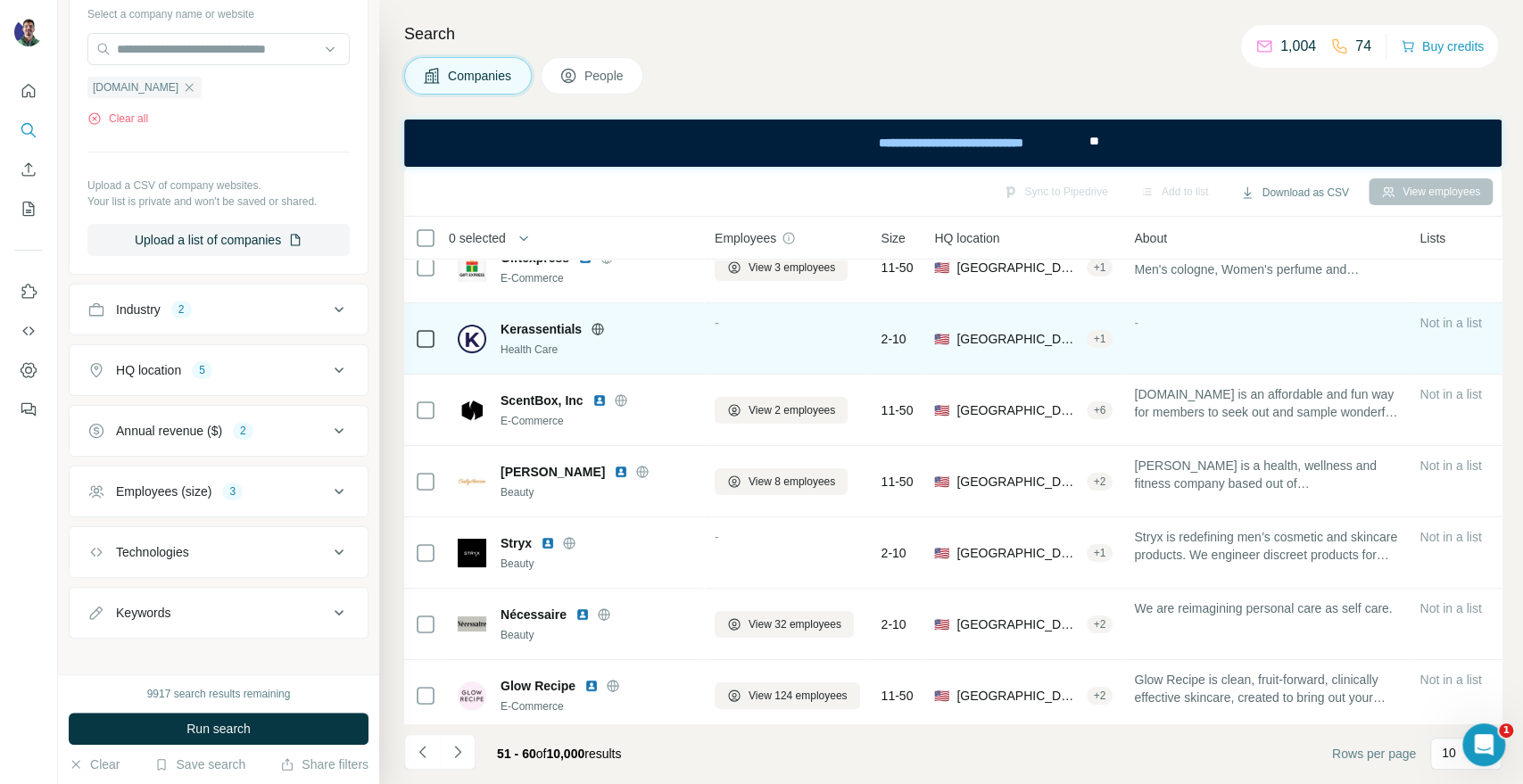
click at [598, 331] on icon at bounding box center [598, 329] width 14 height 14
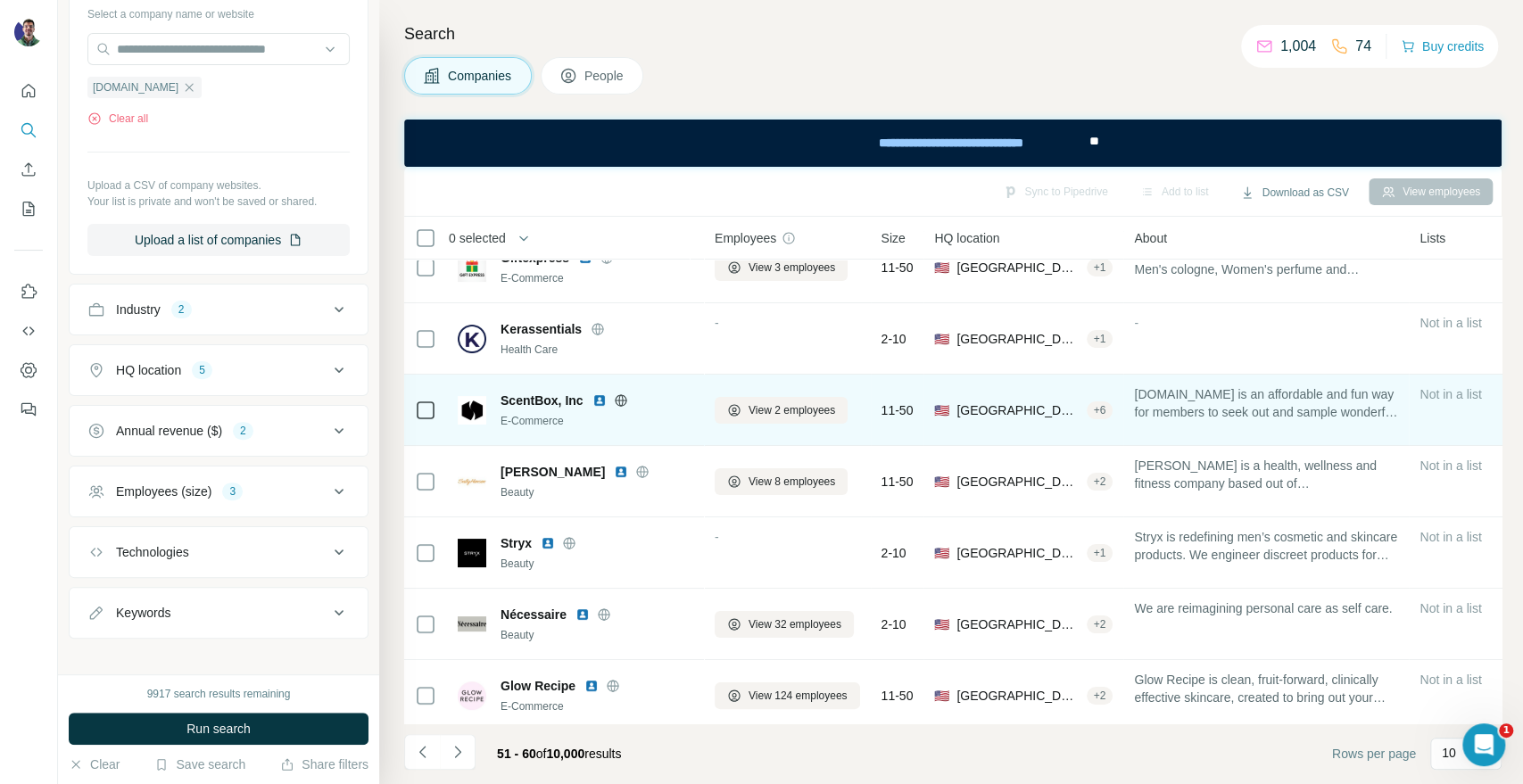
click at [623, 397] on icon at bounding box center [621, 400] width 14 height 14
click at [622, 398] on icon at bounding box center [620, 400] width 4 height 12
click at [770, 405] on span "View 2 employees" at bounding box center [791, 410] width 87 height 16
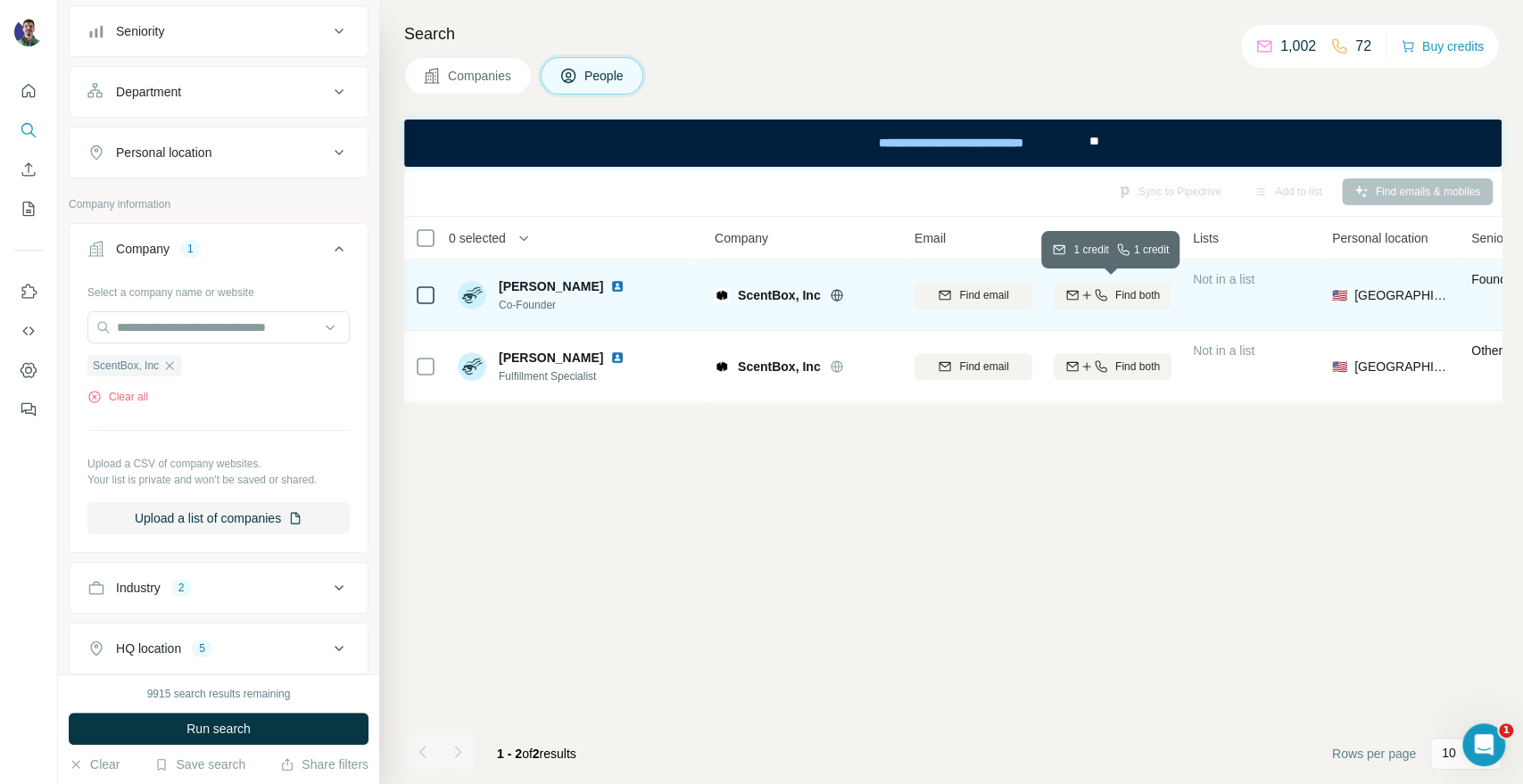
click at [1087, 292] on icon "button" at bounding box center [1086, 295] width 14 height 14
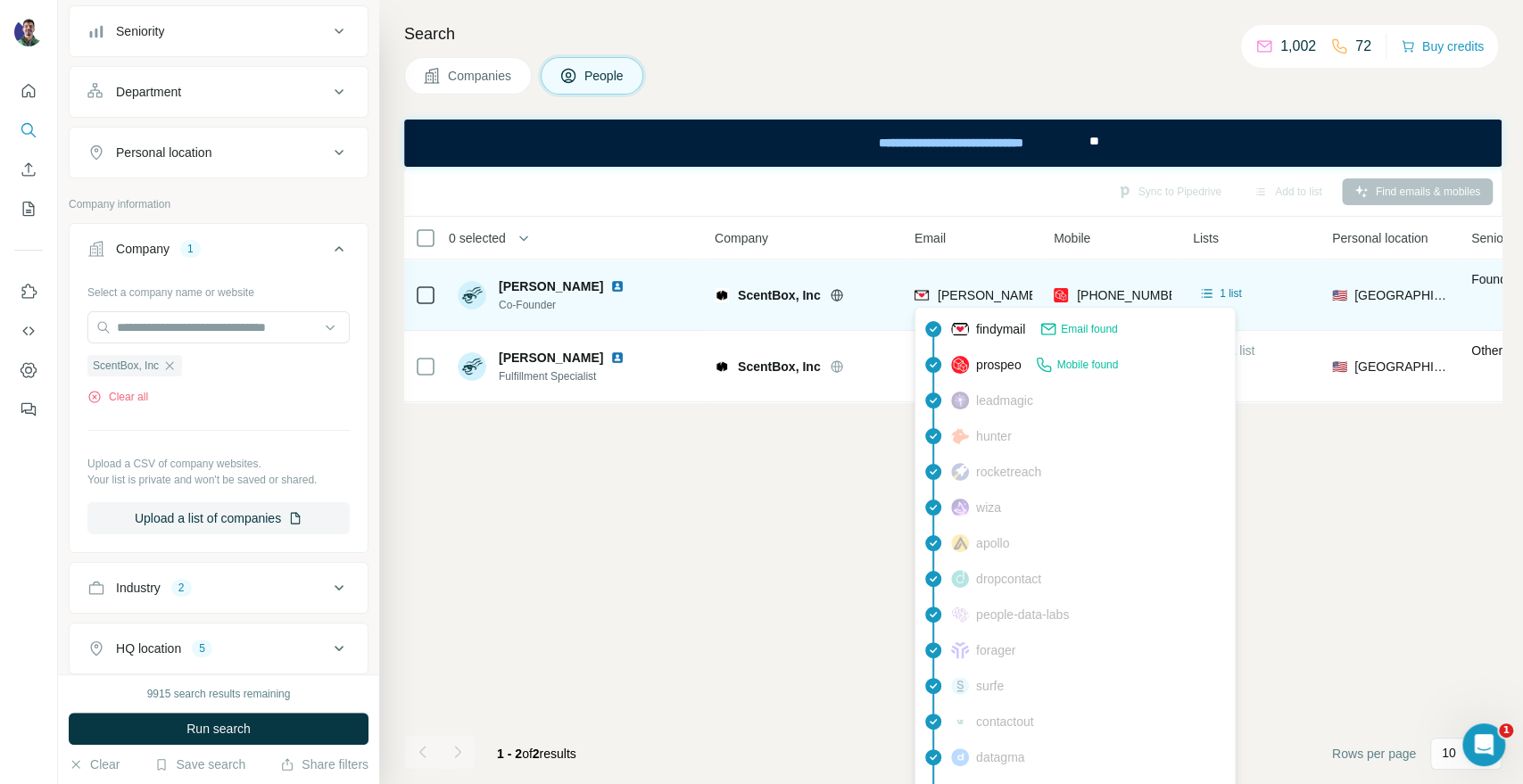
click at [972, 290] on span "[PERSON_NAME][EMAIL_ADDRESS][DOMAIN_NAME]" at bounding box center [1094, 295] width 314 height 14
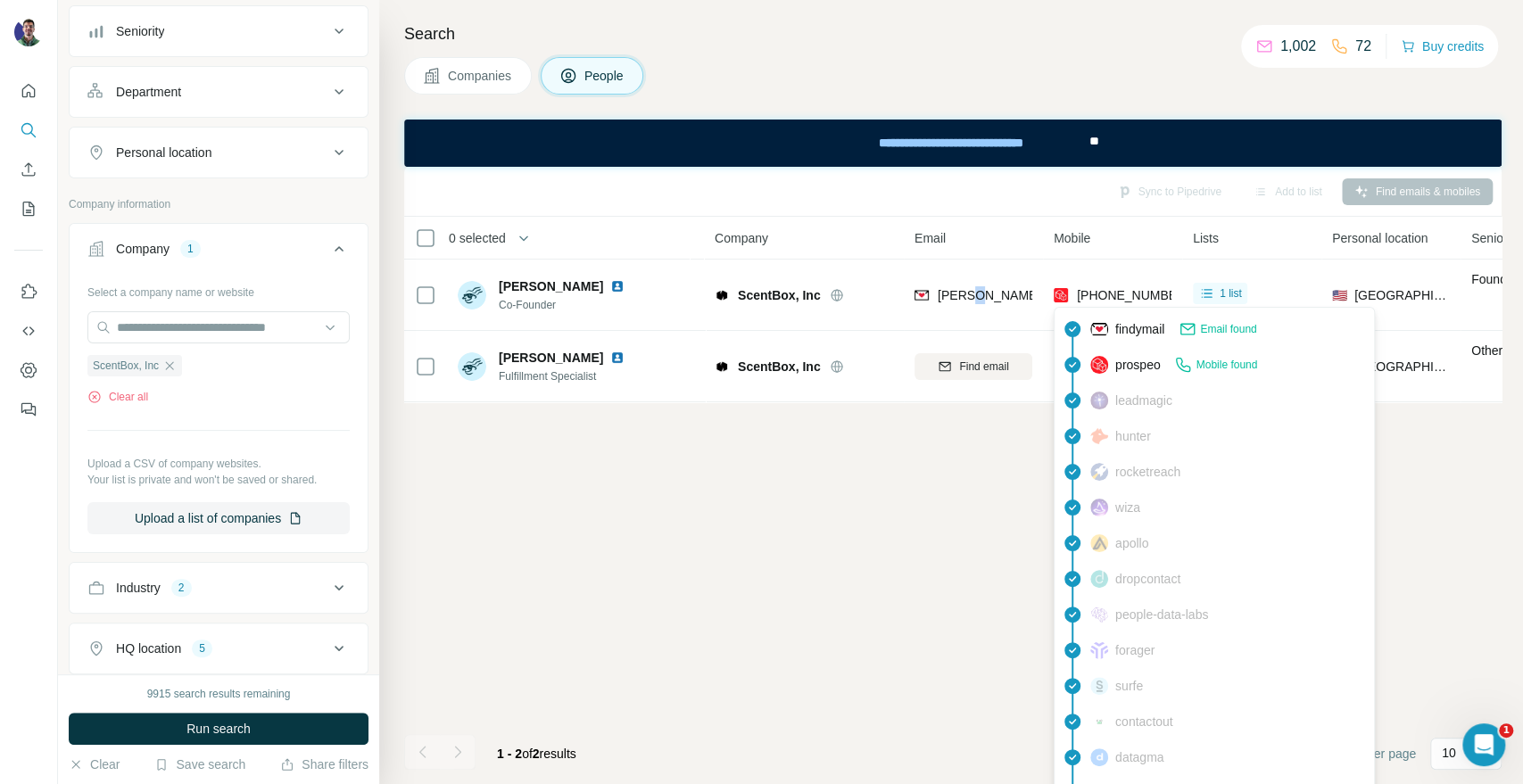
click at [1065, 298] on img at bounding box center [1061, 295] width 14 height 18
click at [1128, 291] on span "[PHONE_NUMBER]" at bounding box center [1133, 295] width 113 height 14
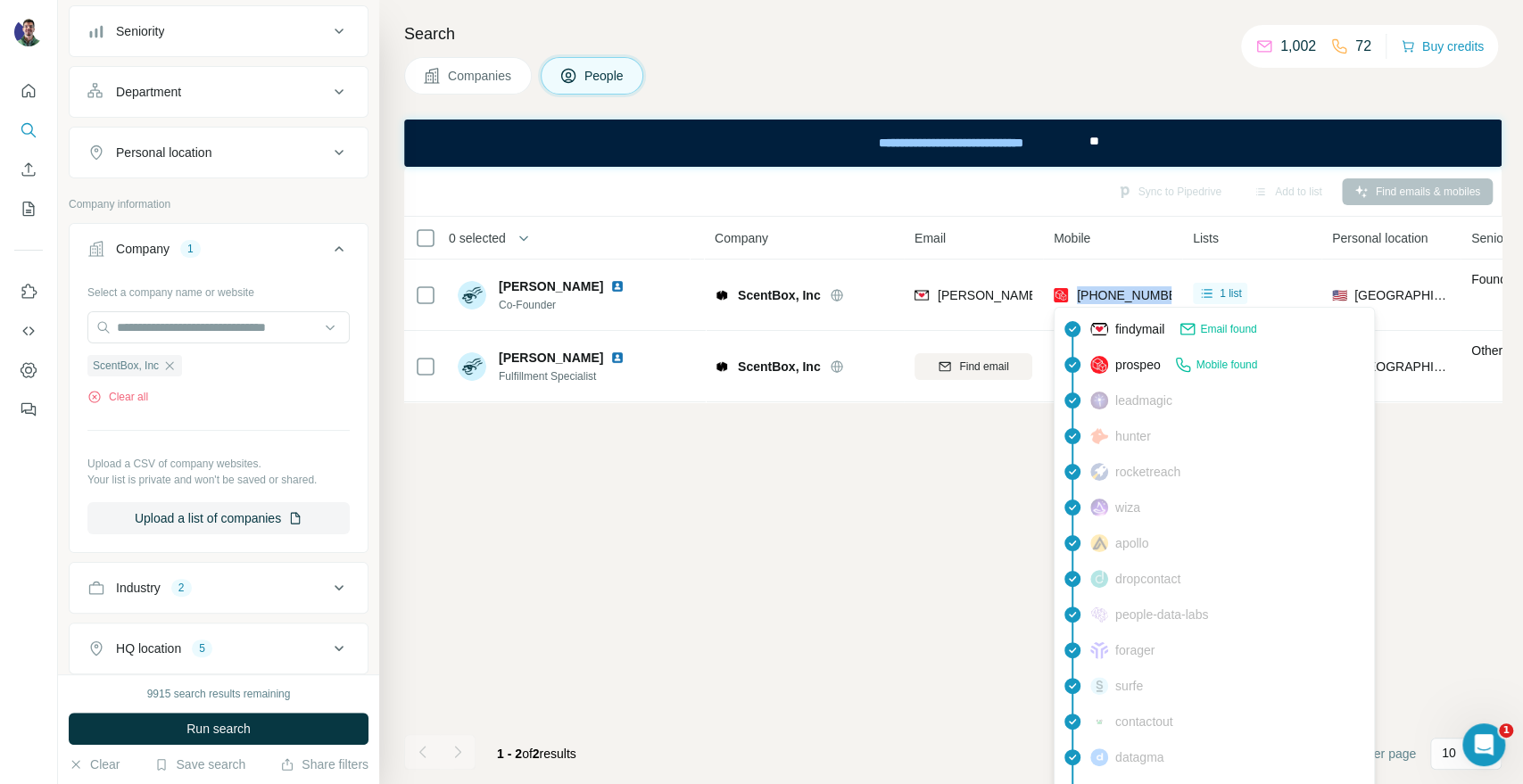
click at [1128, 291] on span "[PHONE_NUMBER]" at bounding box center [1133, 295] width 113 height 14
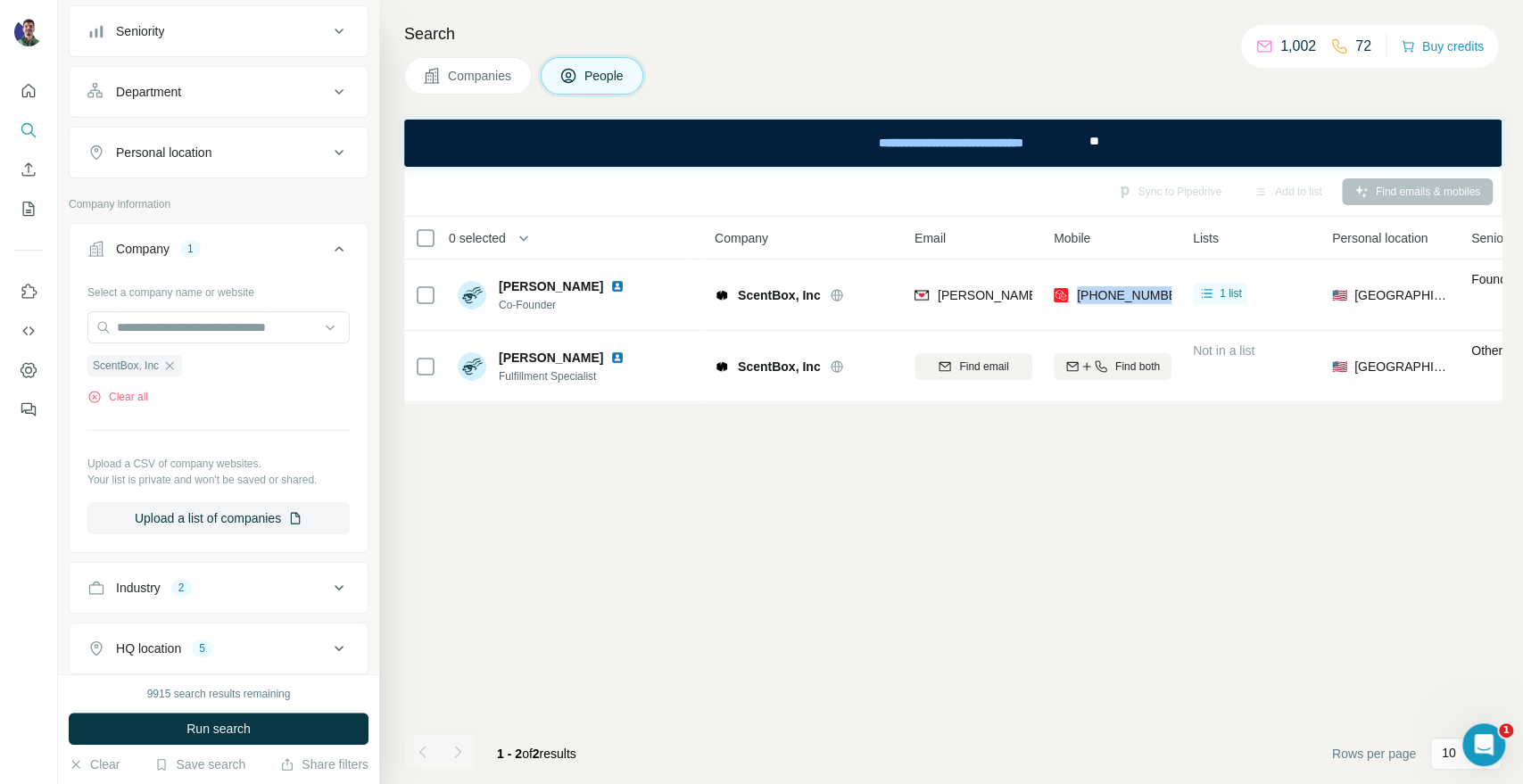
copy tr "[PHONE_NUMBER]"
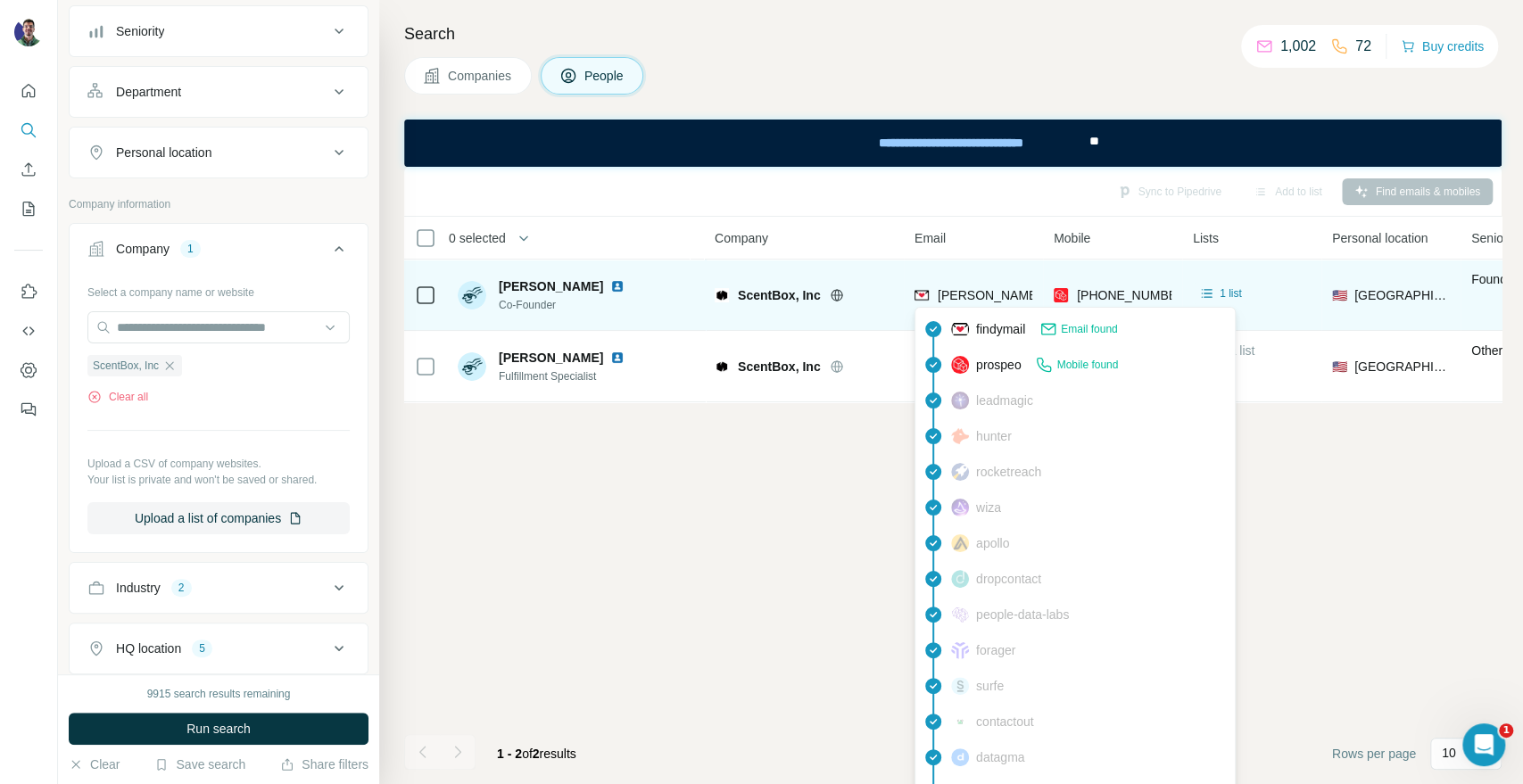
click at [996, 299] on span "[PERSON_NAME][EMAIL_ADDRESS][DOMAIN_NAME]" at bounding box center [1094, 295] width 314 height 14
copy span "[PERSON_NAME][EMAIL_ADDRESS][DOMAIN_NAME]"
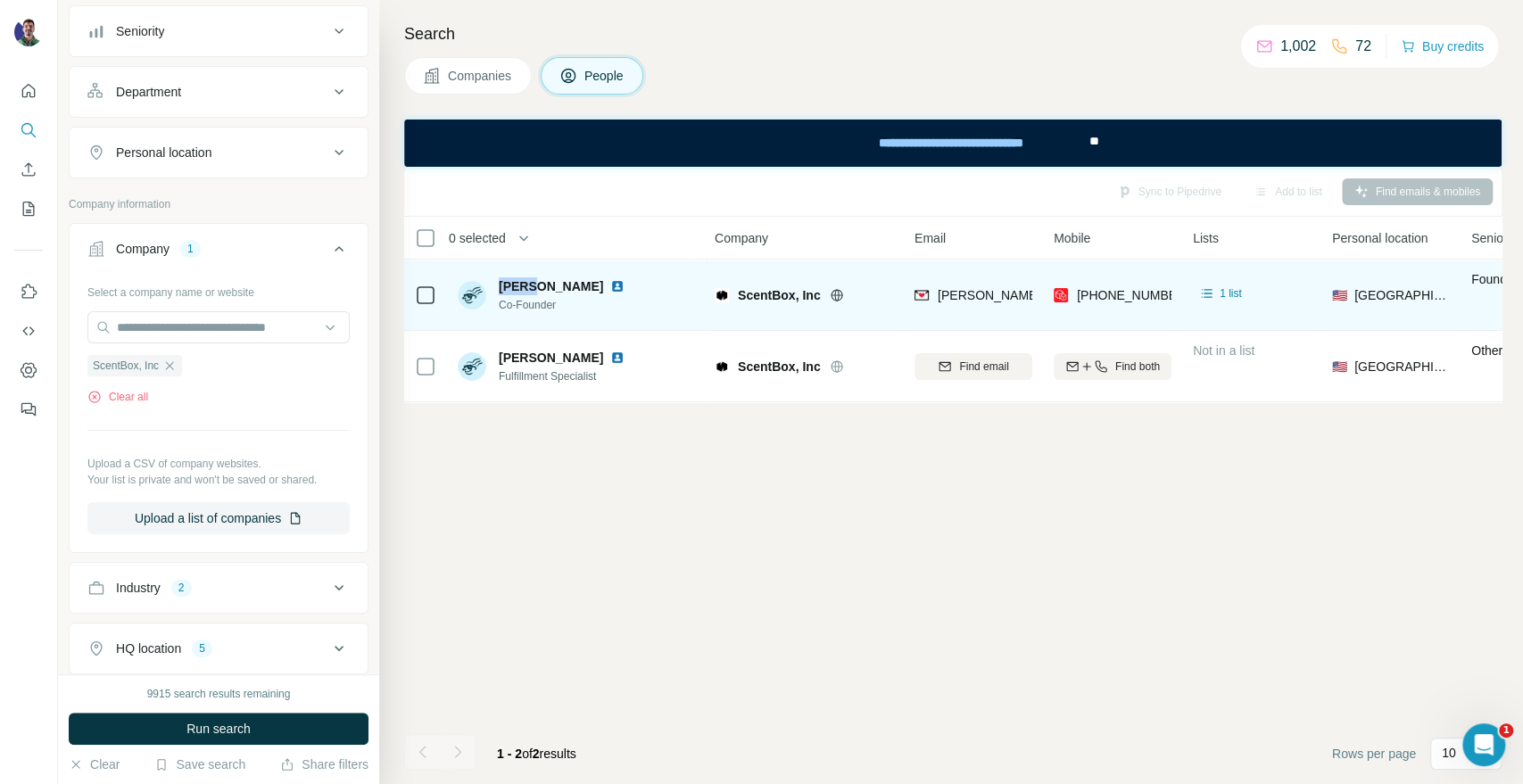
drag, startPoint x: 529, startPoint y: 286, endPoint x: 491, endPoint y: 283, distance: 38.1
click at [491, 283] on div "[PERSON_NAME] Co-Founder" at bounding box center [544, 295] width 174 height 36
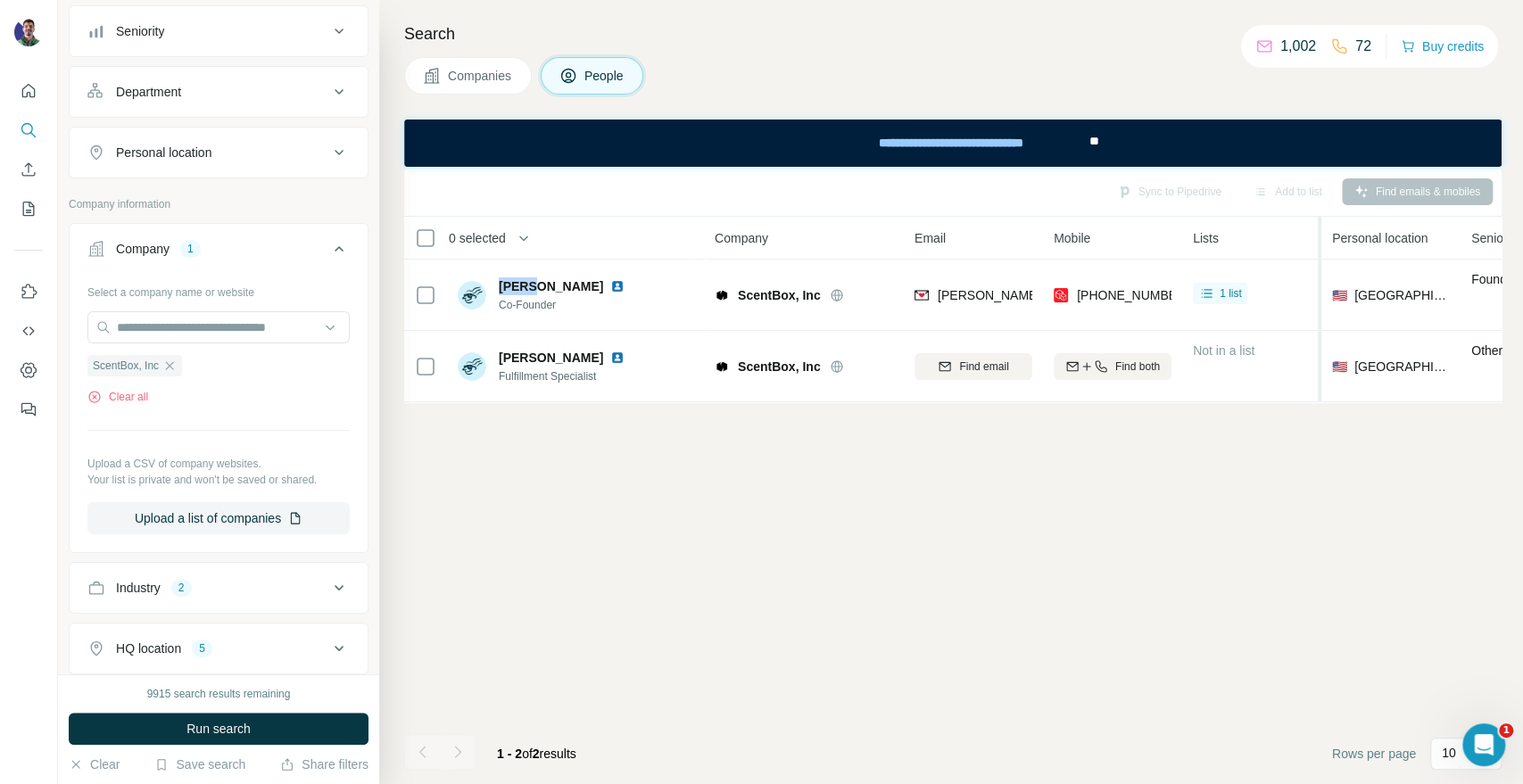
copy div "[PERSON_NAME]"
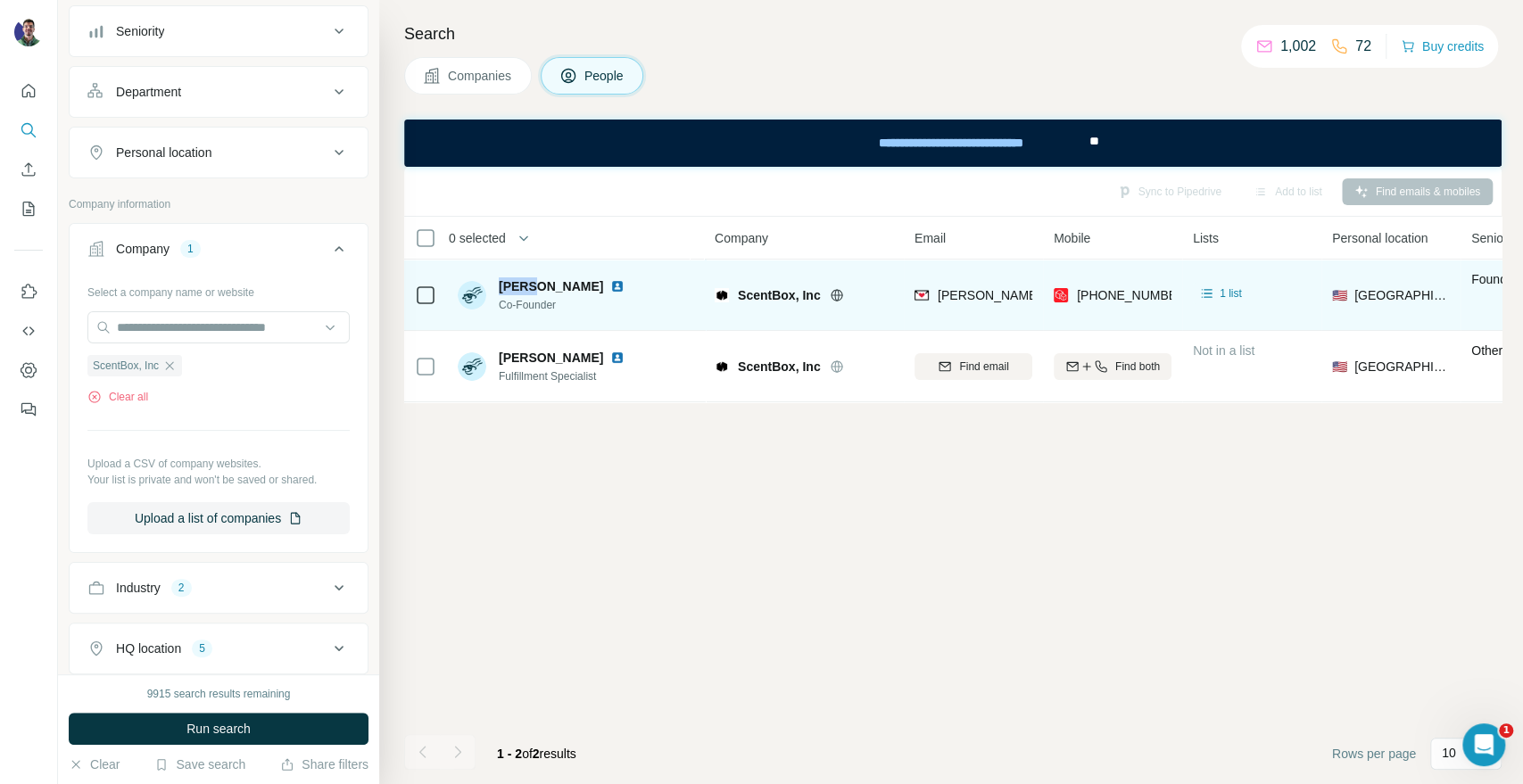
click at [780, 291] on span "ScentBox, Inc" at bounding box center [778, 295] width 83 height 18
click at [755, 290] on span "ScentBox, Inc" at bounding box center [778, 295] width 83 height 18
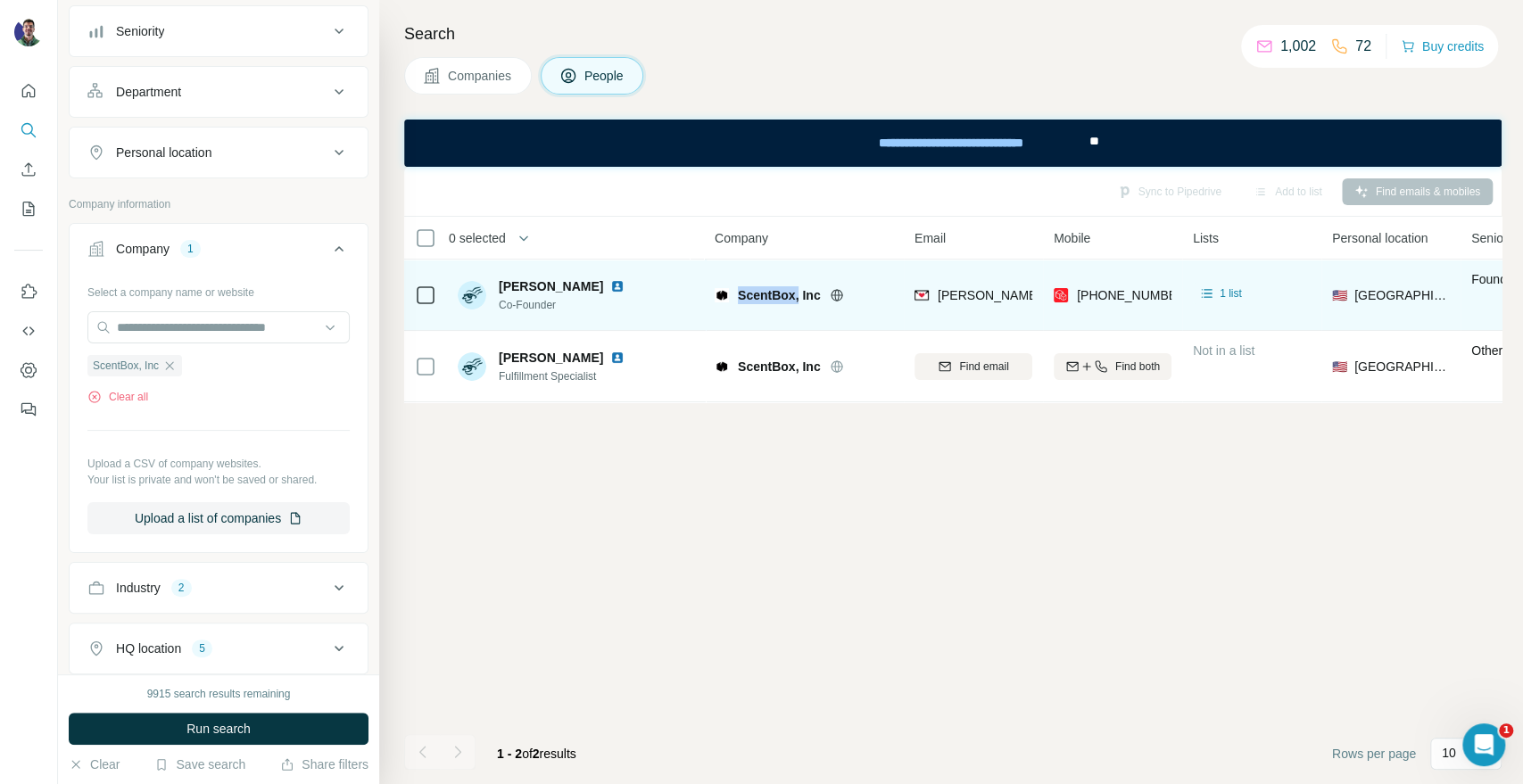
drag, startPoint x: 738, startPoint y: 288, endPoint x: 798, endPoint y: 294, distance: 60.3
click at [798, 294] on span "ScentBox, Inc" at bounding box center [778, 295] width 83 height 18
click at [792, 294] on span "ScentBox, Inc" at bounding box center [778, 295] width 83 height 18
drag, startPoint x: 792, startPoint y: 294, endPoint x: 741, endPoint y: 298, distance: 51.2
click at [741, 298] on span "ScentBox, Inc" at bounding box center [778, 295] width 83 height 18
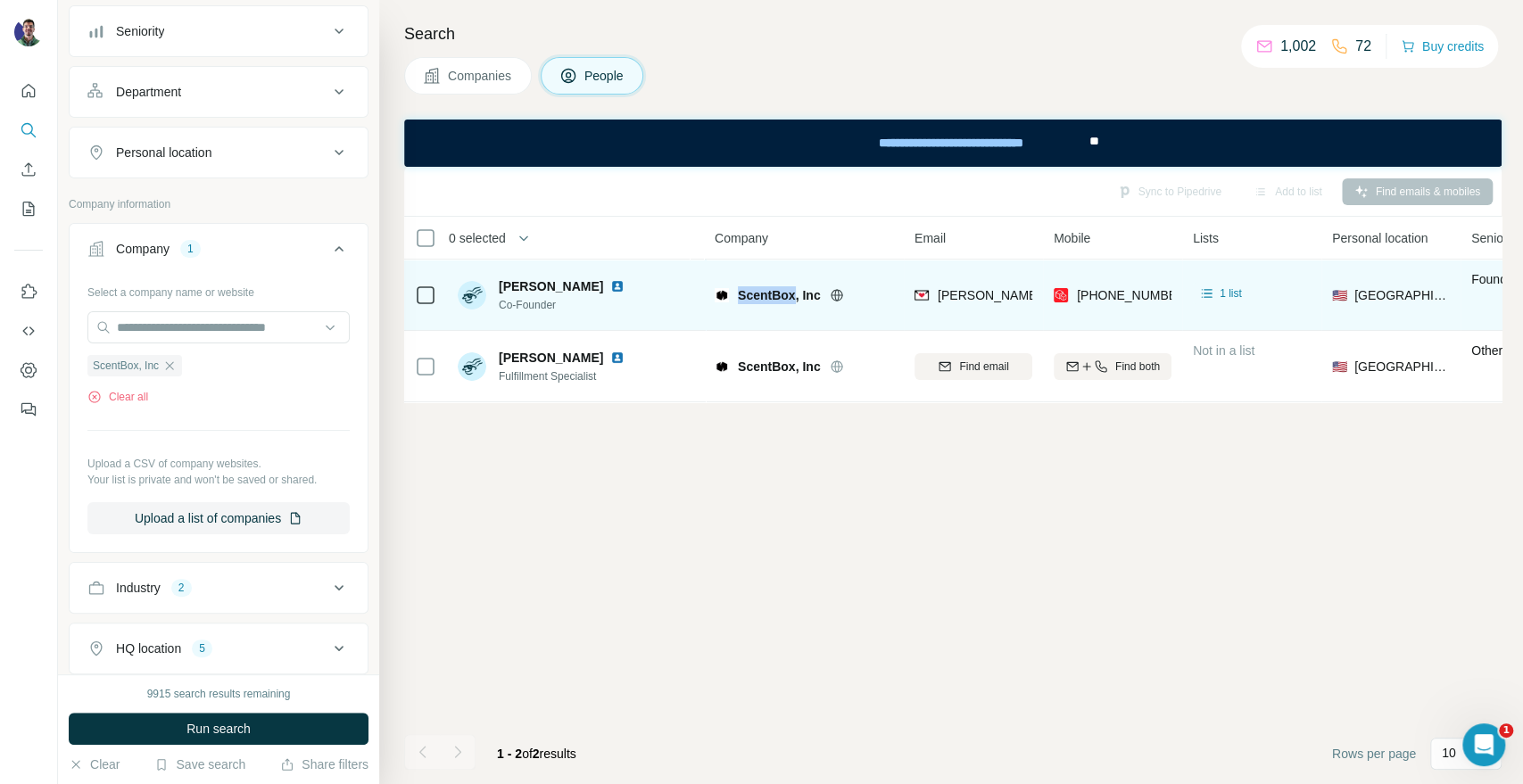
copy span "ScentBox"
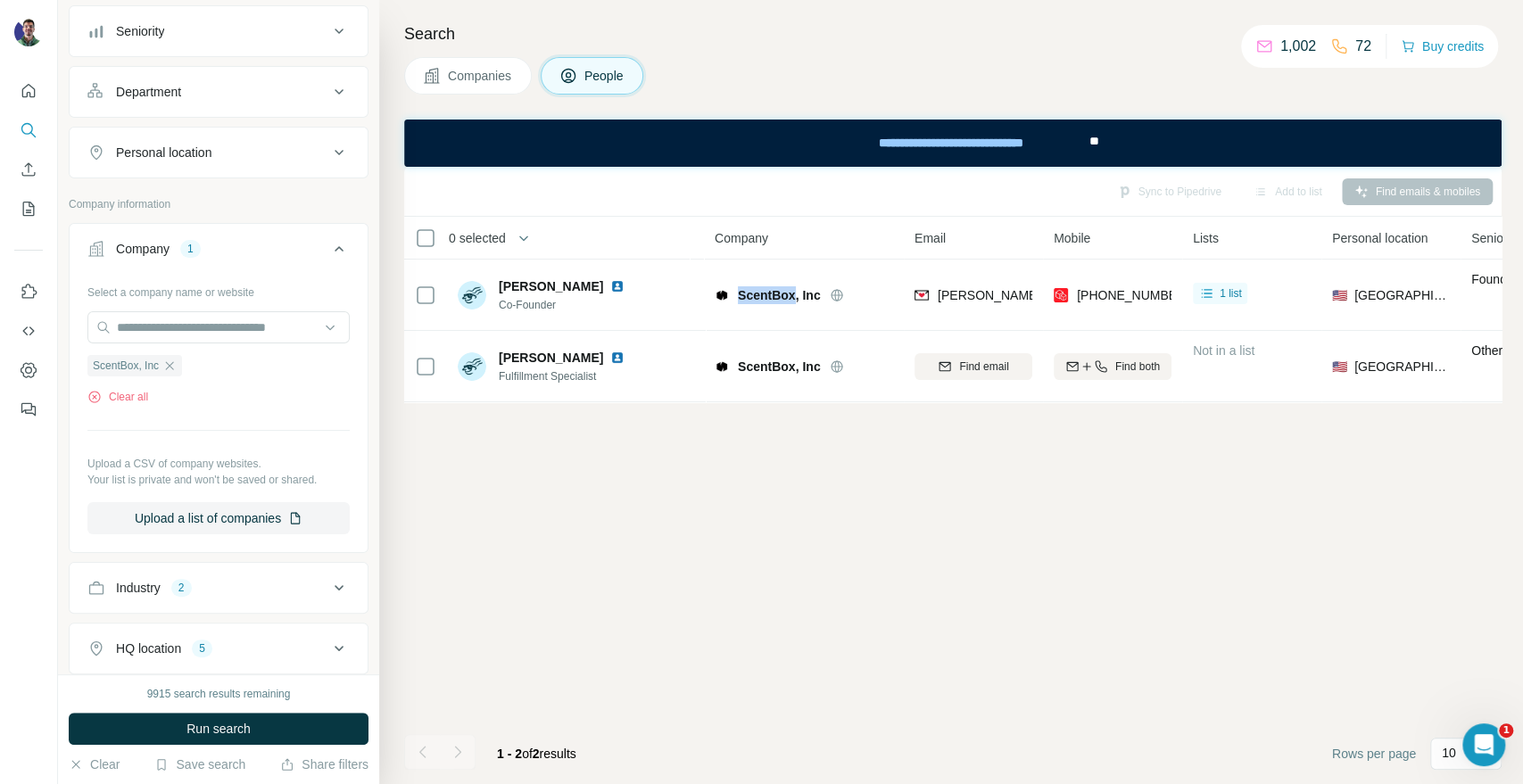
drag, startPoint x: 480, startPoint y: 70, endPoint x: 370, endPoint y: 194, distance: 165.8
click at [480, 70] on span "Companies" at bounding box center [479, 76] width 65 height 18
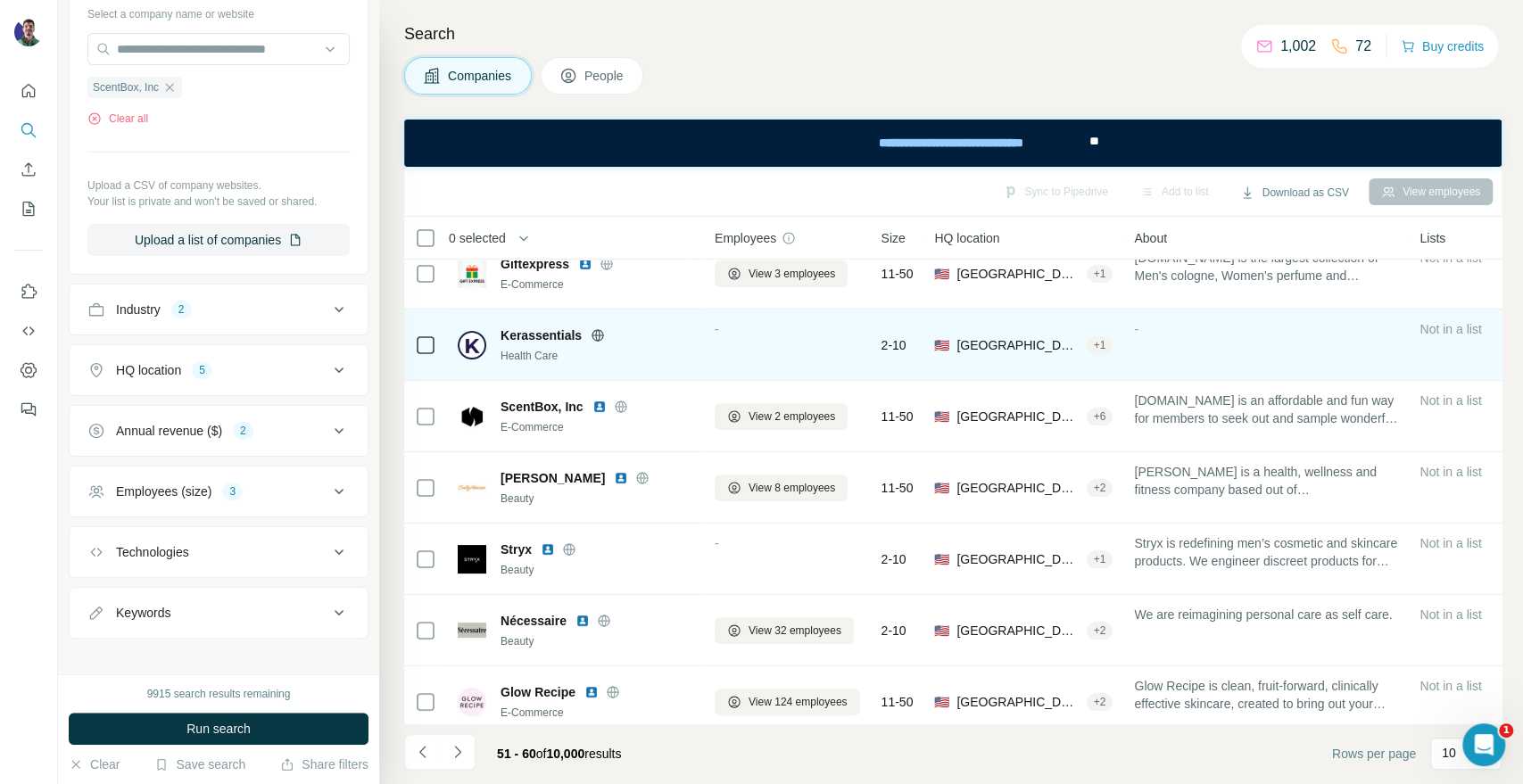
scroll to position [259, 0]
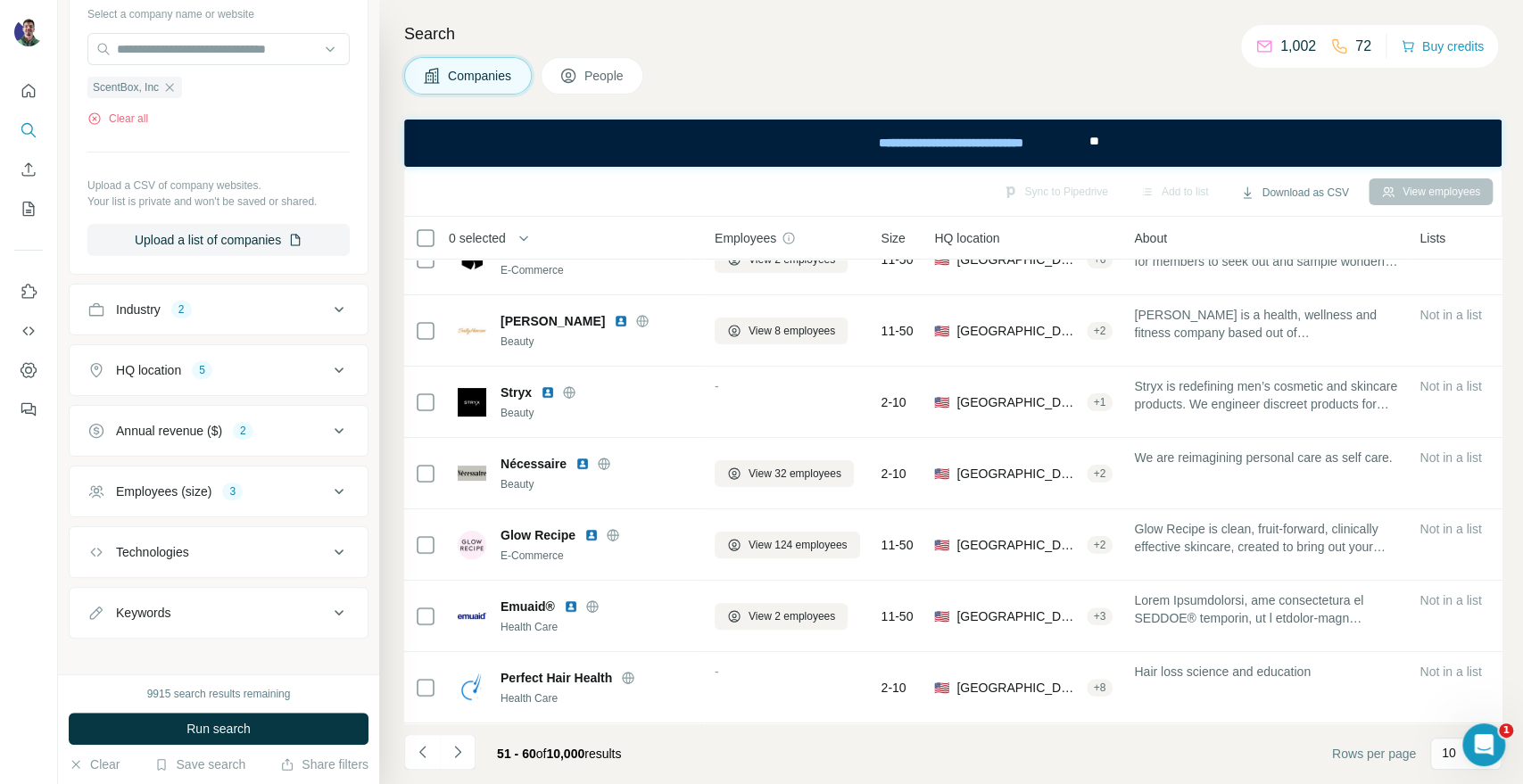
click at [331, 308] on icon at bounding box center [338, 309] width 21 height 21
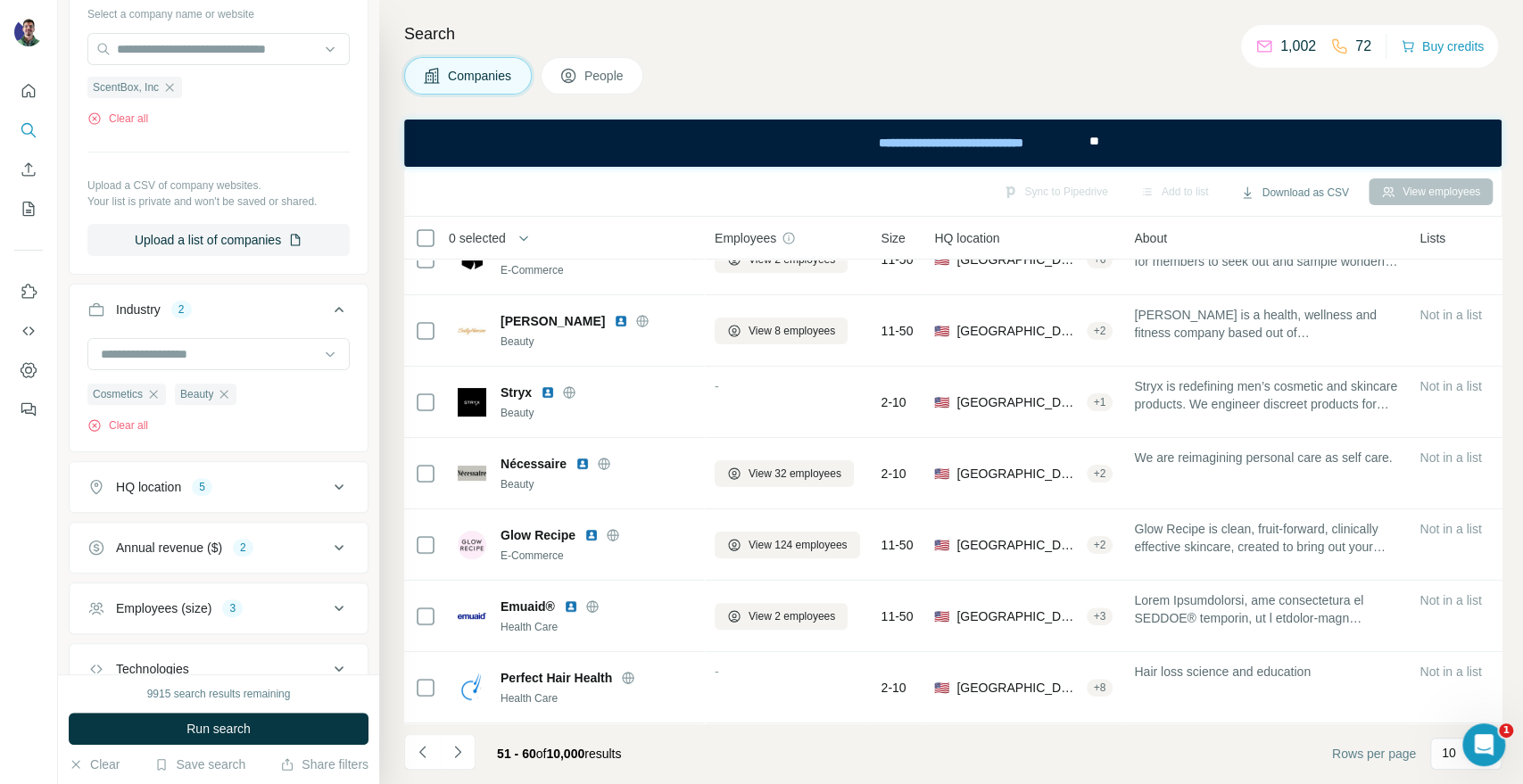
click at [331, 308] on icon at bounding box center [338, 309] width 21 height 21
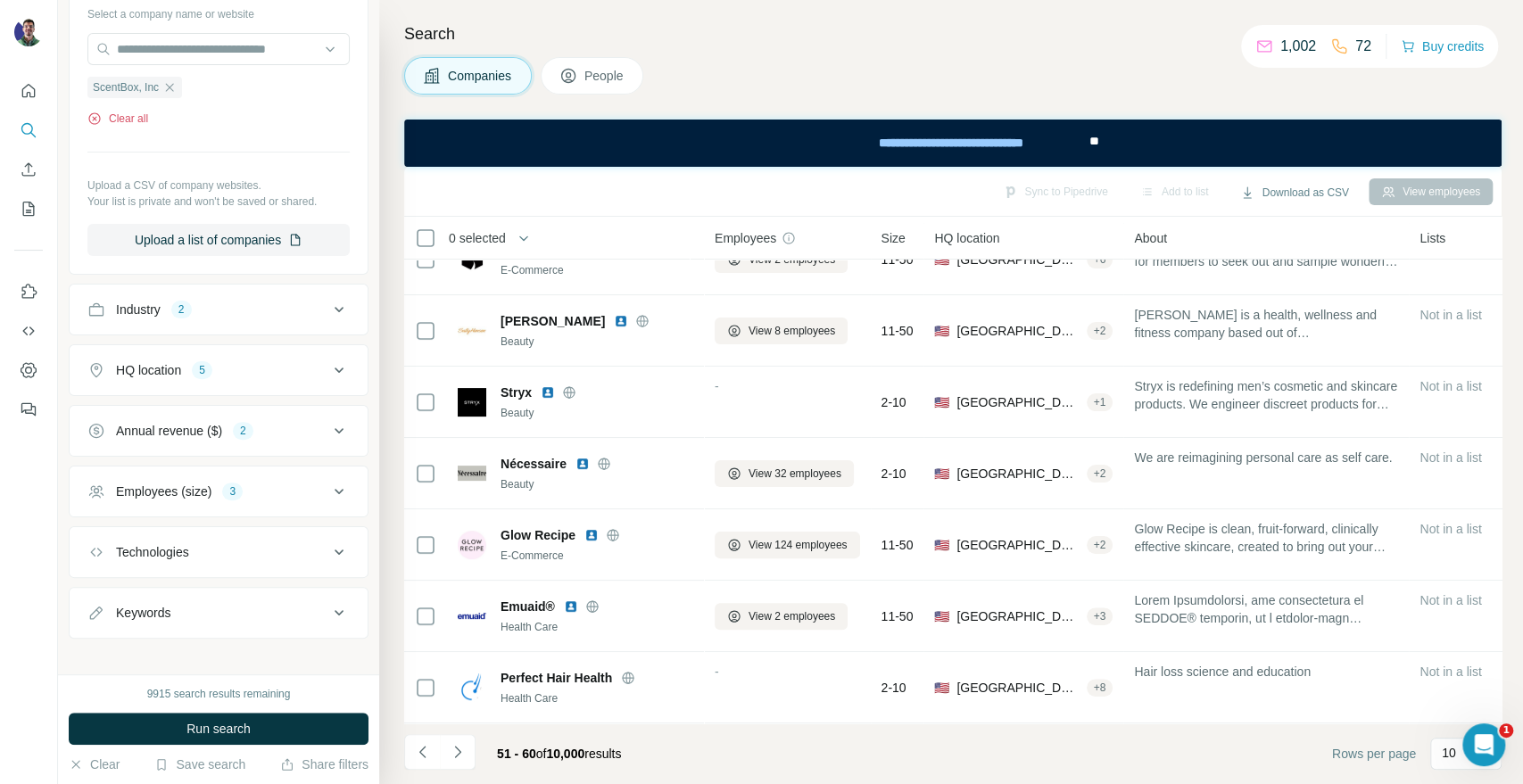
click at [131, 115] on button "Clear all" at bounding box center [118, 119] width 61 height 16
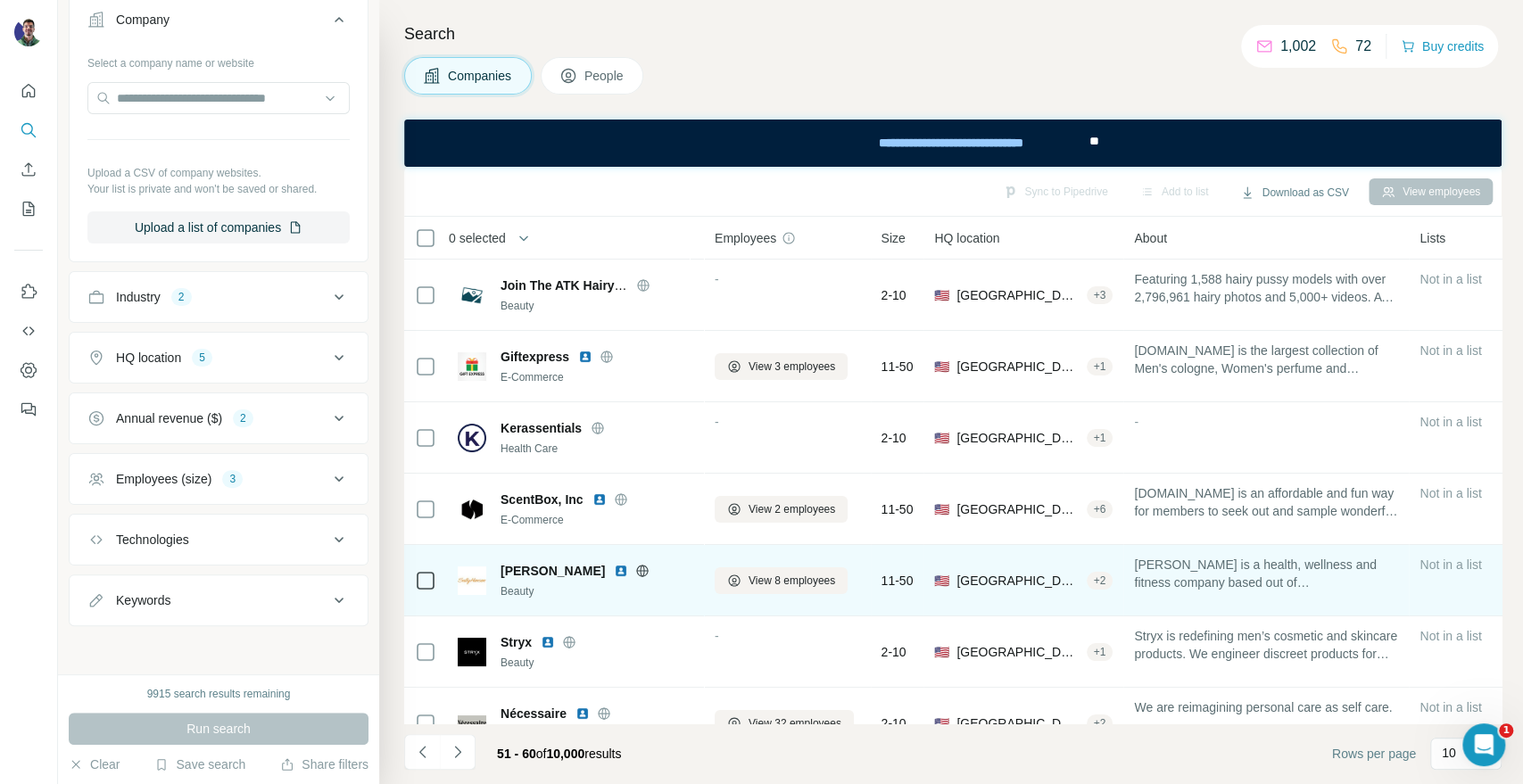
click at [641, 566] on icon at bounding box center [643, 571] width 4 height 12
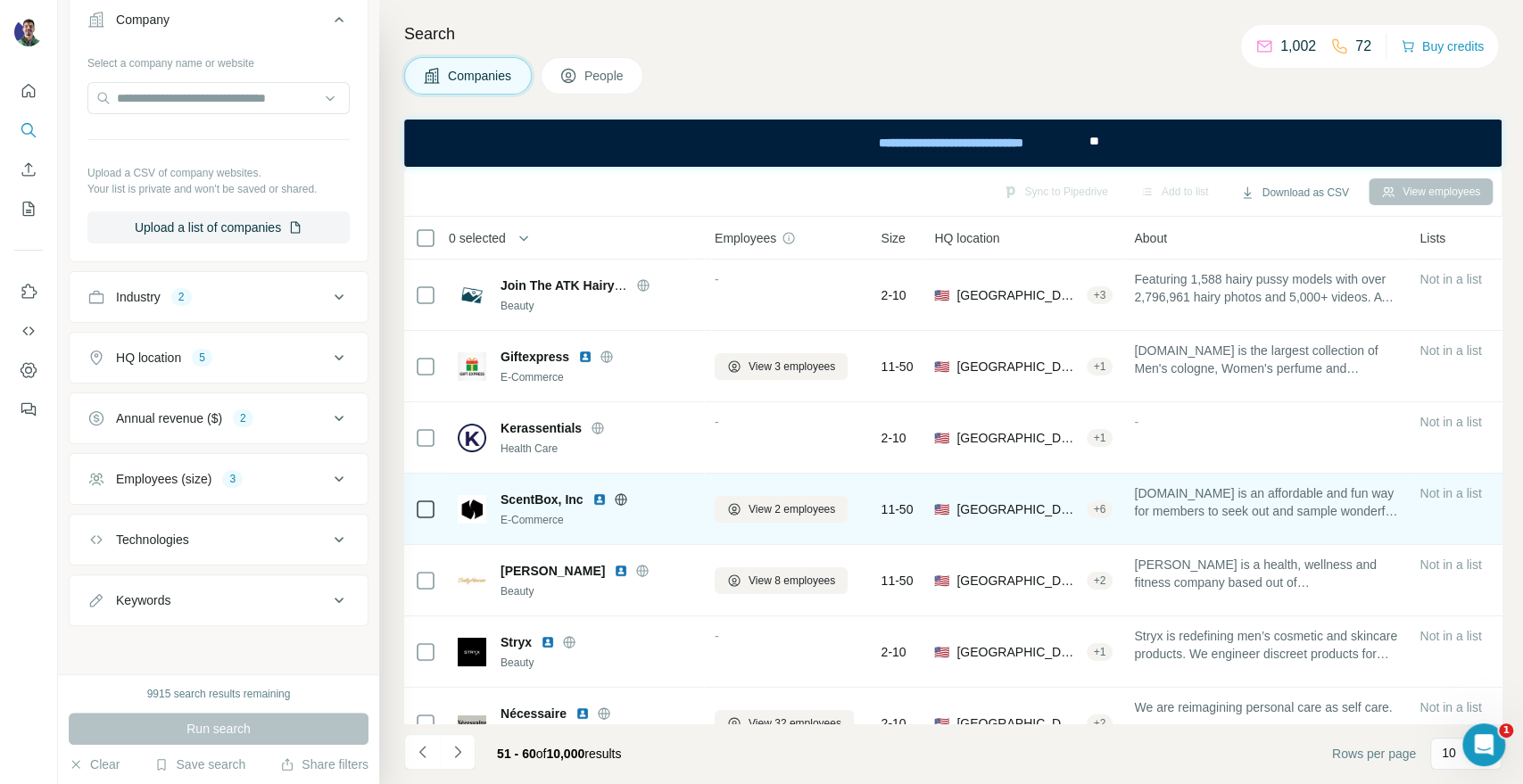
click at [619, 493] on icon at bounding box center [620, 499] width 4 height 12
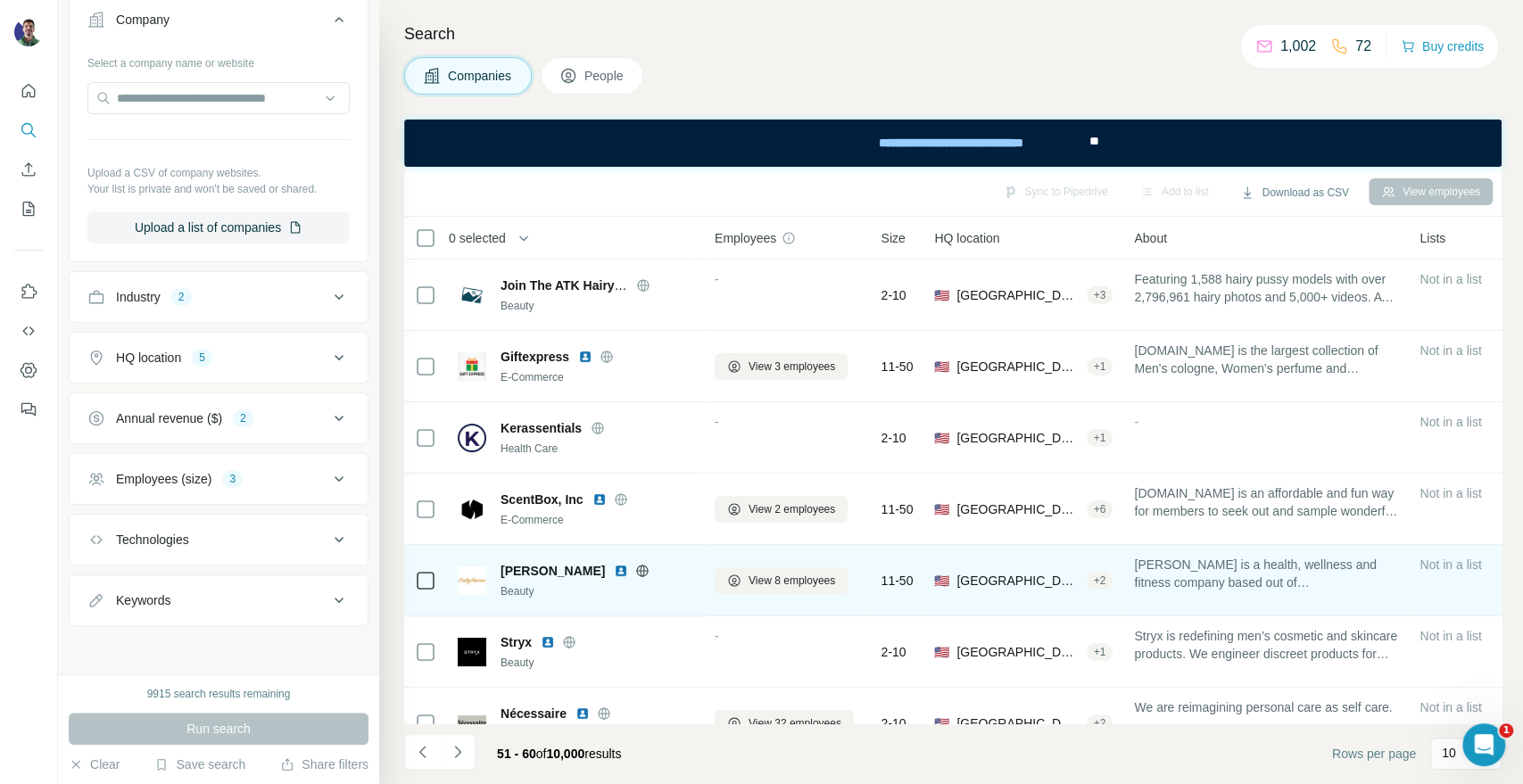
click at [635, 576] on icon at bounding box center [642, 571] width 14 height 14
